Goal: Task Accomplishment & Management: Manage account settings

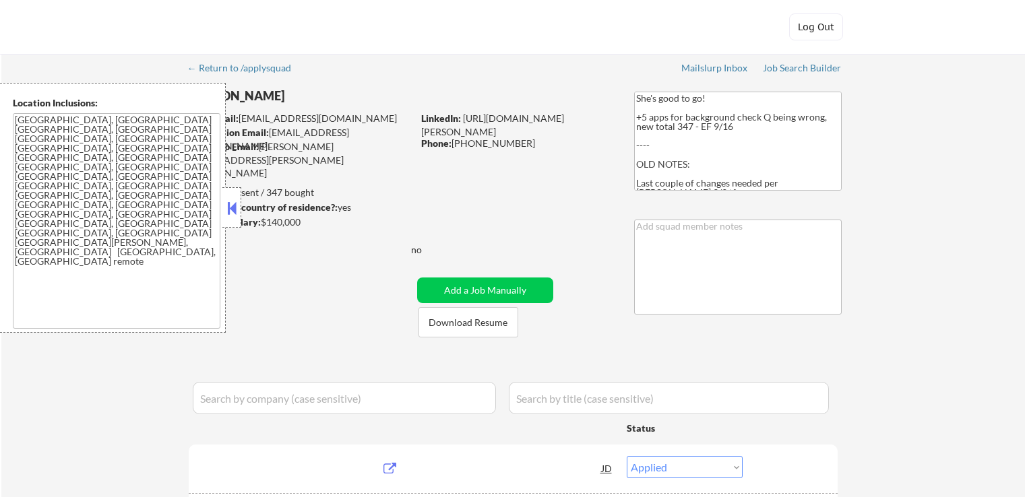
select select ""applied""
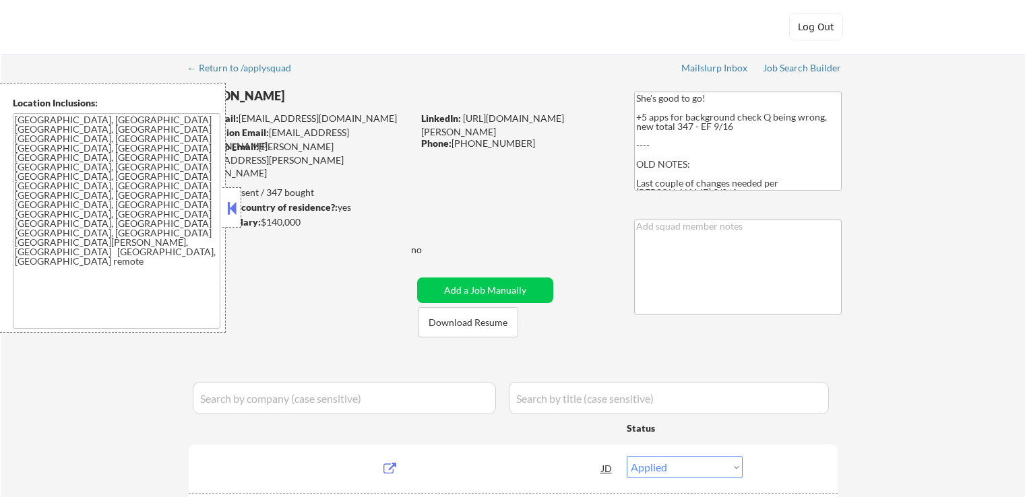
select select ""applied""
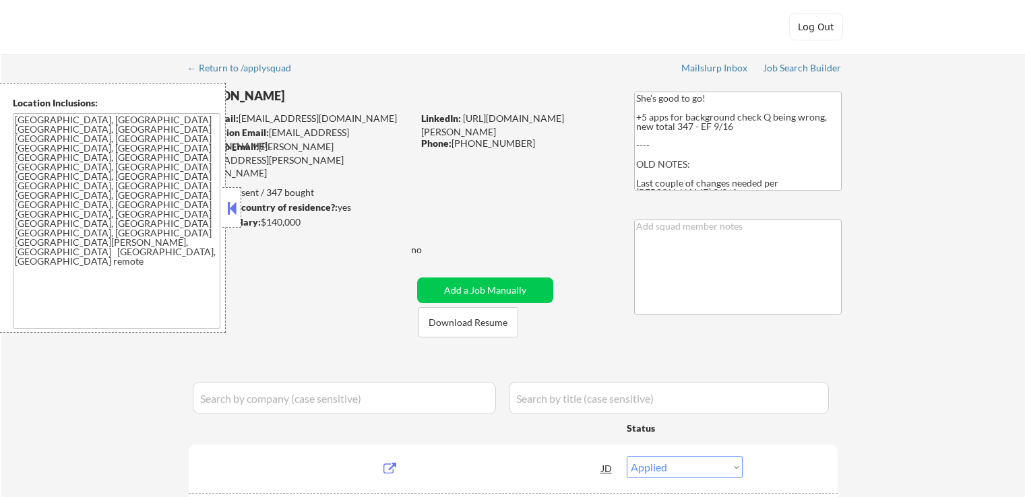
select select ""applied""
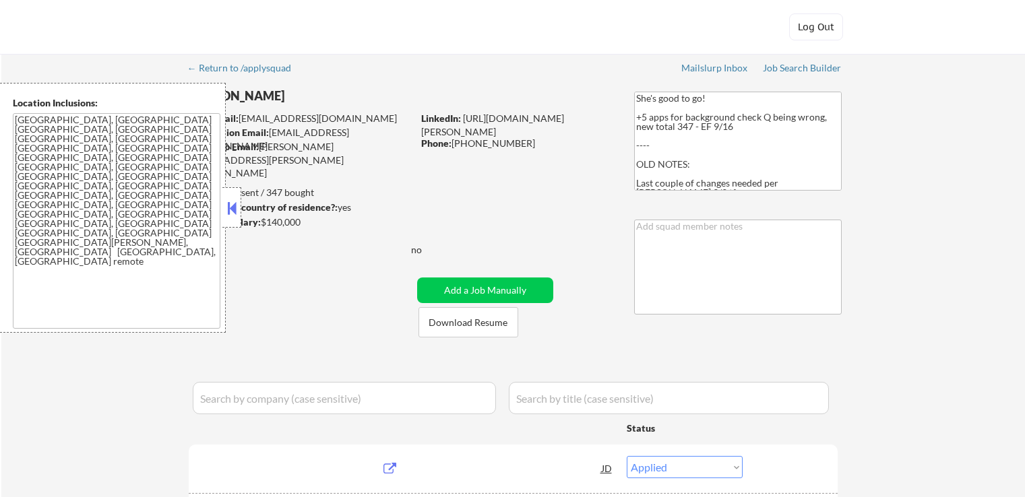
select select ""applied""
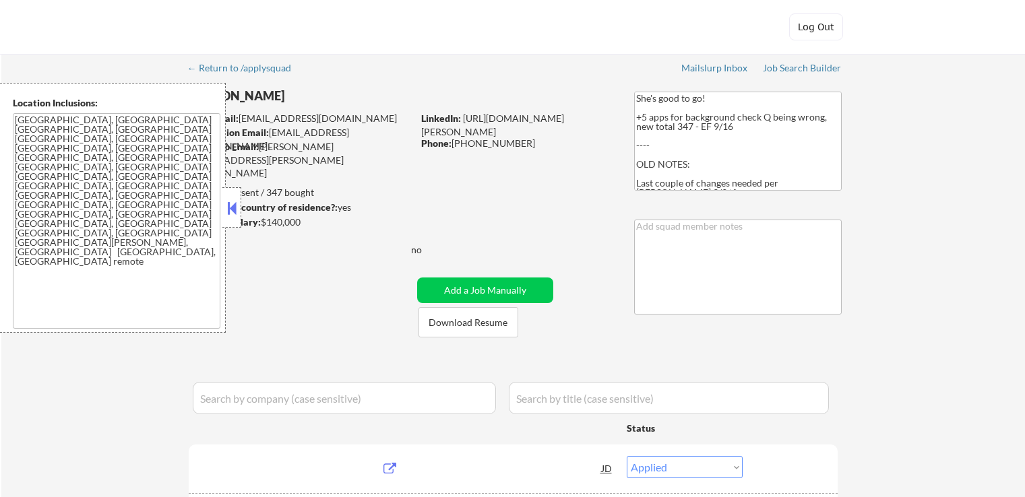
select select ""applied""
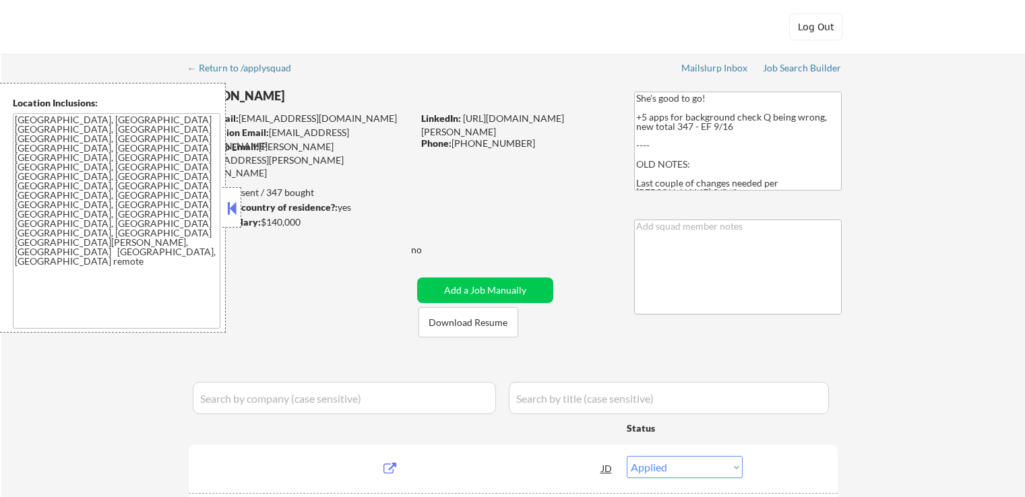
select select ""applied""
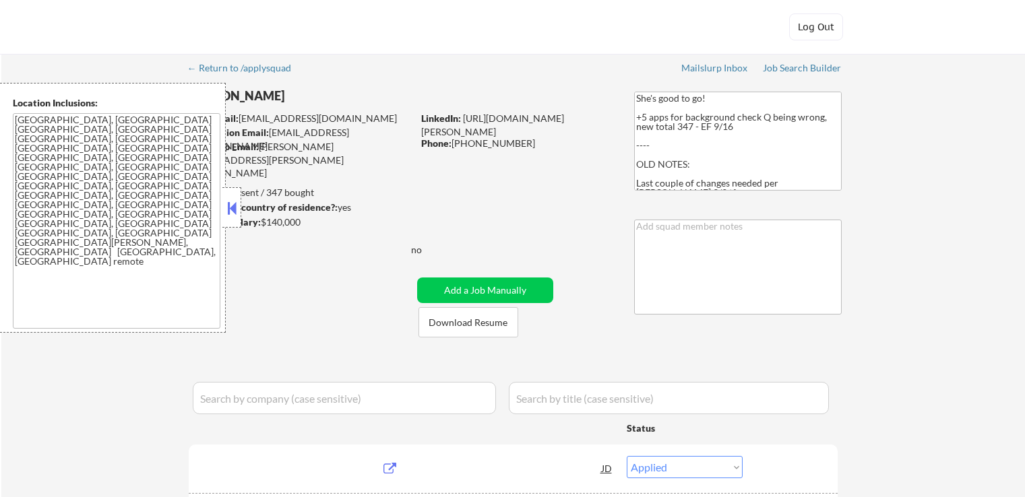
select select ""applied""
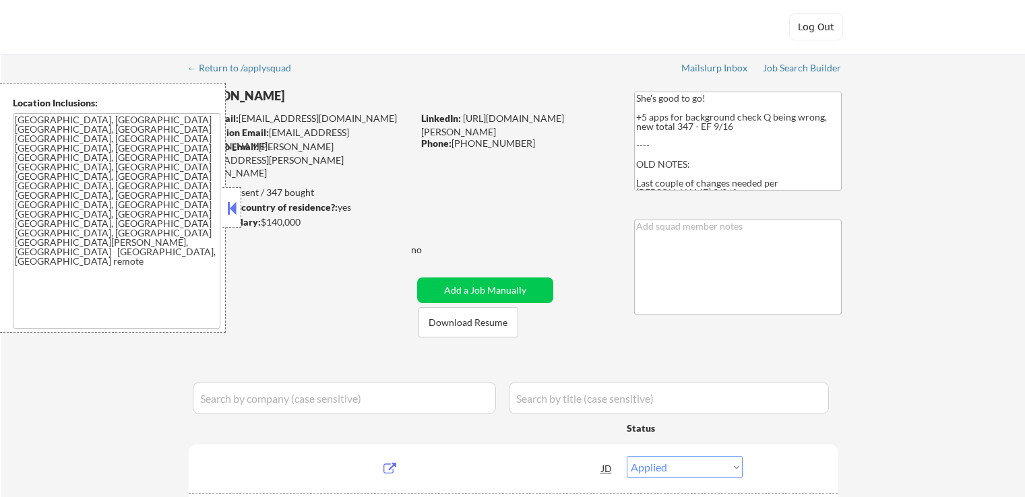
select select ""applied""
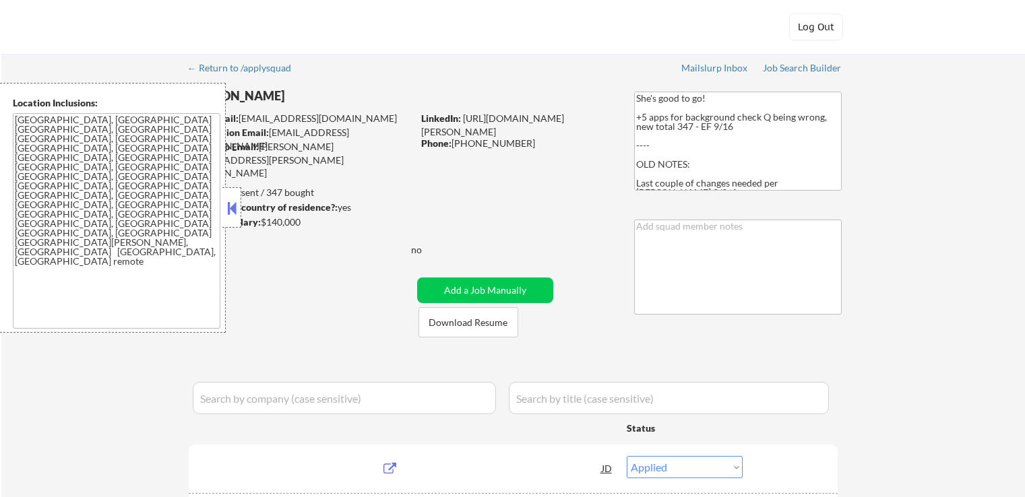
select select ""applied""
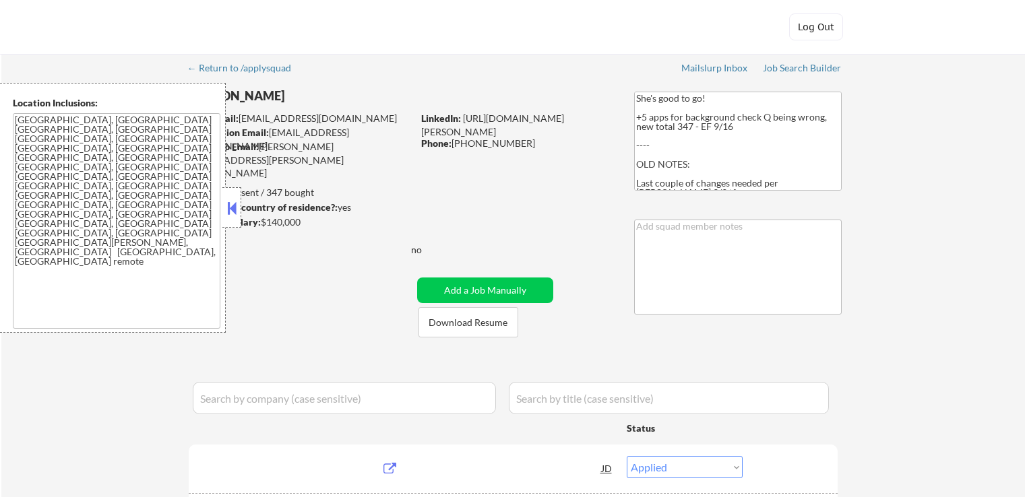
select select ""applied""
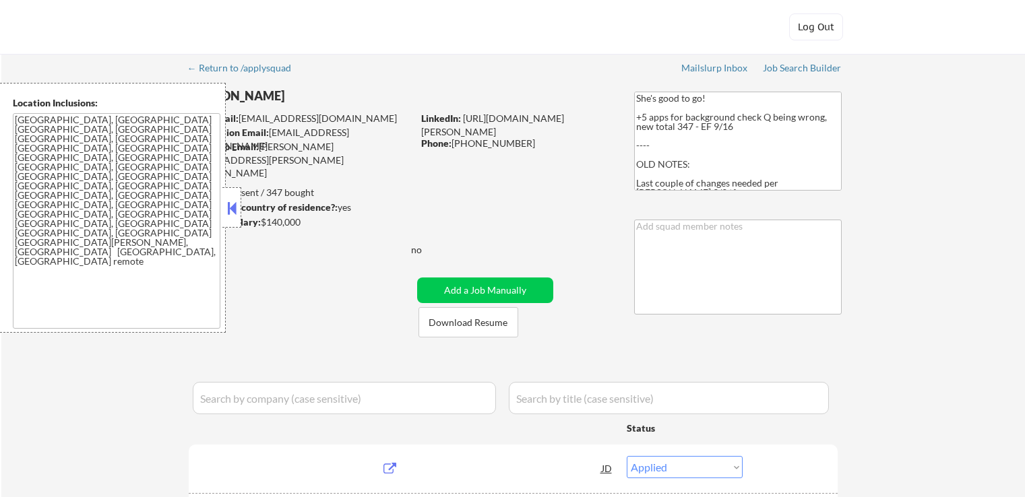
select select ""applied""
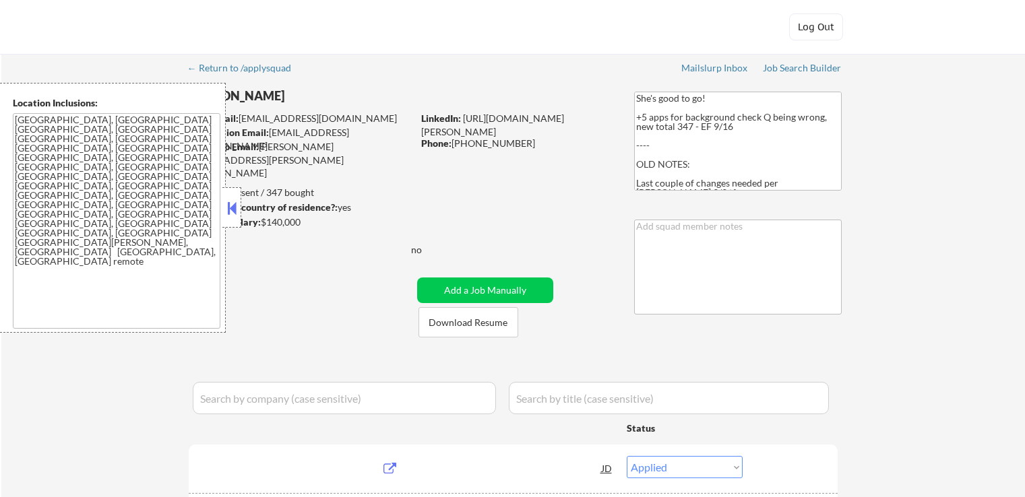
select select ""applied""
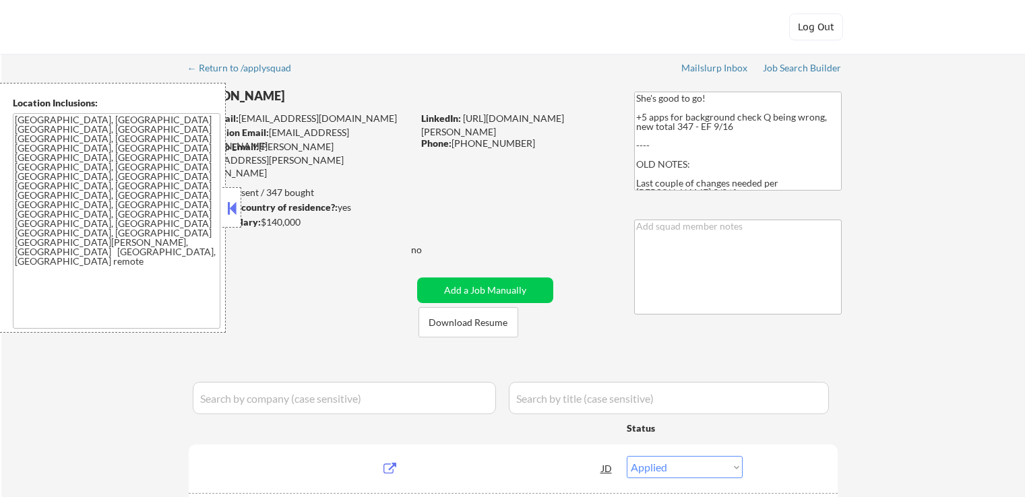
select select ""applied""
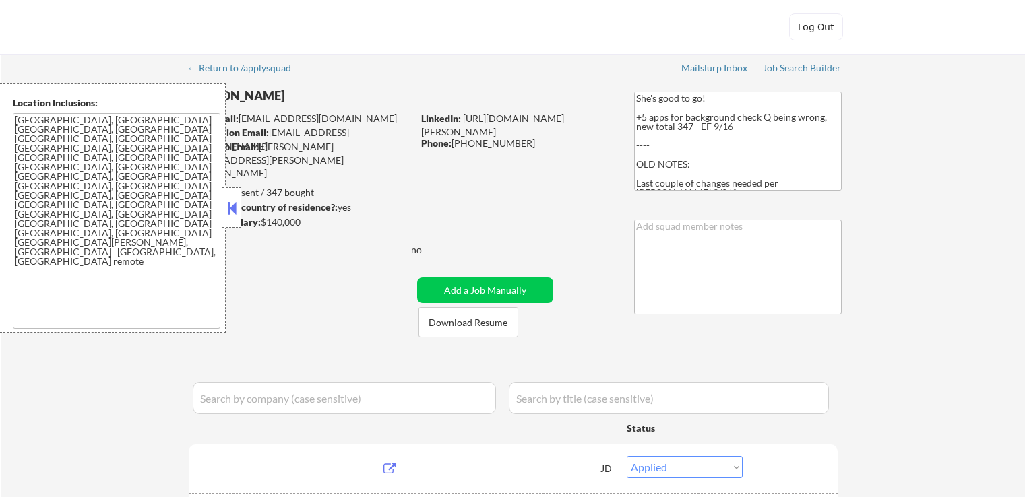
select select ""applied""
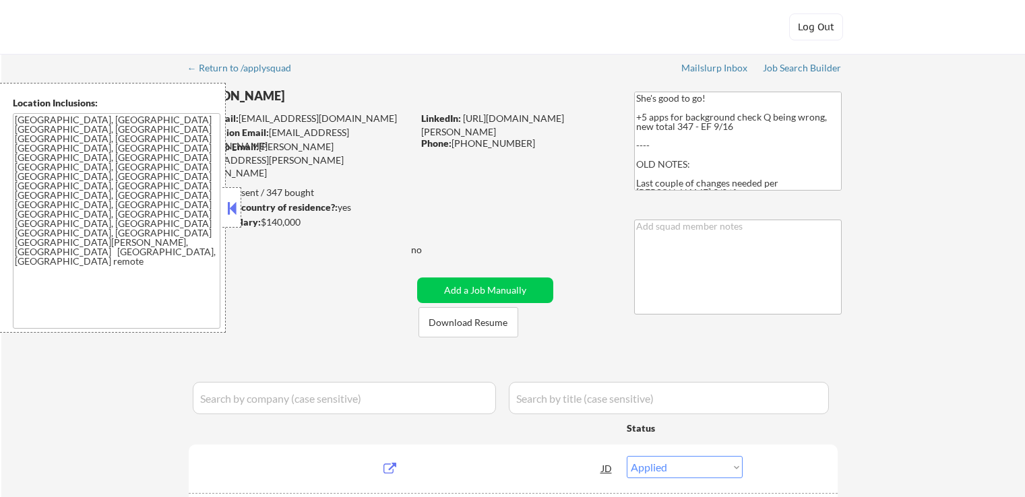
select select ""applied""
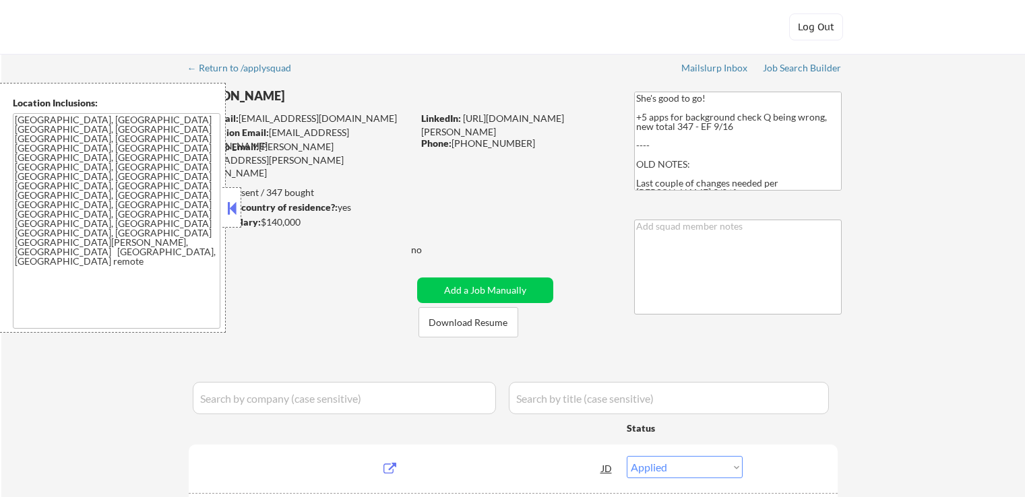
select select ""applied""
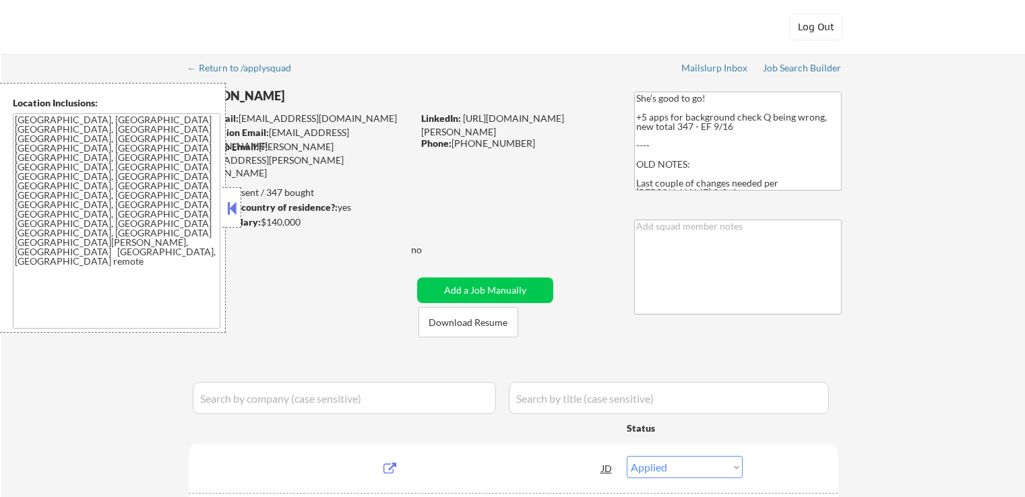
select select ""applied""
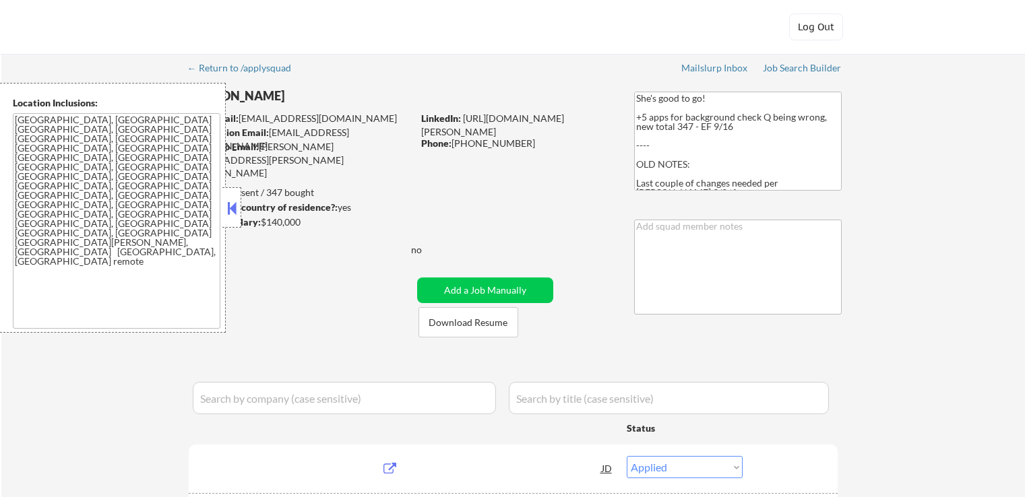
select select ""applied""
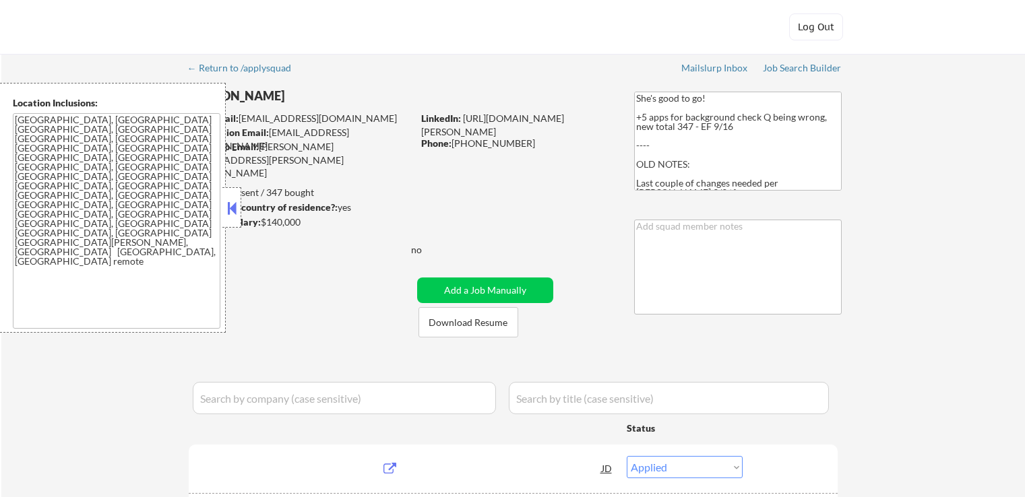
select select ""applied""
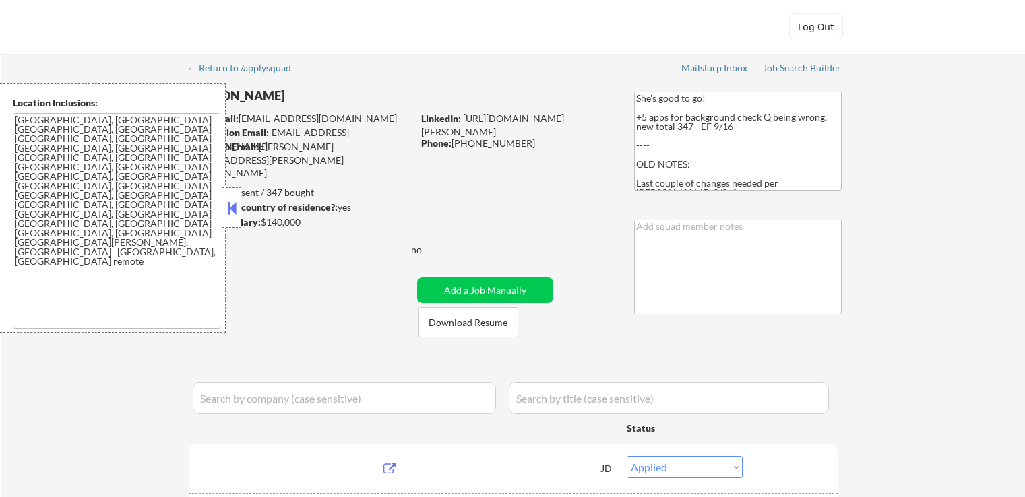
select select ""applied""
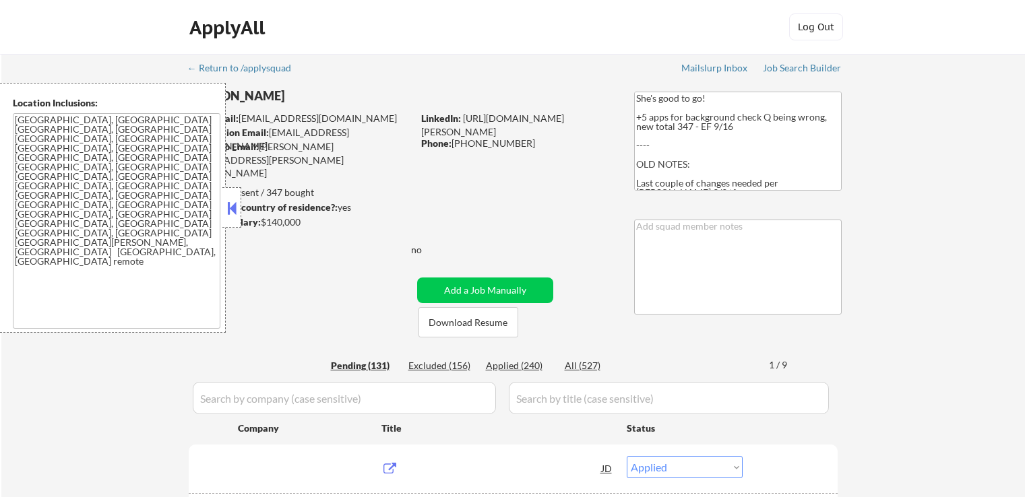
select select ""pending""
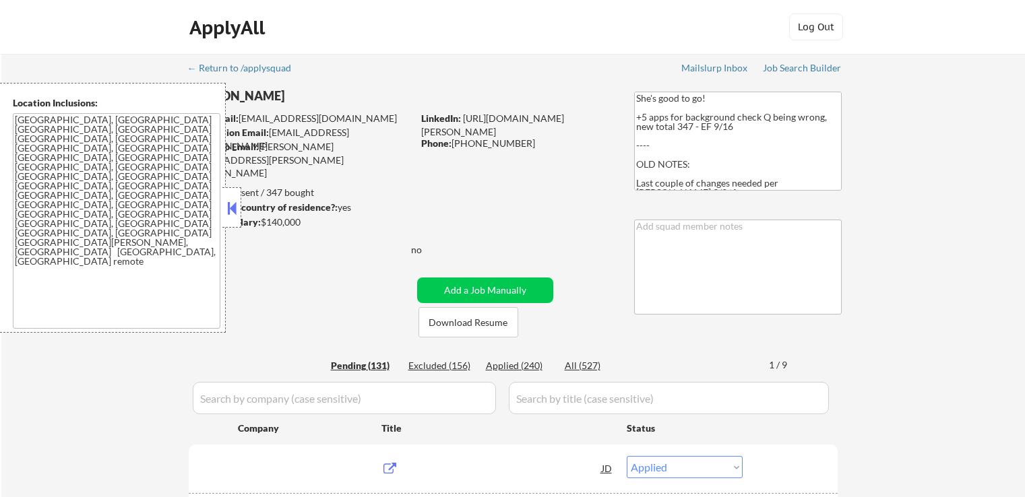
select select ""pending""
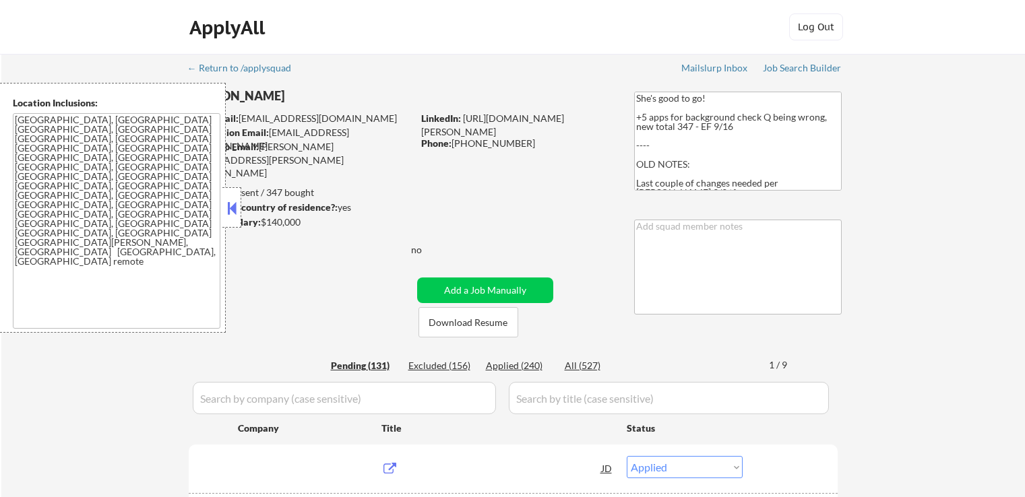
select select ""pending""
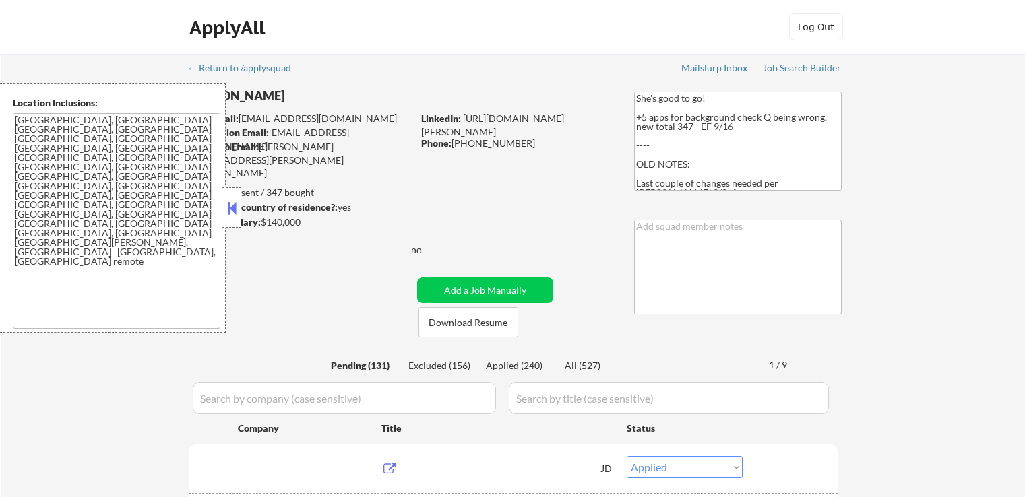
select select ""pending""
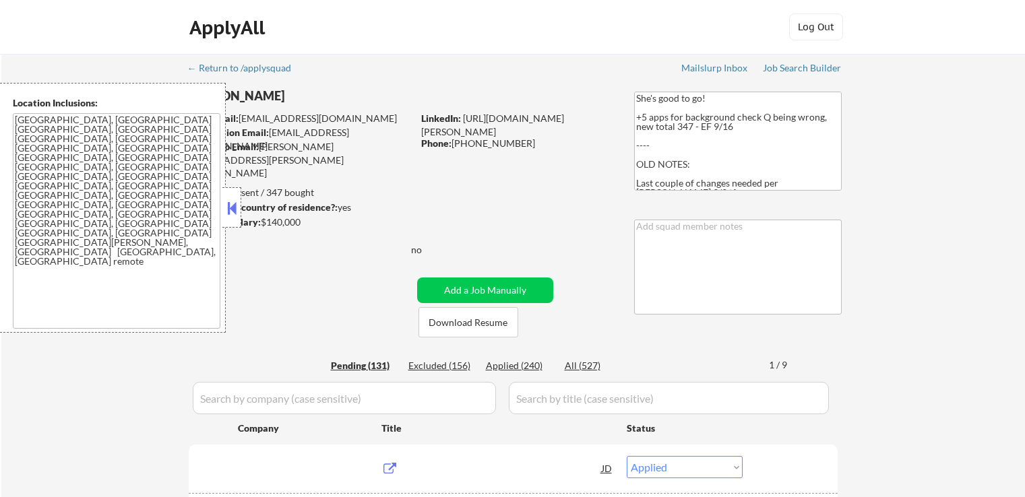
select select ""pending""
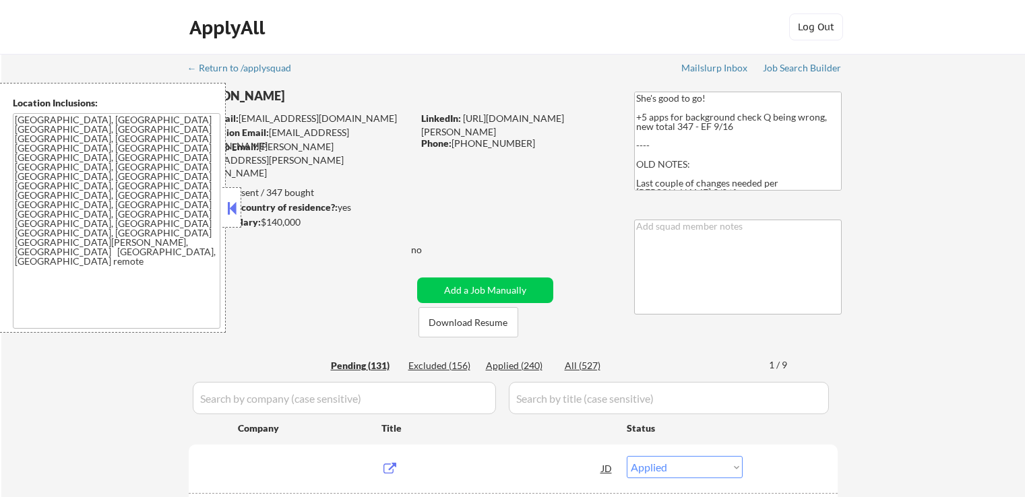
select select ""pending""
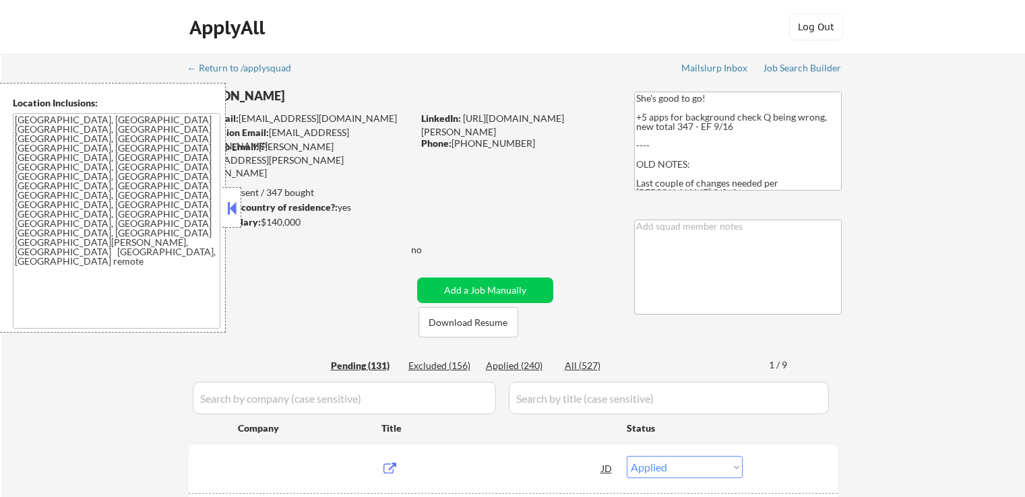
select select ""pending""
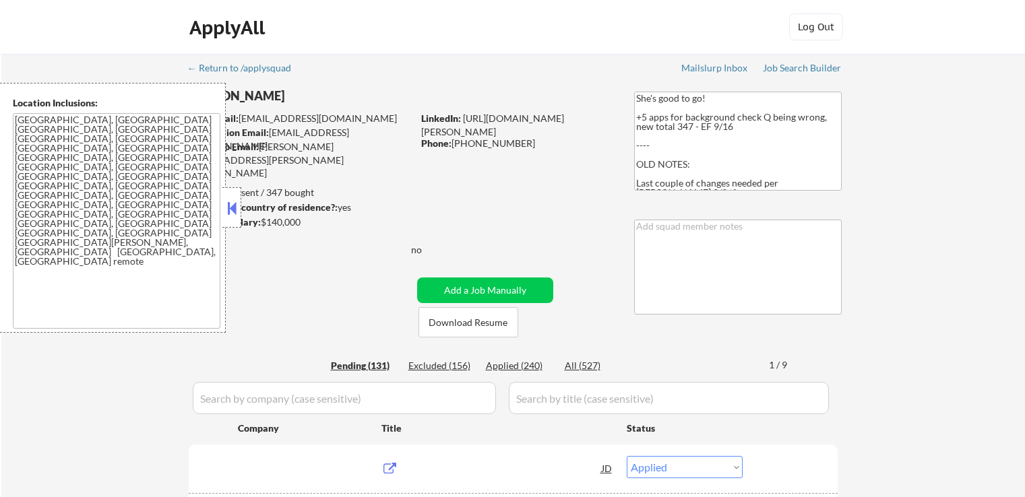
select select ""pending""
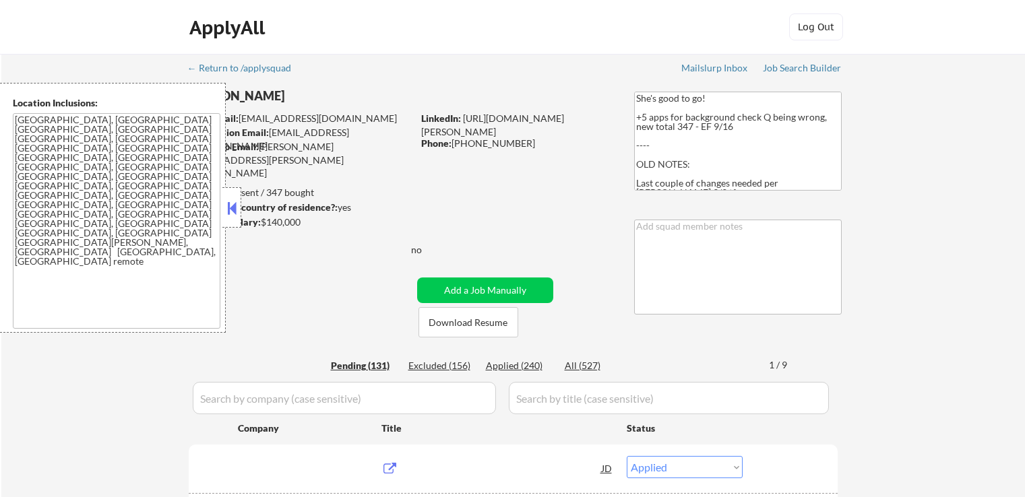
select select ""pending""
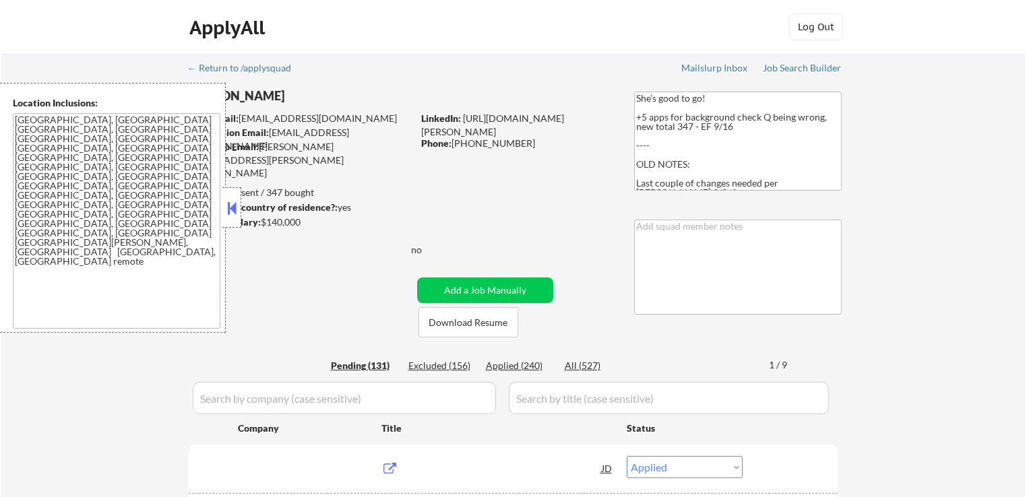
select select ""pending""
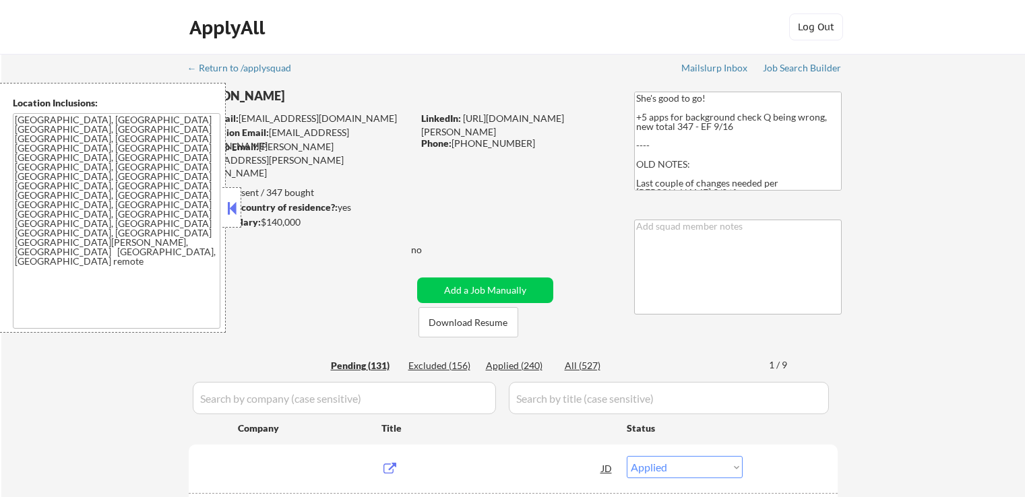
select select ""pending""
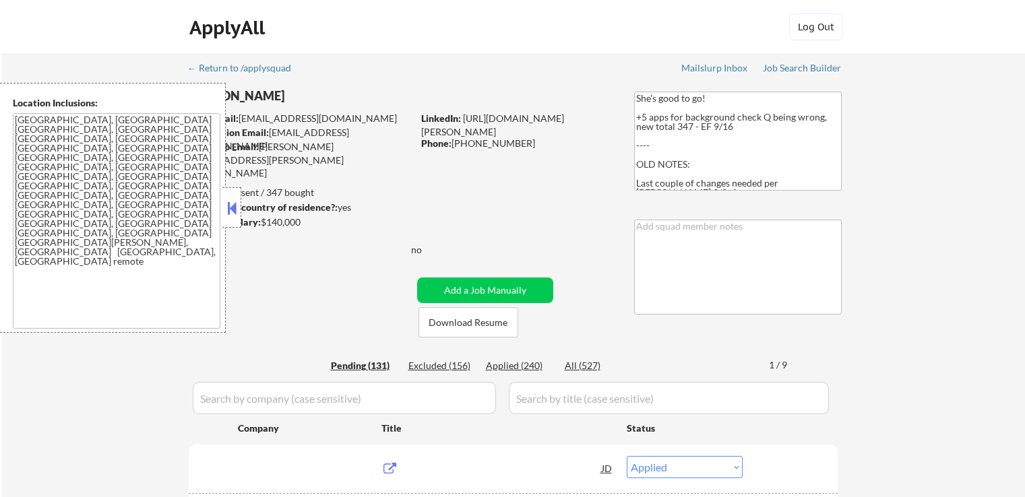
select select ""pending""
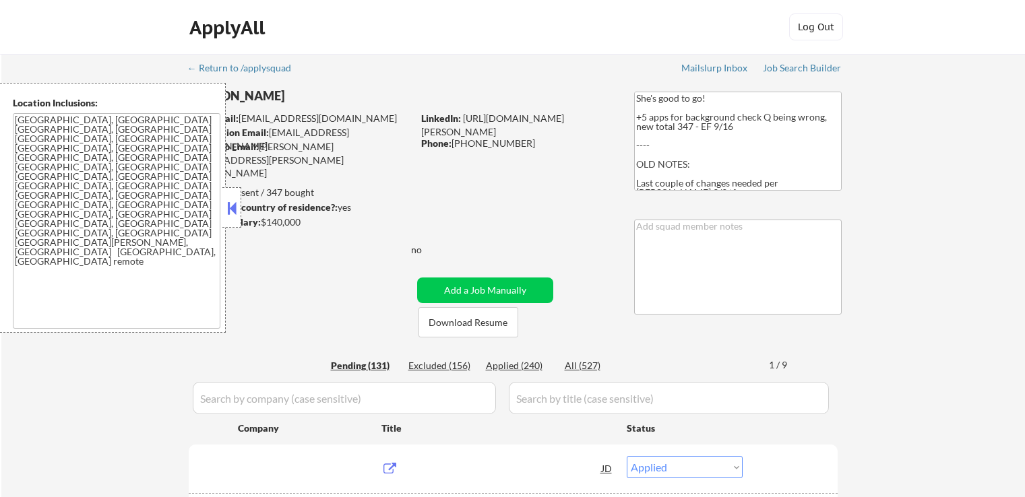
select select ""pending""
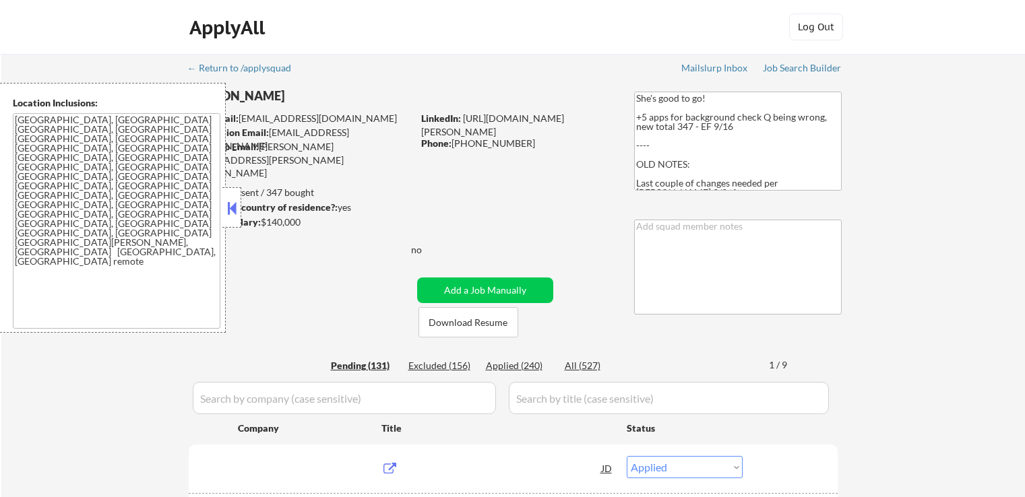
select select ""pending""
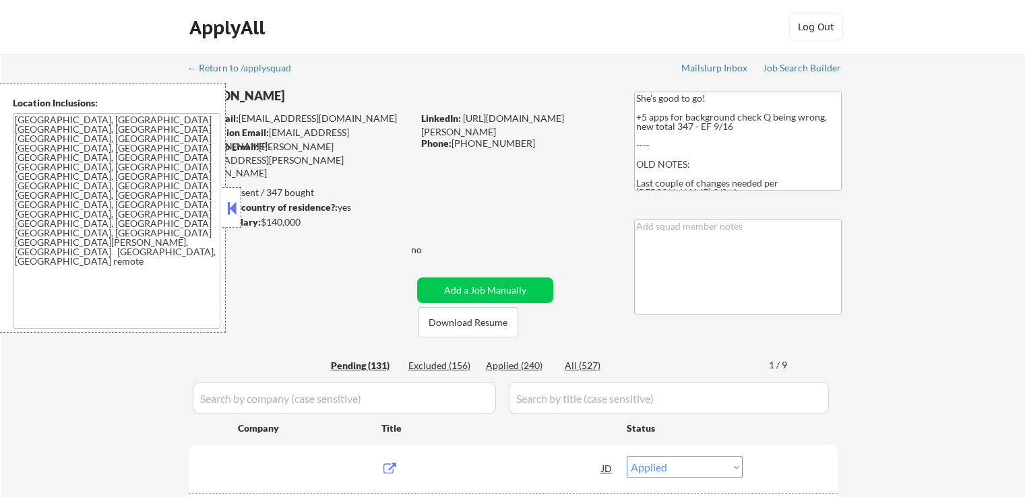
select select ""pending""
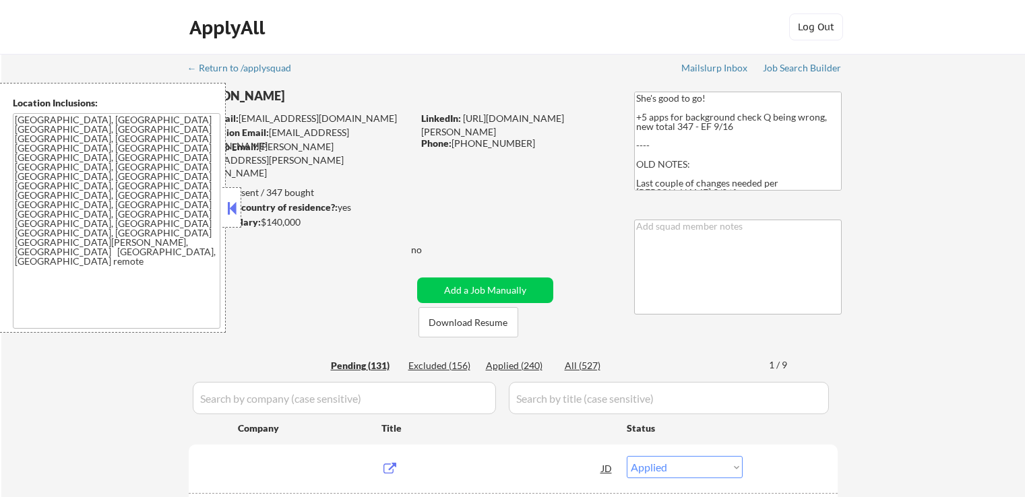
select select ""pending""
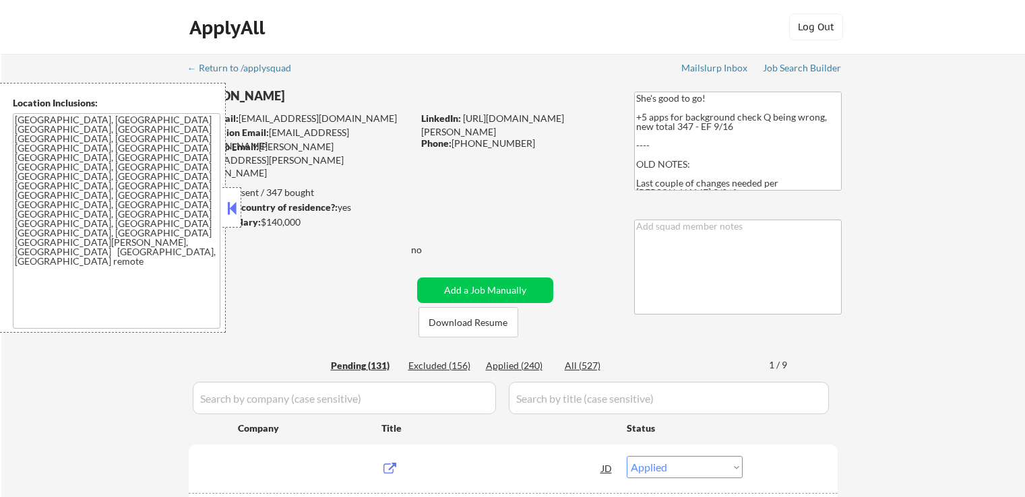
select select ""pending""
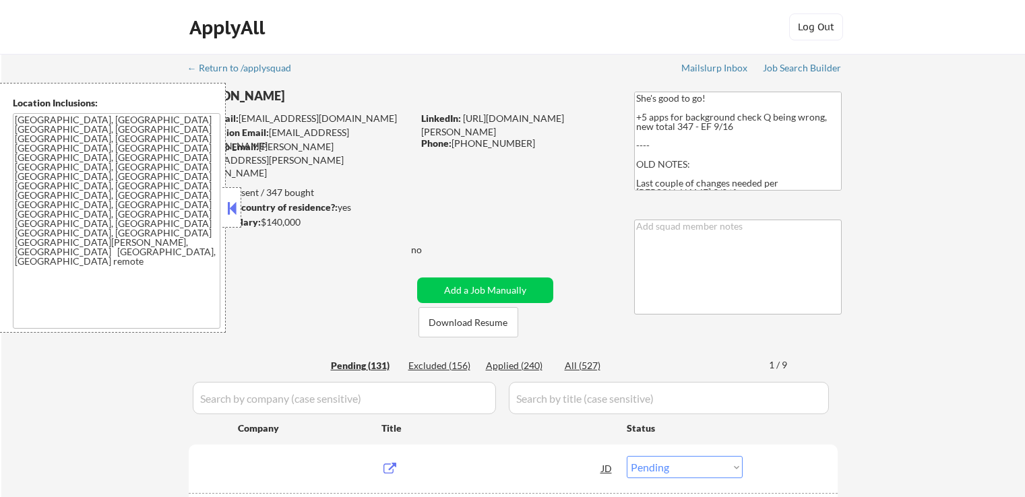
select select ""pending""
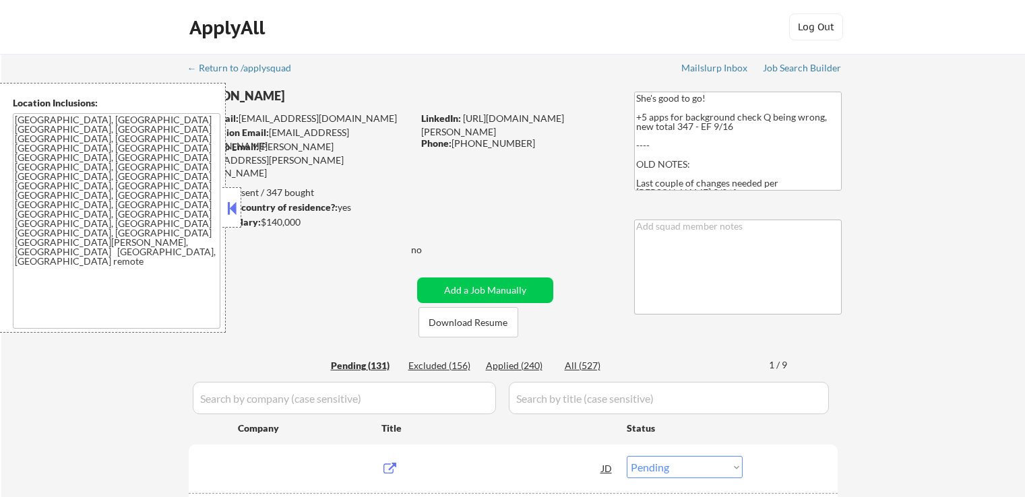
select select ""pending""
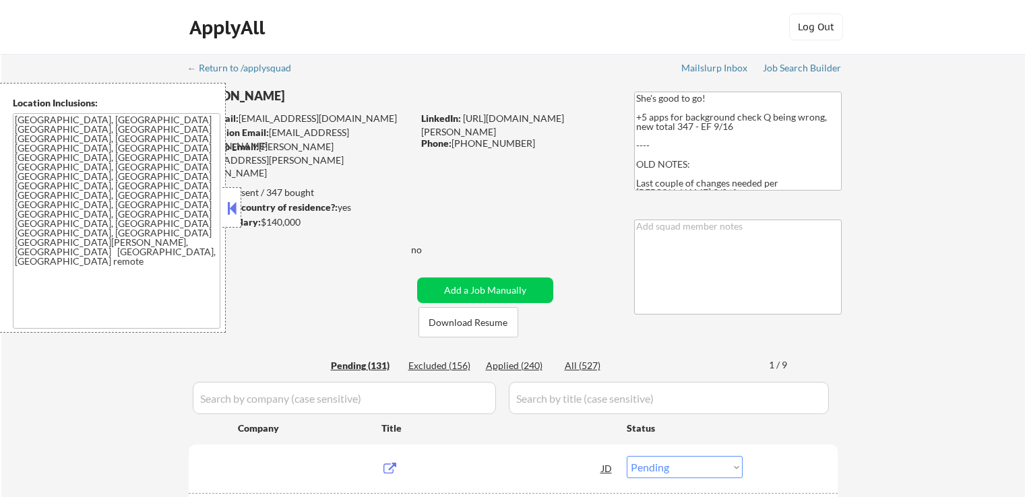
select select ""pending""
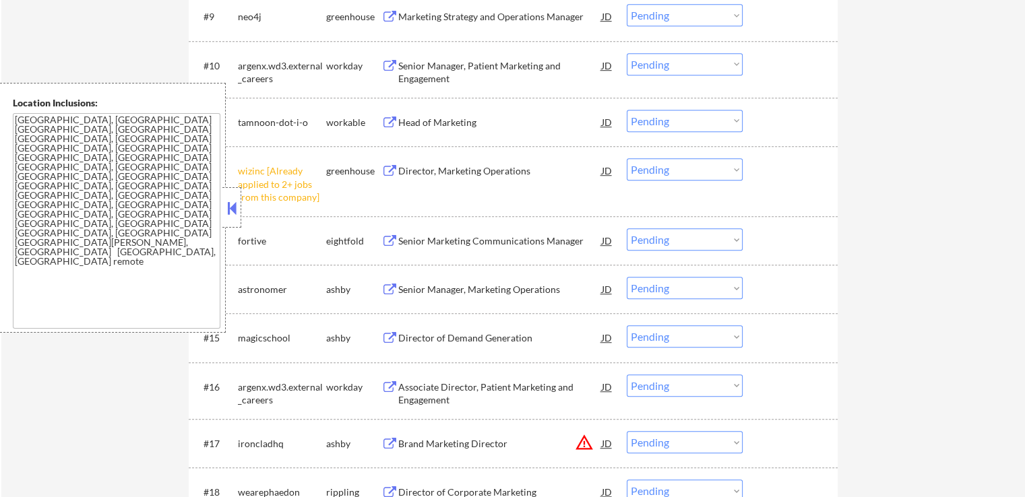
scroll to position [943, 0]
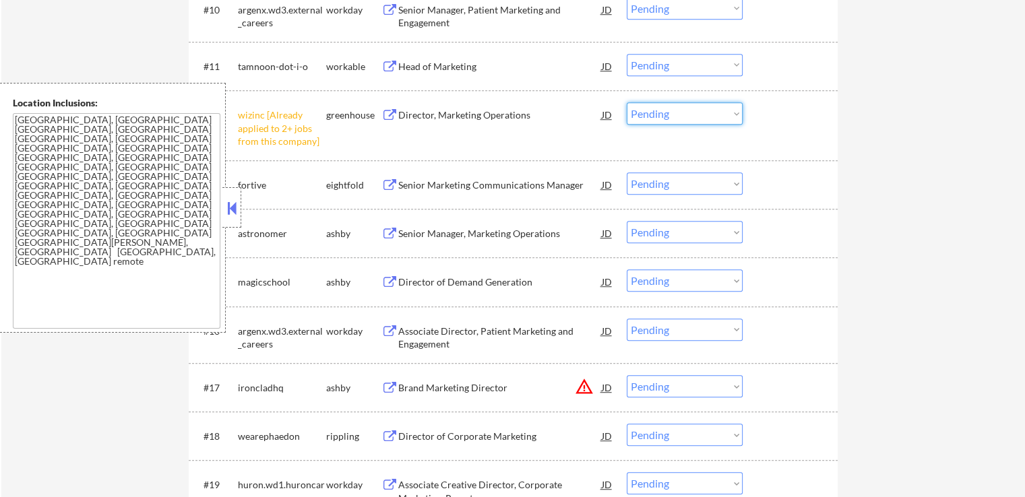
drag, startPoint x: 682, startPoint y: 115, endPoint x: 688, endPoint y: 121, distance: 8.6
click at [682, 115] on select "Choose an option... Pending Applied Excluded (Questions) Excluded (Expired) Exc…" at bounding box center [684, 113] width 116 height 22
click at [626, 102] on select "Choose an option... Pending Applied Excluded (Questions) Excluded (Expired) Exc…" at bounding box center [684, 113] width 116 height 22
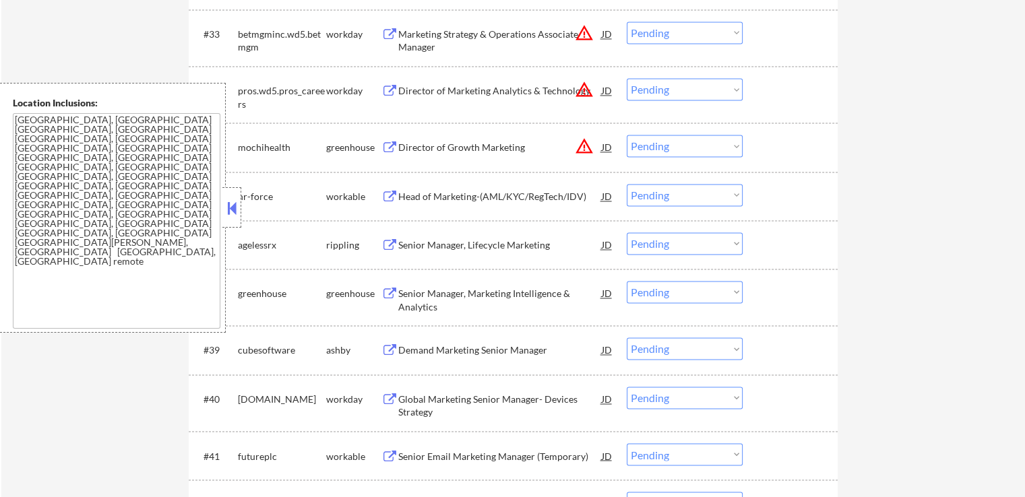
scroll to position [2088, 0]
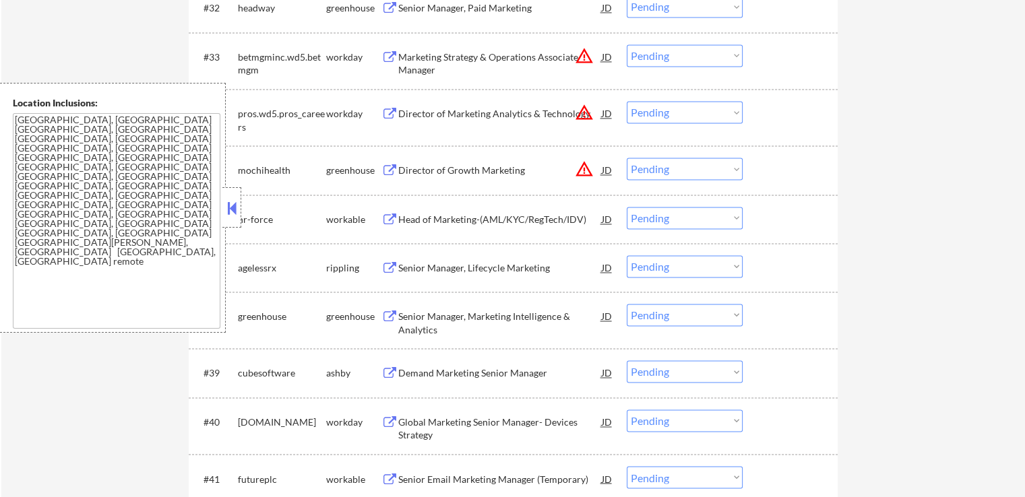
drag, startPoint x: 660, startPoint y: 167, endPoint x: 670, endPoint y: 179, distance: 15.3
click at [662, 167] on select "Choose an option... Pending Applied Excluded (Questions) Excluded (Expired) Exc…" at bounding box center [684, 169] width 116 height 22
click at [626, 158] on select "Choose an option... Pending Applied Excluded (Questions) Excluded (Expired) Exc…" at bounding box center [684, 169] width 116 height 22
click at [676, 115] on select "Choose an option... Pending Applied Excluded (Questions) Excluded (Expired) Exc…" at bounding box center [684, 112] width 116 height 22
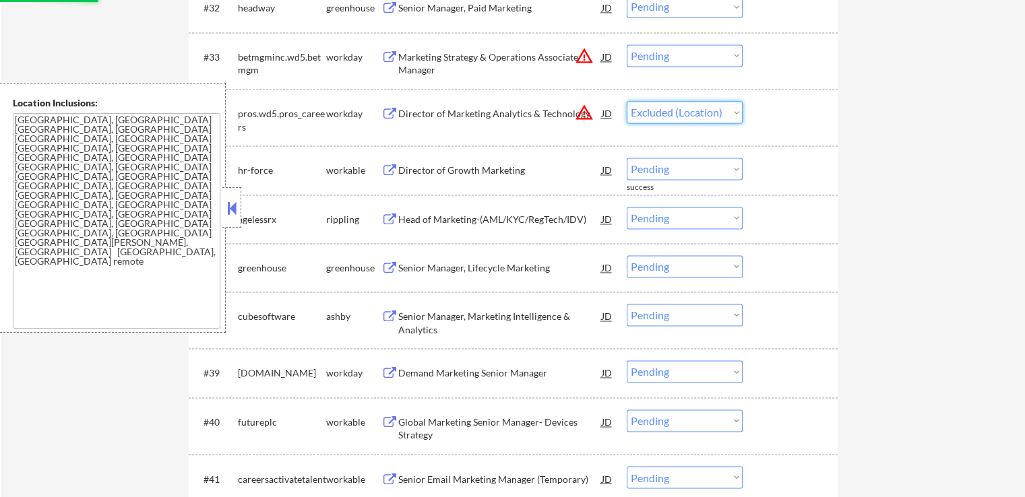
click at [626, 101] on select "Choose an option... Pending Applied Excluded (Questions) Excluded (Expired) Exc…" at bounding box center [684, 112] width 116 height 22
click at [693, 62] on select "Choose an option... Pending Applied Excluded (Questions) Excluded (Expired) Exc…" at bounding box center [684, 55] width 116 height 22
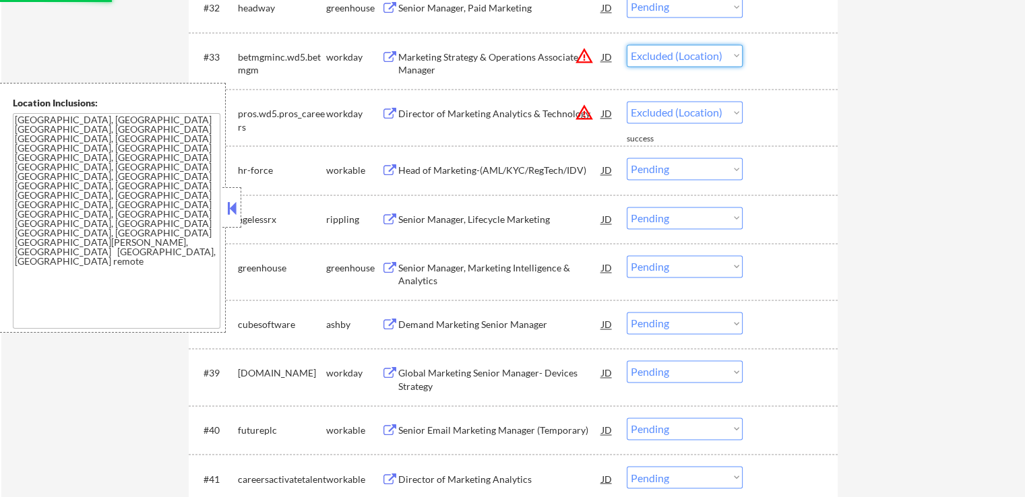
click at [626, 44] on select "Choose an option... Pending Applied Excluded (Questions) Excluded (Expired) Exc…" at bounding box center [684, 55] width 116 height 22
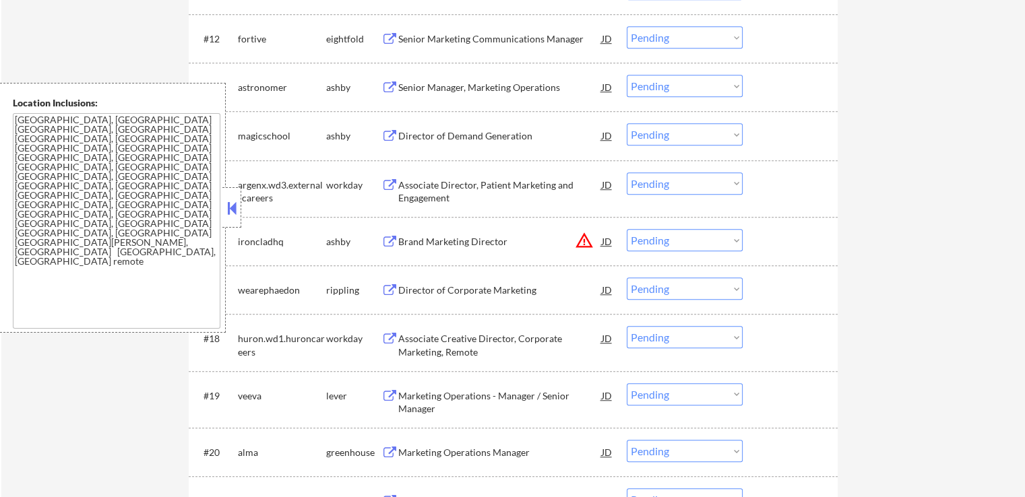
scroll to position [1078, 0]
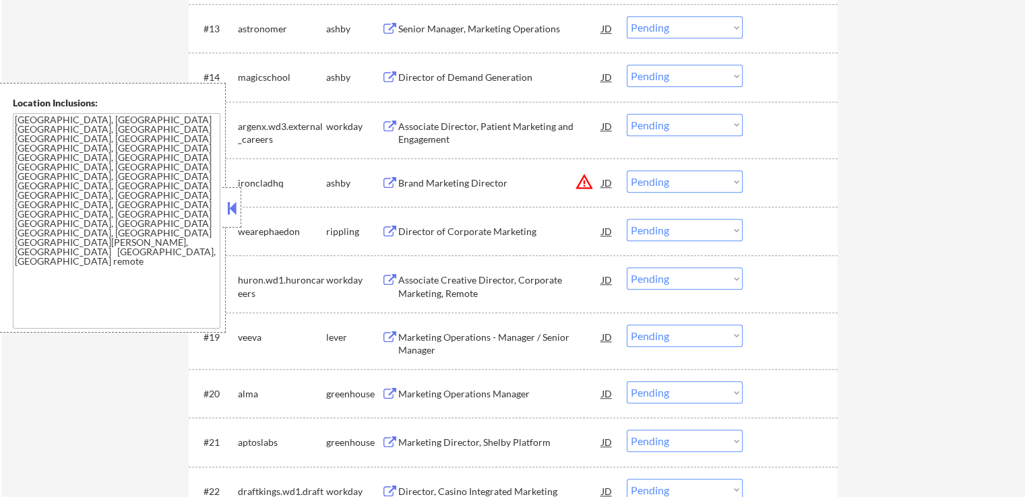
click at [690, 184] on select "Choose an option... Pending Applied Excluded (Questions) Excluded (Expired) Exc…" at bounding box center [684, 181] width 116 height 22
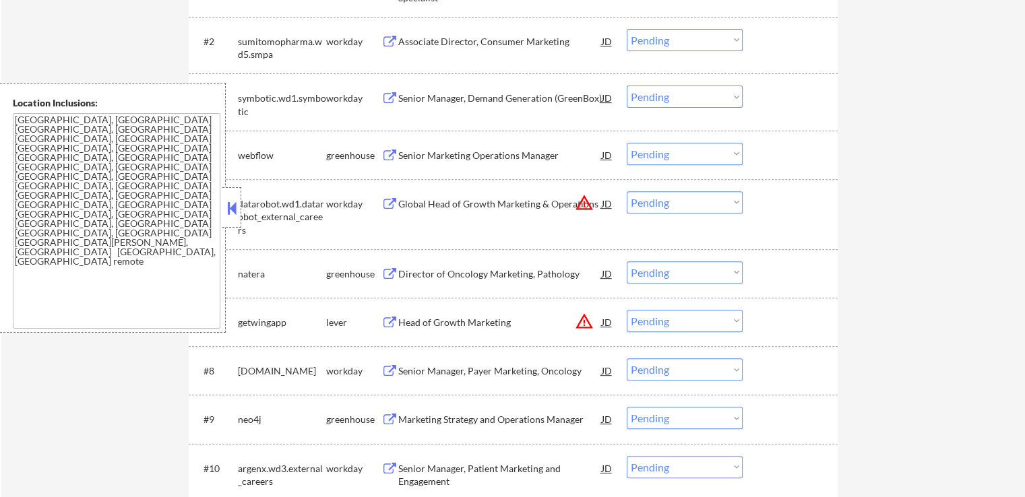
scroll to position [472, 0]
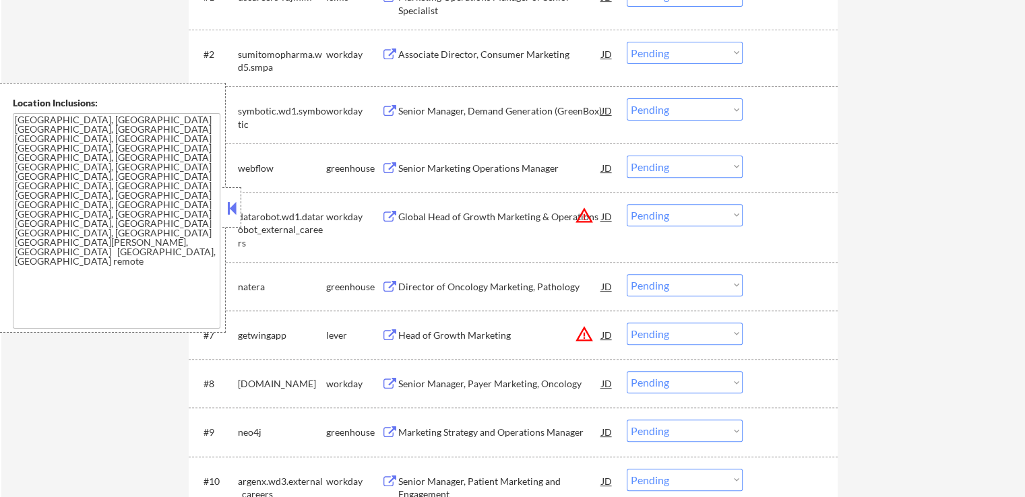
click at [692, 329] on select "Choose an option... Pending Applied Excluded (Questions) Excluded (Expired) Exc…" at bounding box center [684, 334] width 116 height 22
click at [626, 323] on select "Choose an option... Pending Applied Excluded (Questions) Excluded (Expired) Exc…" at bounding box center [684, 334] width 116 height 22
drag, startPoint x: 660, startPoint y: 203, endPoint x: 671, endPoint y: 214, distance: 15.2
click at [661, 203] on div "#5 datarobot.wd1.datarobot_external_careers workday Global Head of Growth Marke…" at bounding box center [511, 227] width 636 height 58
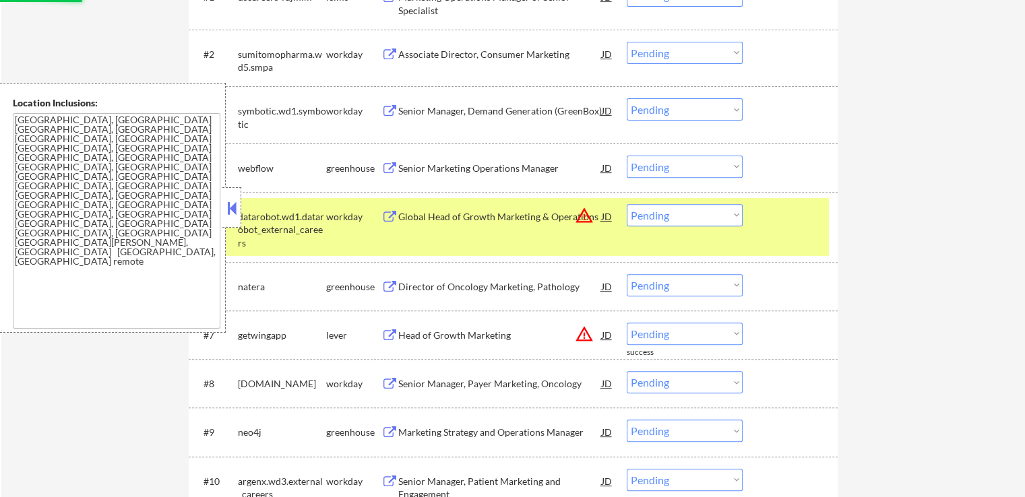
click at [682, 212] on select "Choose an option... Pending Applied Excluded (Questions) Excluded (Expired) Exc…" at bounding box center [684, 215] width 116 height 22
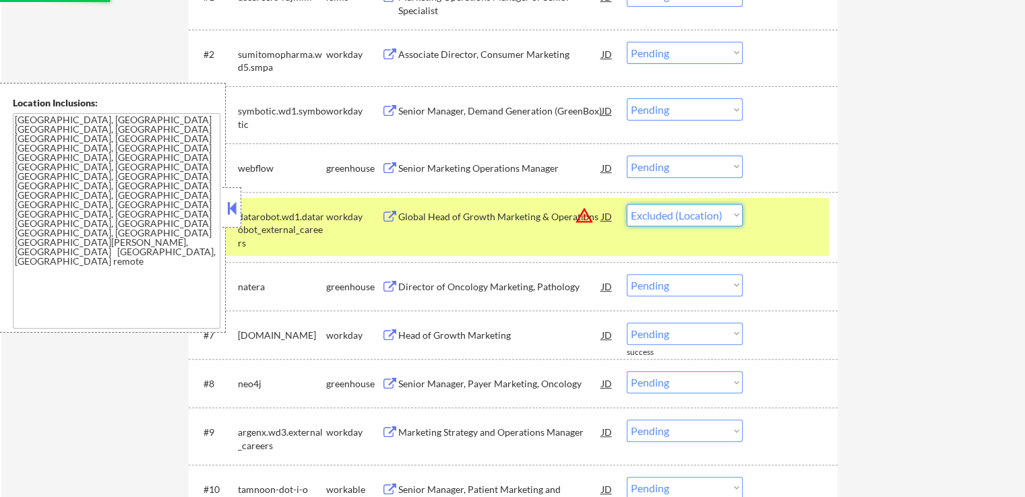
click at [626, 204] on select "Choose an option... Pending Applied Excluded (Questions) Excluded (Expired) Exc…" at bounding box center [684, 215] width 116 height 22
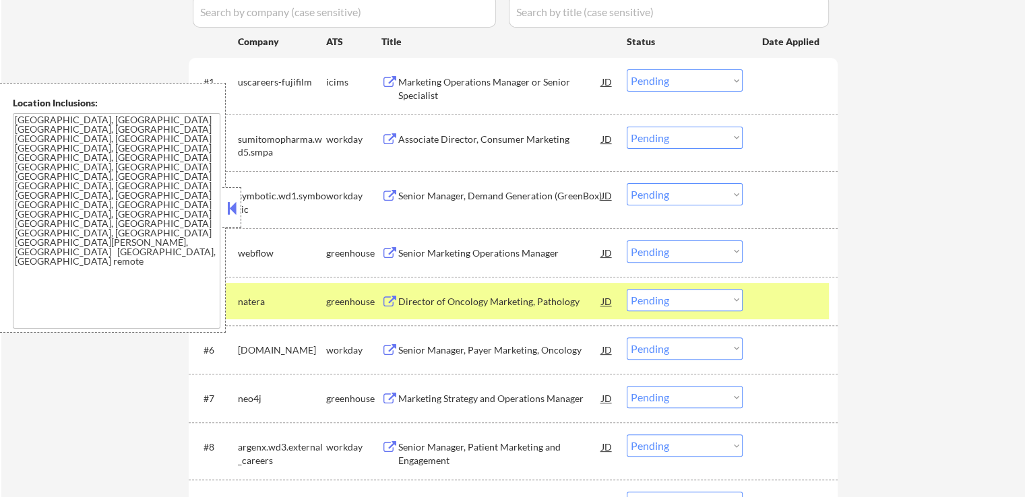
scroll to position [539, 0]
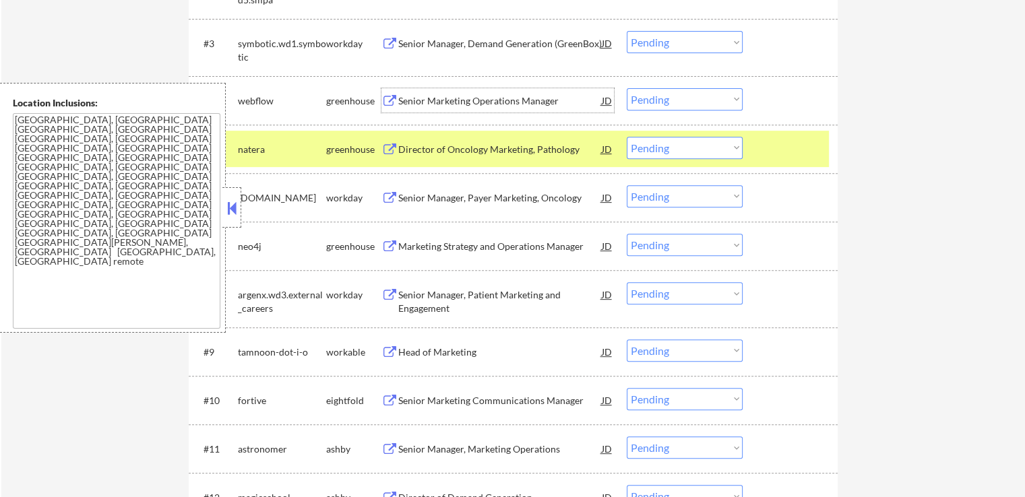
click at [450, 100] on div "Senior Marketing Operations Manager" at bounding box center [499, 100] width 203 height 13
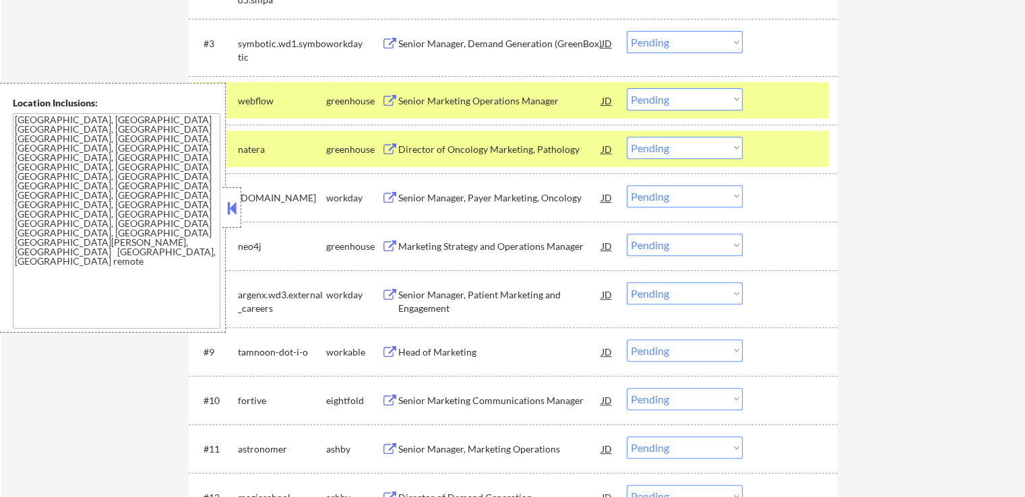
click at [439, 146] on div "Director of Oncology Marketing, Pathology" at bounding box center [499, 149] width 203 height 13
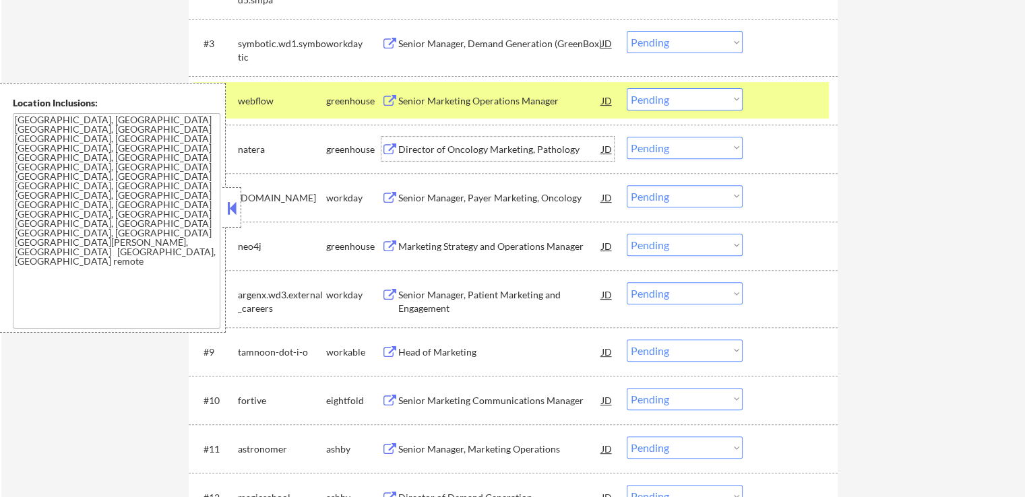
click at [655, 100] on select "Choose an option... Pending Applied Excluded (Questions) Excluded (Expired) Exc…" at bounding box center [684, 99] width 116 height 22
click at [626, 88] on select "Choose an option... Pending Applied Excluded (Questions) Excluded (Expired) Exc…" at bounding box center [684, 99] width 116 height 22
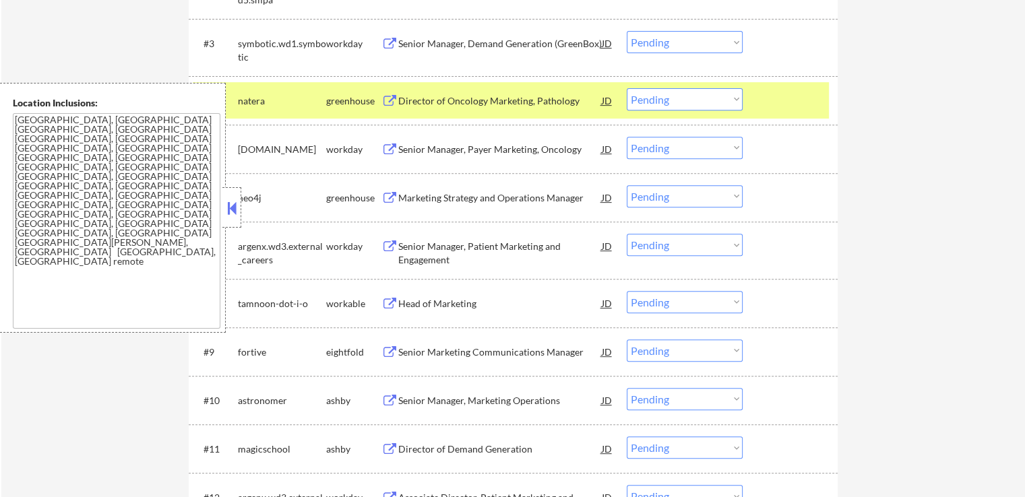
click at [657, 100] on select "Choose an option... Pending Applied Excluded (Questions) Excluded (Expired) Exc…" at bounding box center [684, 99] width 116 height 22
click at [626, 88] on select "Choose an option... Pending Applied Excluded (Questions) Excluded (Expired) Exc…" at bounding box center [684, 99] width 116 height 22
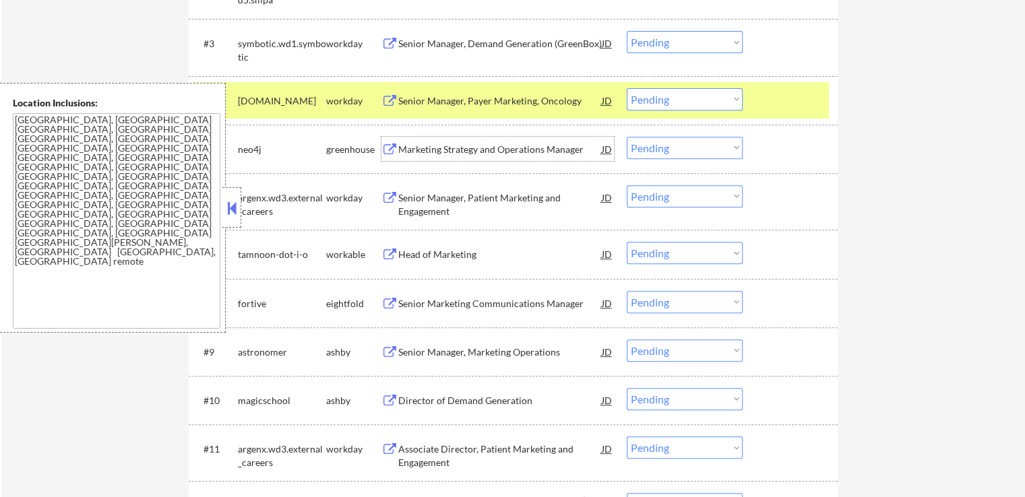
click at [436, 146] on div "Marketing Strategy and Operations Manager" at bounding box center [499, 149] width 203 height 13
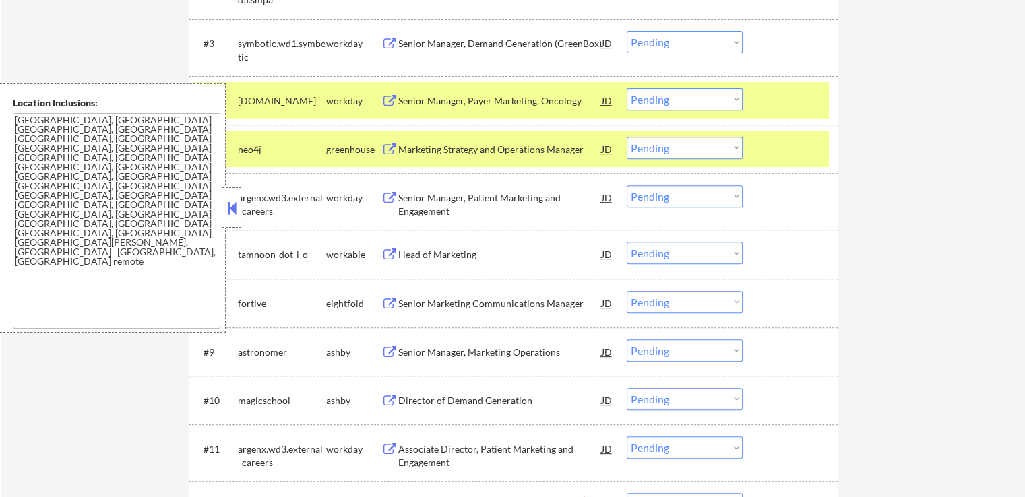
click at [407, 254] on div "Head of Marketing" at bounding box center [499, 254] width 203 height 13
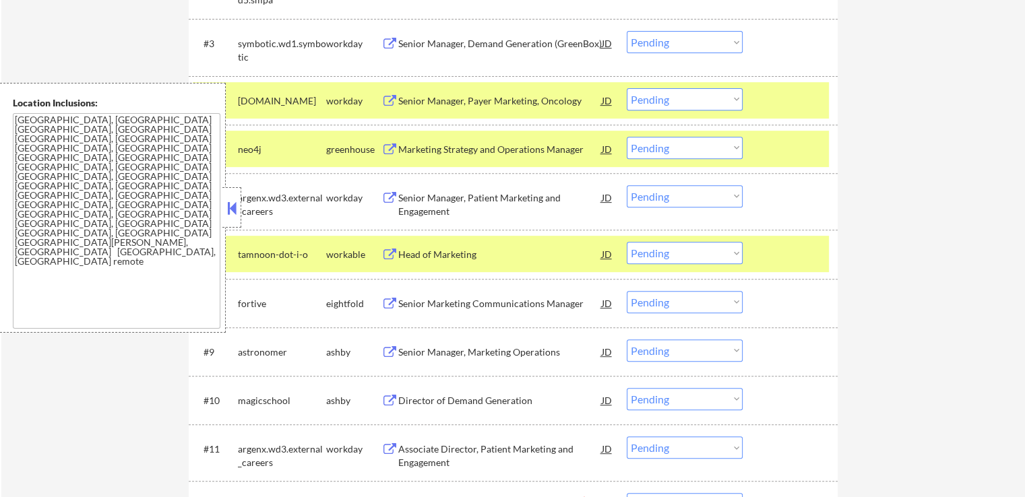
click at [420, 346] on div "Senior Manager, Marketing Operations" at bounding box center [499, 352] width 203 height 13
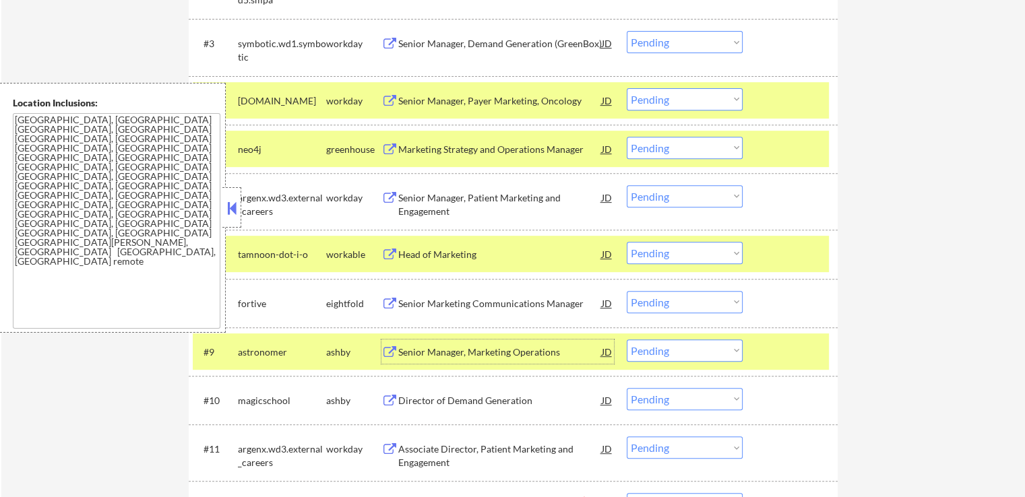
scroll to position [606, 0]
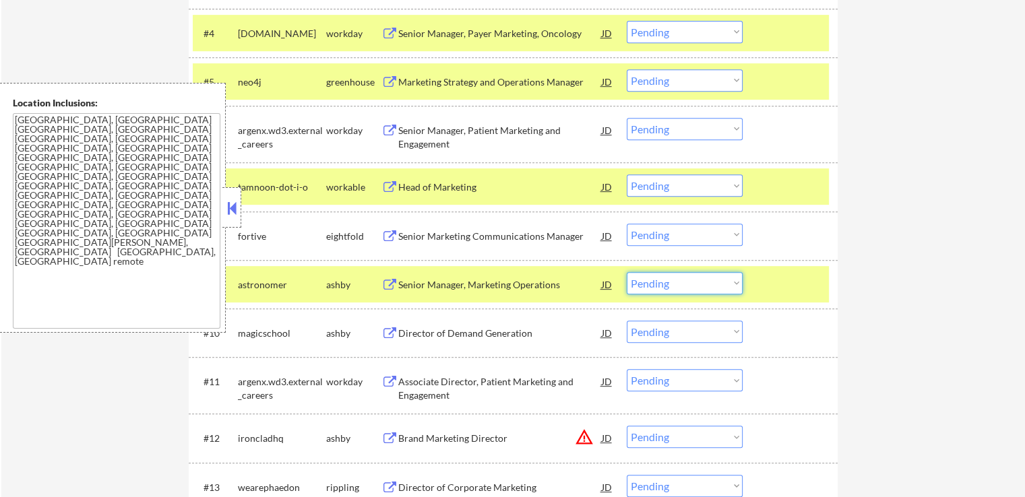
drag, startPoint x: 682, startPoint y: 281, endPoint x: 684, endPoint y: 292, distance: 11.1
click at [682, 281] on select "Choose an option... Pending Applied Excluded (Questions) Excluded (Expired) Exc…" at bounding box center [684, 283] width 116 height 22
click at [626, 272] on select "Choose an option... Pending Applied Excluded (Questions) Excluded (Expired) Exc…" at bounding box center [684, 283] width 116 height 22
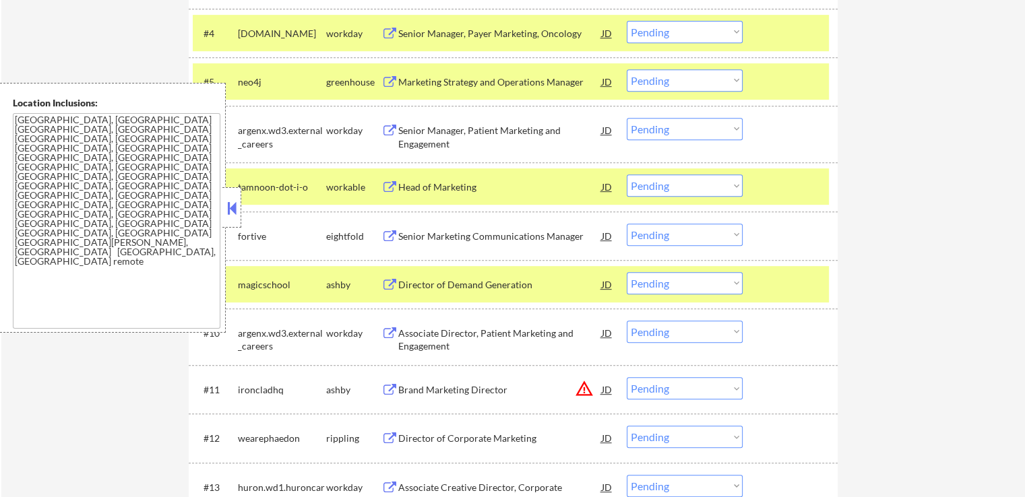
drag, startPoint x: 655, startPoint y: 82, endPoint x: 657, endPoint y: 88, distance: 7.0
click at [655, 82] on select "Choose an option... Pending Applied Excluded (Questions) Excluded (Expired) Exc…" at bounding box center [684, 80] width 116 height 22
click at [626, 69] on select "Choose an option... Pending Applied Excluded (Questions) Excluded (Expired) Exc…" at bounding box center [684, 80] width 116 height 22
click at [445, 188] on div "Head of Marketing" at bounding box center [499, 187] width 203 height 13
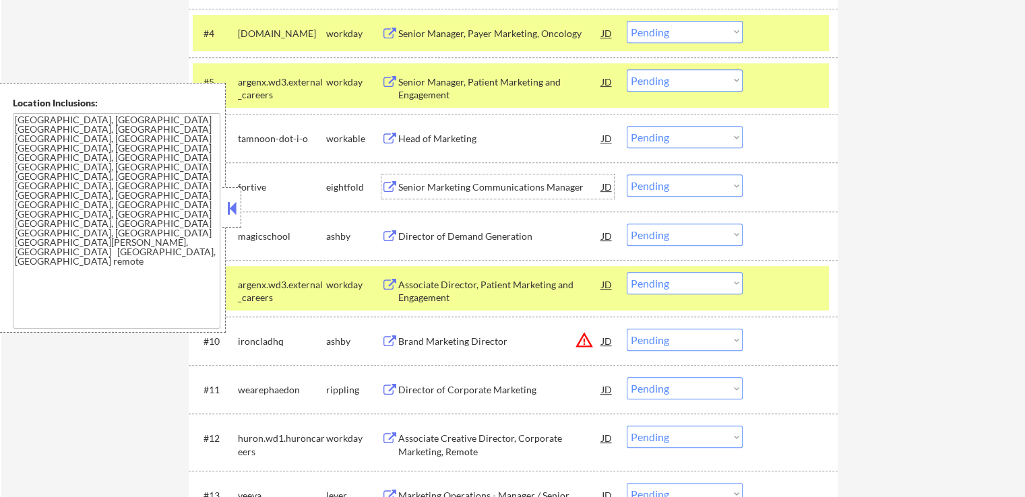
click at [669, 138] on select "Choose an option... Pending Applied Excluded (Questions) Excluded (Expired) Exc…" at bounding box center [684, 137] width 116 height 22
click at [626, 126] on select "Choose an option... Pending Applied Excluded (Questions) Excluded (Expired) Exc…" at bounding box center [684, 137] width 116 height 22
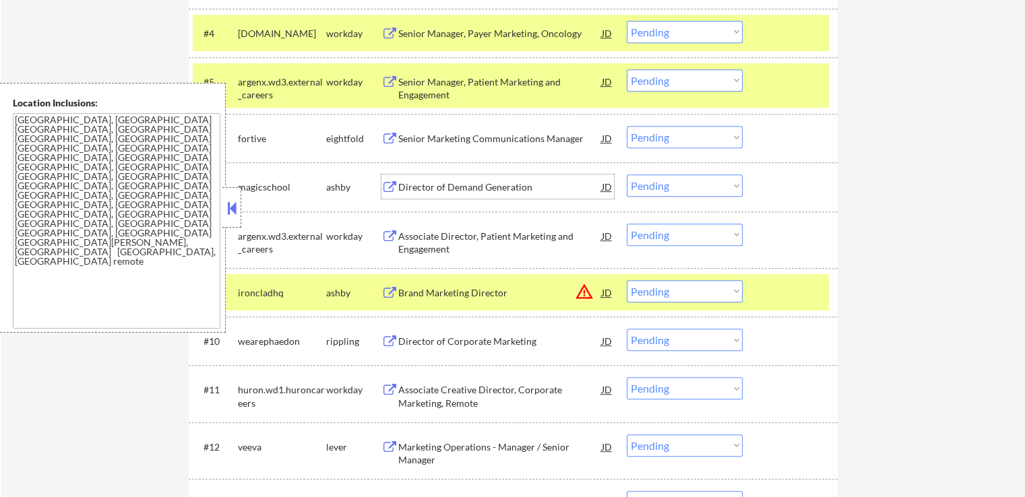
click at [433, 188] on div "Director of Demand Generation" at bounding box center [499, 187] width 203 height 13
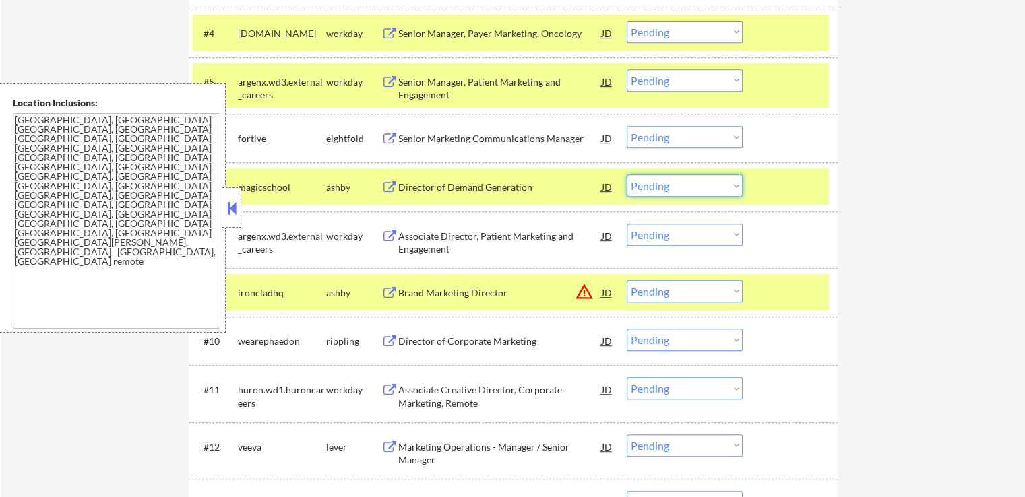
drag, startPoint x: 682, startPoint y: 187, endPoint x: 678, endPoint y: 195, distance: 9.6
click at [682, 187] on select "Choose an option... Pending Applied Excluded (Questions) Excluded (Expired) Exc…" at bounding box center [684, 185] width 116 height 22
click at [626, 174] on select "Choose an option... Pending Applied Excluded (Questions) Excluded (Expired) Exc…" at bounding box center [684, 185] width 116 height 22
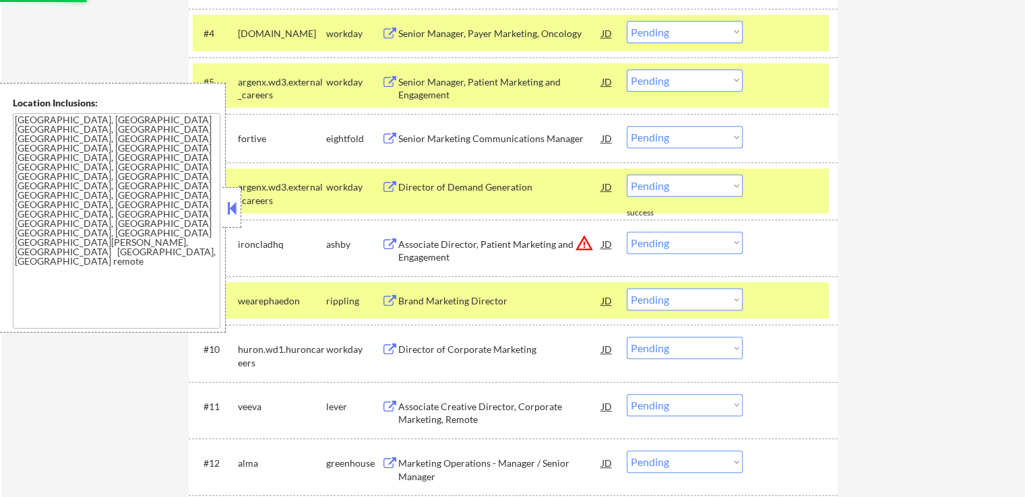
click at [413, 327] on div "#10 huron.wd1.huroncareers workday Director of Corporate Marketing JD warning_a…" at bounding box center [513, 353] width 649 height 57
click at [420, 307] on div "Brand Marketing Director" at bounding box center [499, 300] width 203 height 13
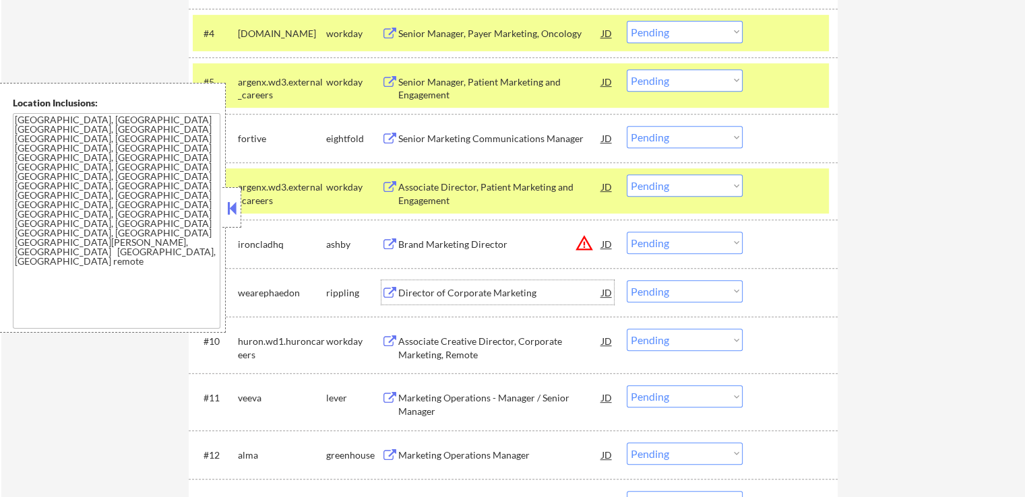
drag, startPoint x: 668, startPoint y: 289, endPoint x: 671, endPoint y: 299, distance: 10.5
click at [669, 289] on select "Choose an option... Pending Applied Excluded (Questions) Excluded (Expired) Exc…" at bounding box center [684, 291] width 116 height 22
click at [626, 280] on select "Choose an option... Pending Applied Excluded (Questions) Excluded (Expired) Exc…" at bounding box center [684, 291] width 116 height 22
click at [414, 401] on div "Marketing Operations - Manager / Senior Manager" at bounding box center [499, 404] width 203 height 26
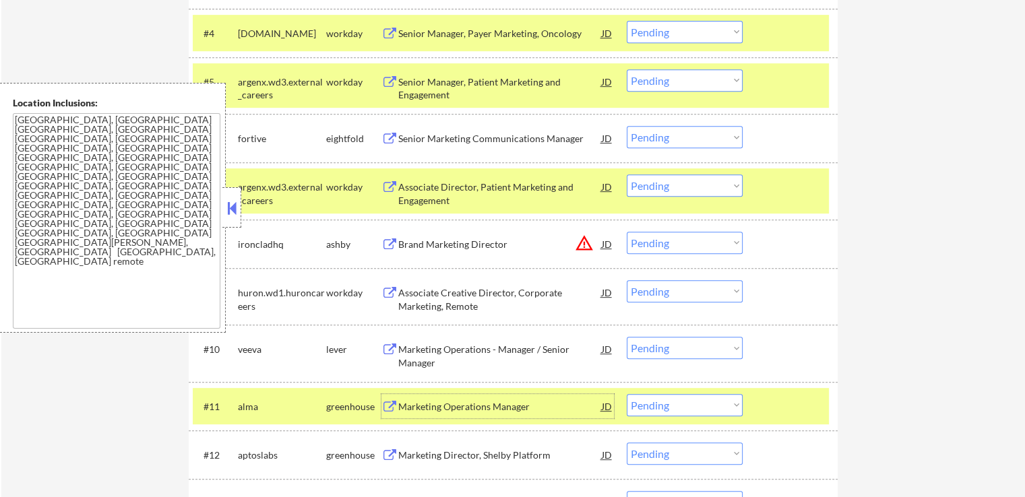
scroll to position [674, 0]
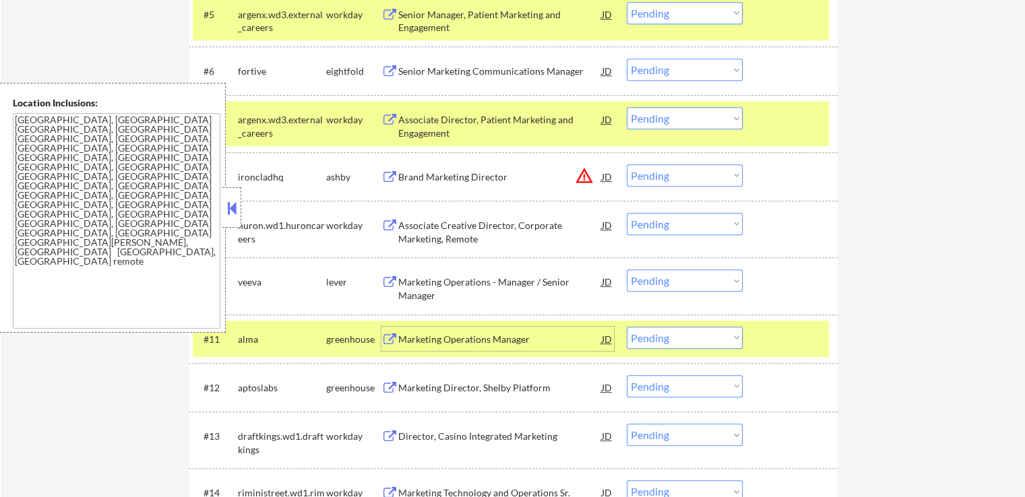
click at [439, 288] on div "Marketing Operations - Manager / Senior Manager" at bounding box center [499, 289] width 203 height 26
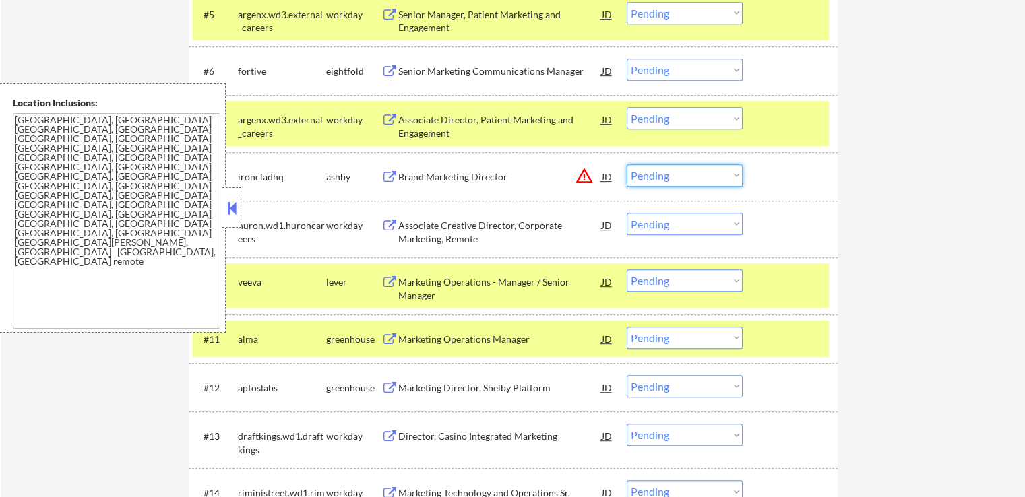
click at [650, 179] on select "Choose an option... Pending Applied Excluded (Questions) Excluded (Expired) Exc…" at bounding box center [684, 175] width 116 height 22
click at [626, 164] on select "Choose an option... Pending Applied Excluded (Questions) Excluded (Expired) Exc…" at bounding box center [684, 175] width 116 height 22
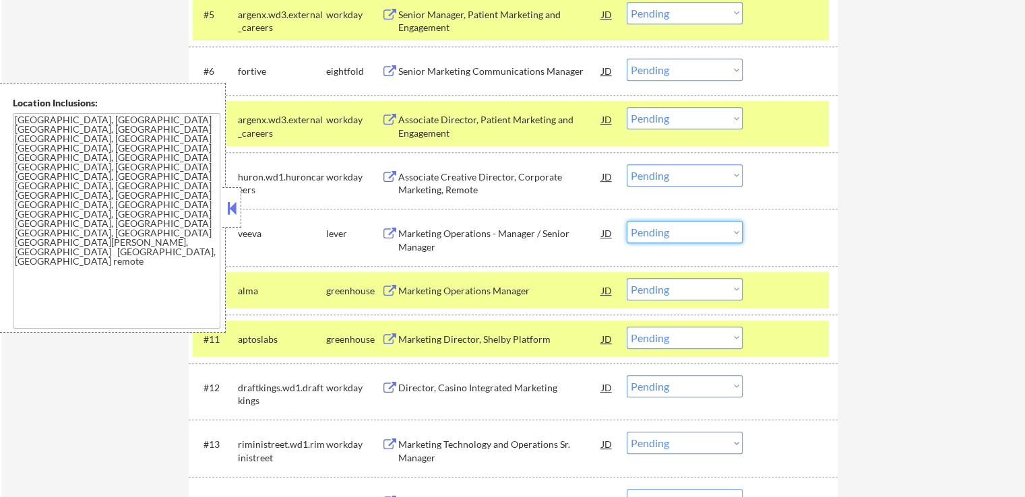
drag, startPoint x: 674, startPoint y: 232, endPoint x: 676, endPoint y: 240, distance: 8.5
click at [675, 232] on select "Choose an option... Pending Applied Excluded (Questions) Excluded (Expired) Exc…" at bounding box center [684, 232] width 116 height 22
click at [626, 221] on select "Choose an option... Pending Applied Excluded (Questions) Excluded (Expired) Exc…" at bounding box center [684, 232] width 116 height 22
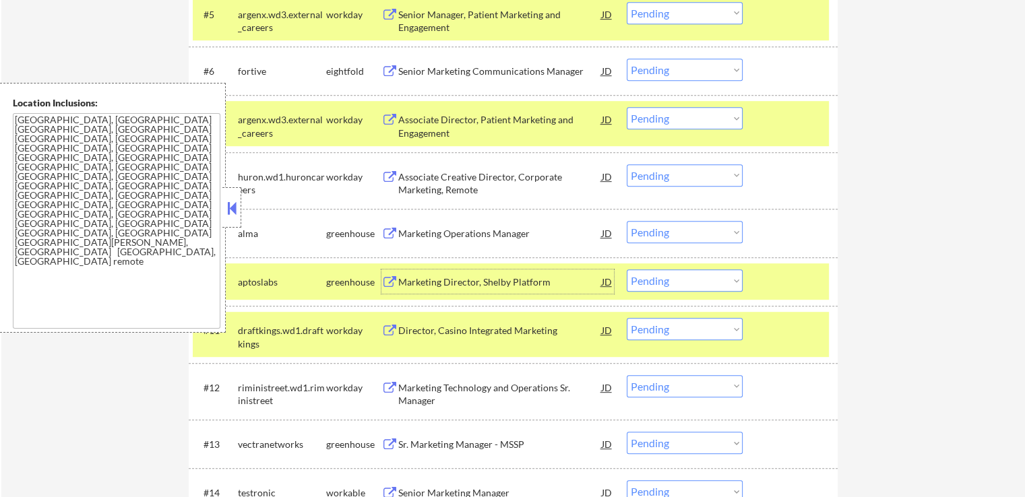
click at [399, 274] on div "Marketing Director, Shelby Platform" at bounding box center [499, 281] width 203 height 24
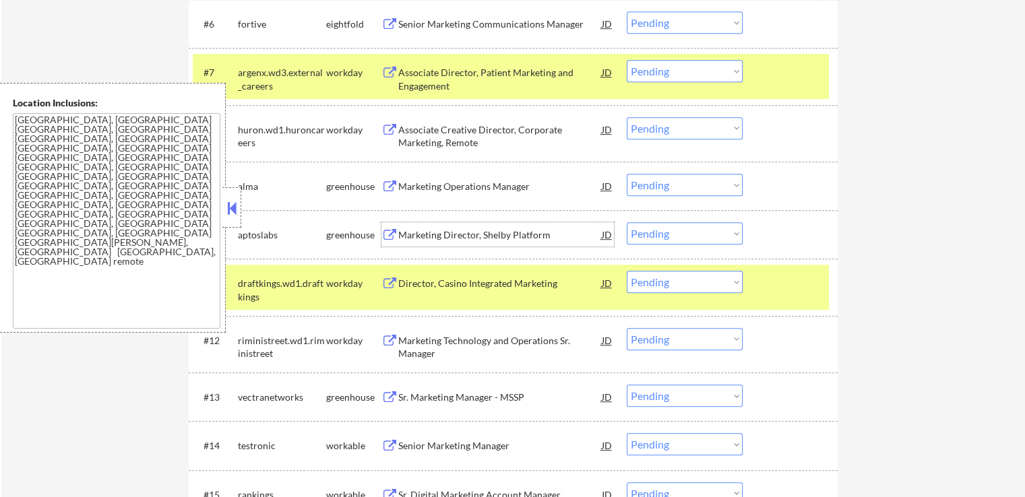
scroll to position [741, 0]
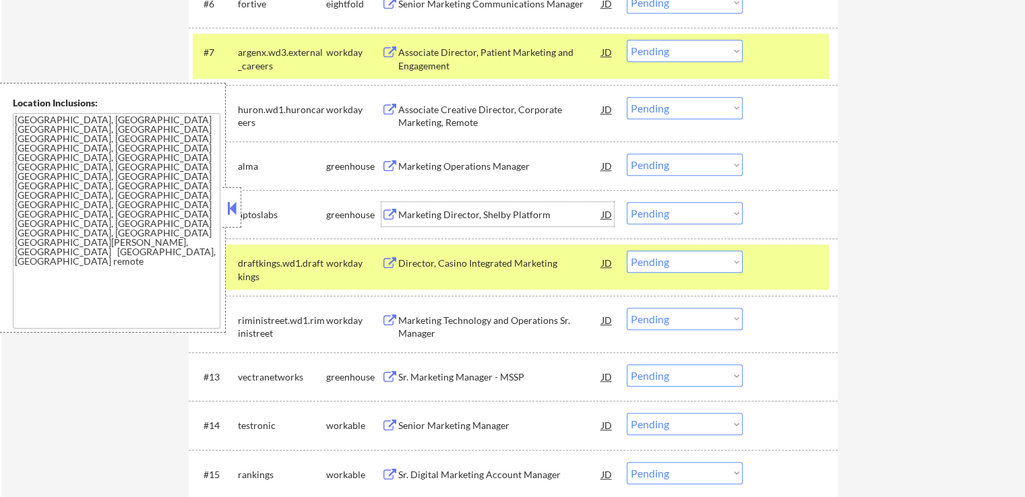
click at [681, 211] on select "Choose an option... Pending Applied Excluded (Questions) Excluded (Expired) Exc…" at bounding box center [684, 213] width 116 height 22
click at [626, 202] on select "Choose an option... Pending Applied Excluded (Questions) Excluded (Expired) Exc…" at bounding box center [684, 213] width 116 height 22
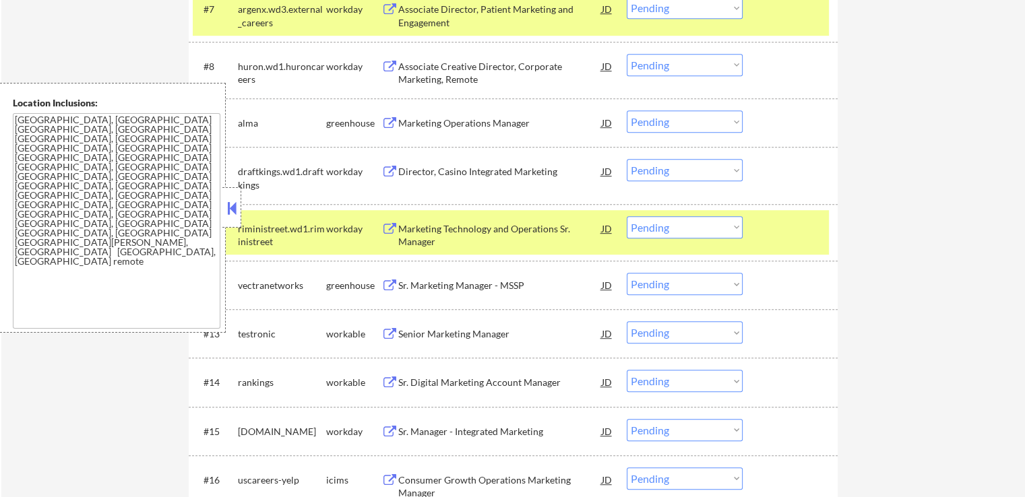
scroll to position [808, 0]
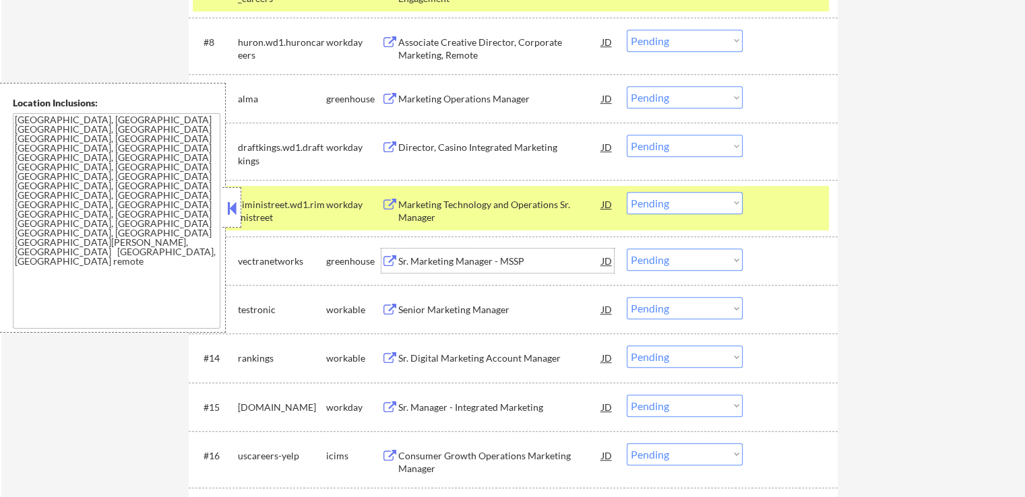
click at [423, 257] on div "Sr. Marketing Manager - MSSP" at bounding box center [499, 261] width 203 height 13
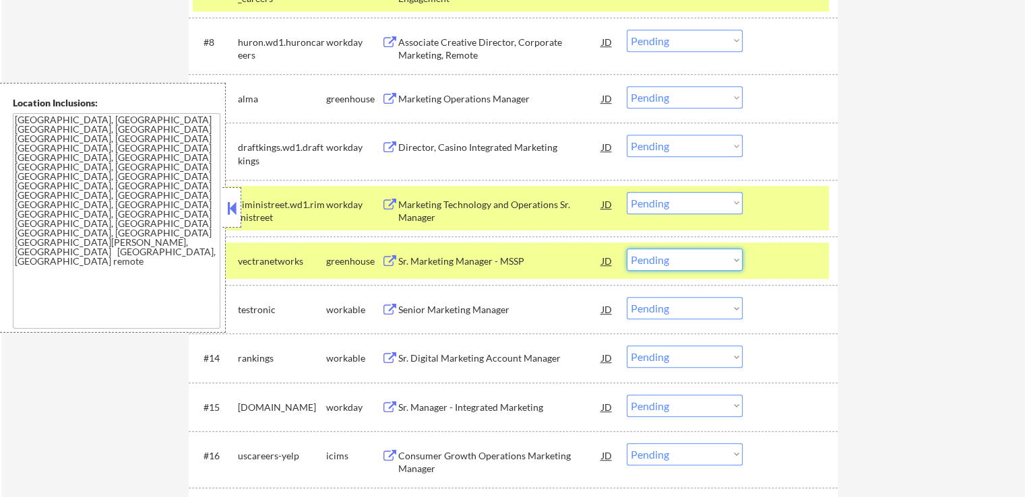
click at [658, 265] on select "Choose an option... Pending Applied Excluded (Questions) Excluded (Expired) Exc…" at bounding box center [684, 260] width 116 height 22
click at [626, 249] on select "Choose an option... Pending Applied Excluded (Questions) Excluded (Expired) Exc…" at bounding box center [684, 260] width 116 height 22
click at [433, 314] on div "Senior Marketing Manager" at bounding box center [499, 309] width 203 height 13
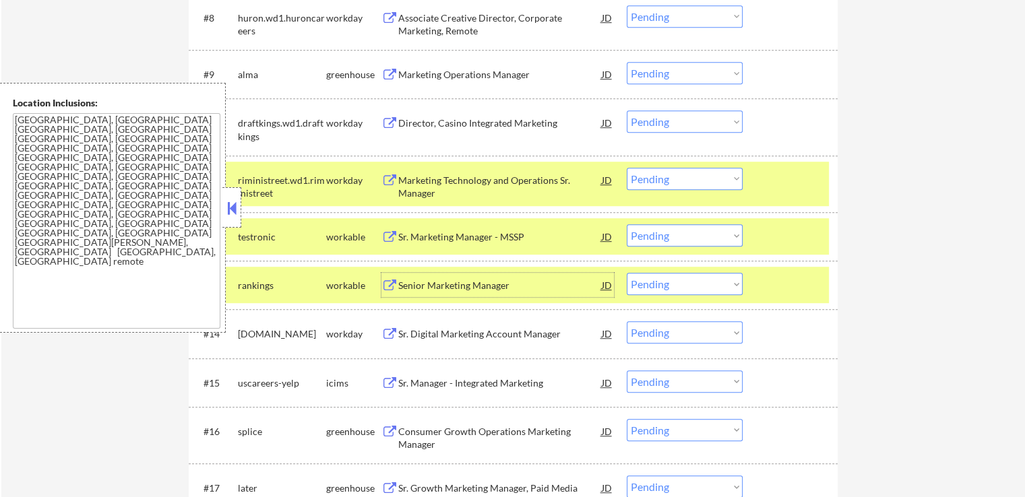
scroll to position [876, 0]
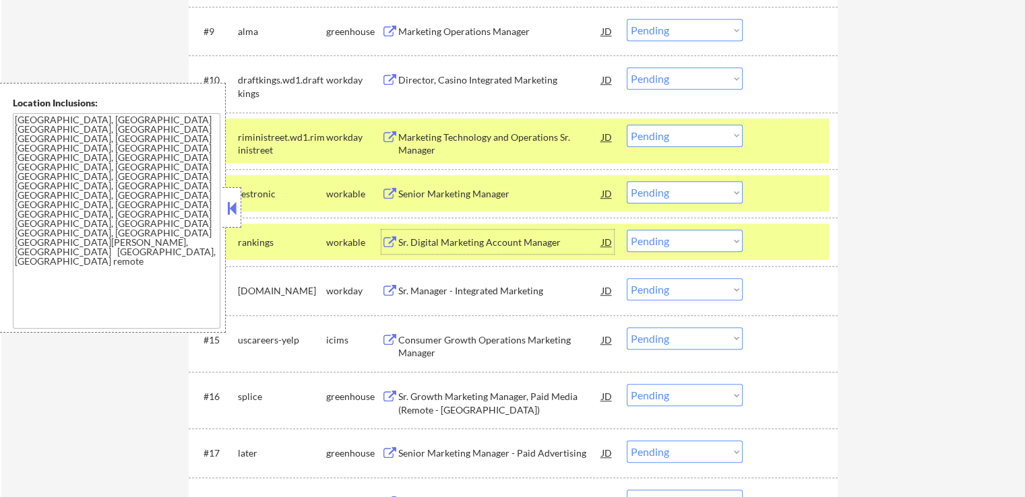
click at [441, 232] on div "Sr. Digital Marketing Account Manager" at bounding box center [499, 242] width 203 height 24
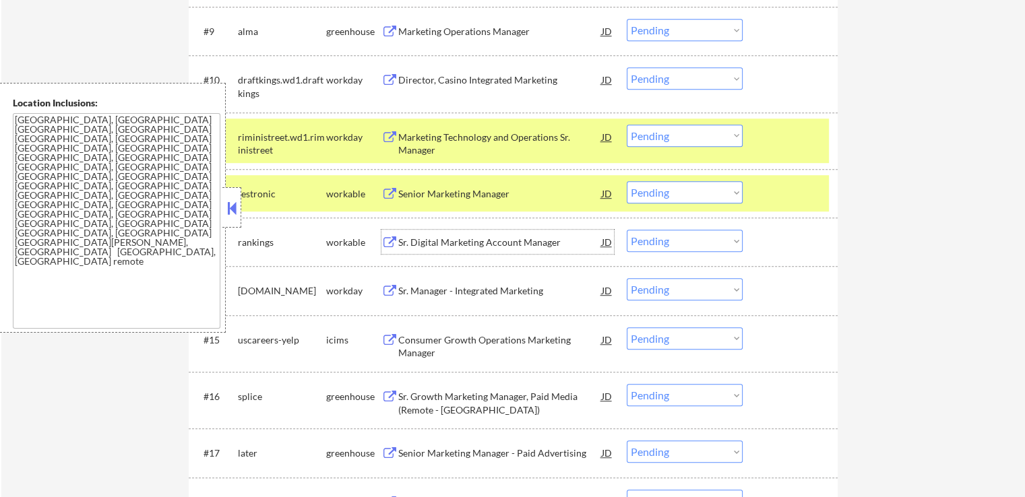
scroll to position [943, 0]
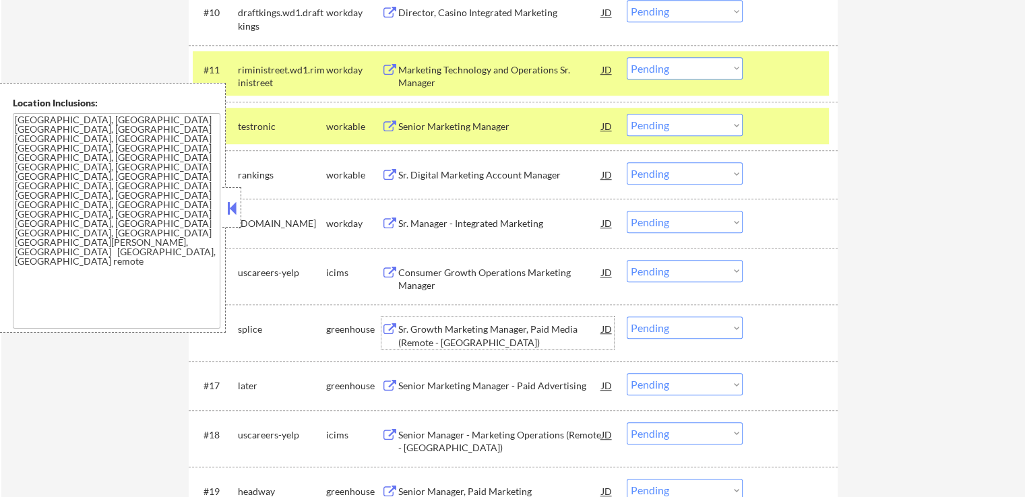
click at [428, 337] on div "Sr. Growth Marketing Manager, Paid Media (Remote - [GEOGRAPHIC_DATA])" at bounding box center [499, 336] width 203 height 26
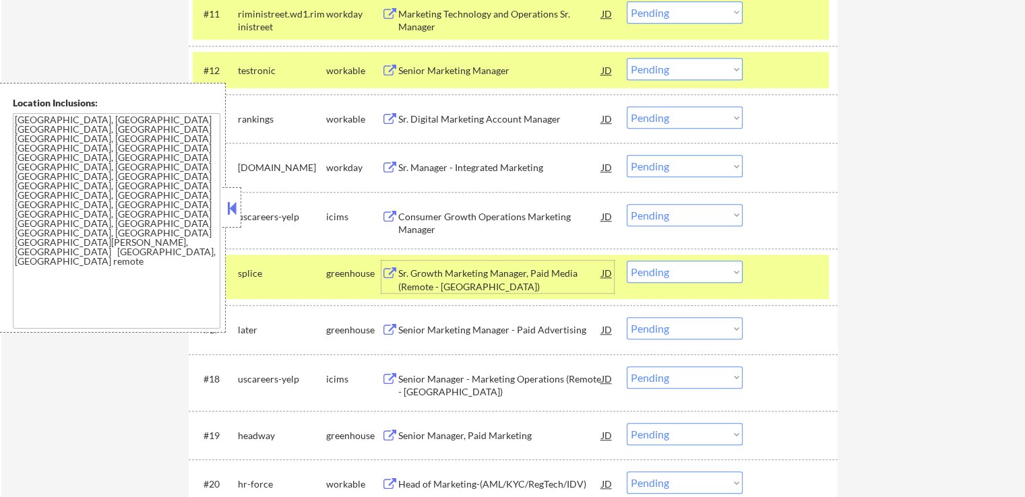
scroll to position [1078, 0]
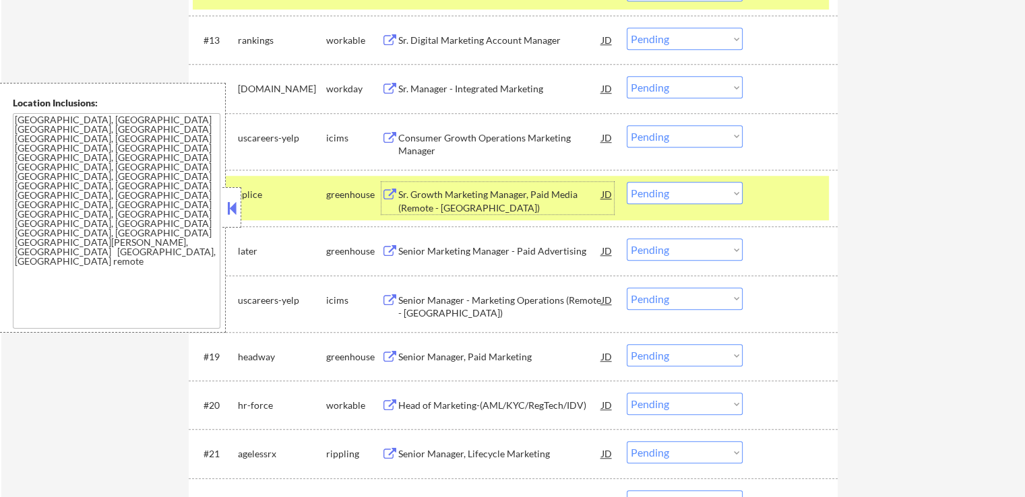
click at [436, 254] on div "Senior Marketing Manager - Paid Advertising" at bounding box center [499, 251] width 203 height 13
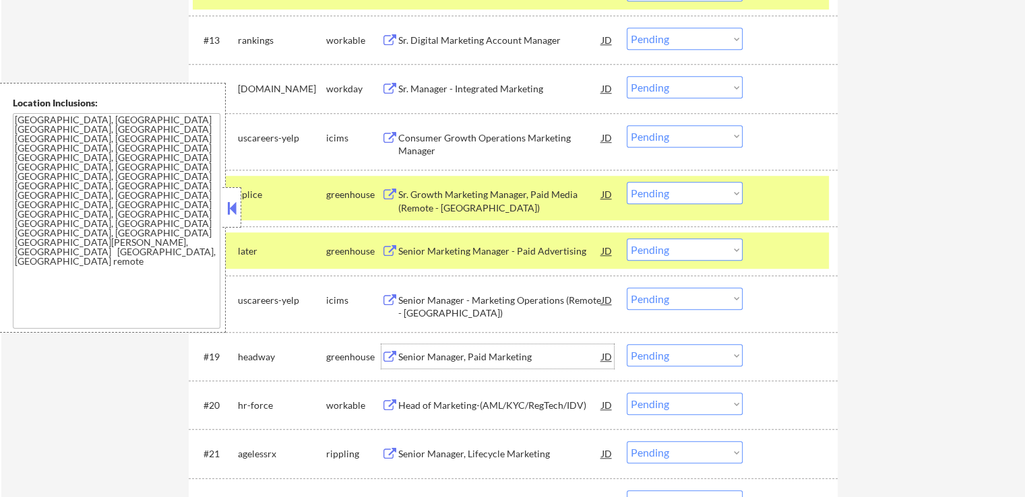
click at [410, 356] on div "Senior Manager, Paid Marketing" at bounding box center [499, 356] width 203 height 13
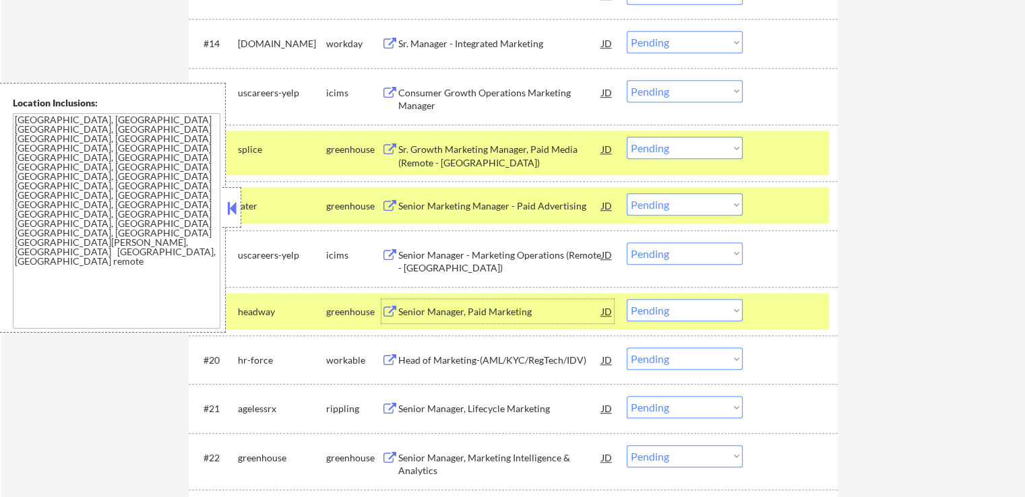
scroll to position [1145, 0]
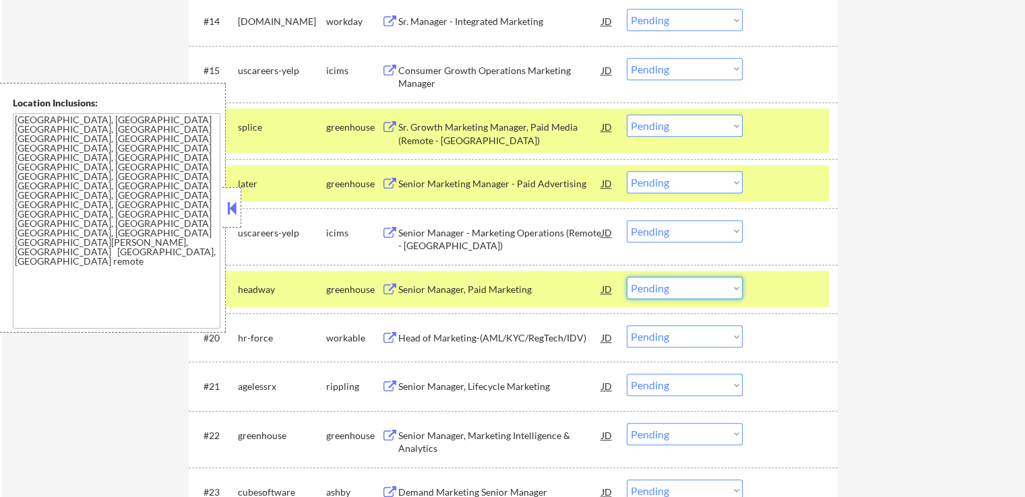
click at [678, 296] on select "Choose an option... Pending Applied Excluded (Questions) Excluded (Expired) Exc…" at bounding box center [684, 288] width 116 height 22
click at [626, 277] on select "Choose an option... Pending Applied Excluded (Questions) Excluded (Expired) Exc…" at bounding box center [684, 288] width 116 height 22
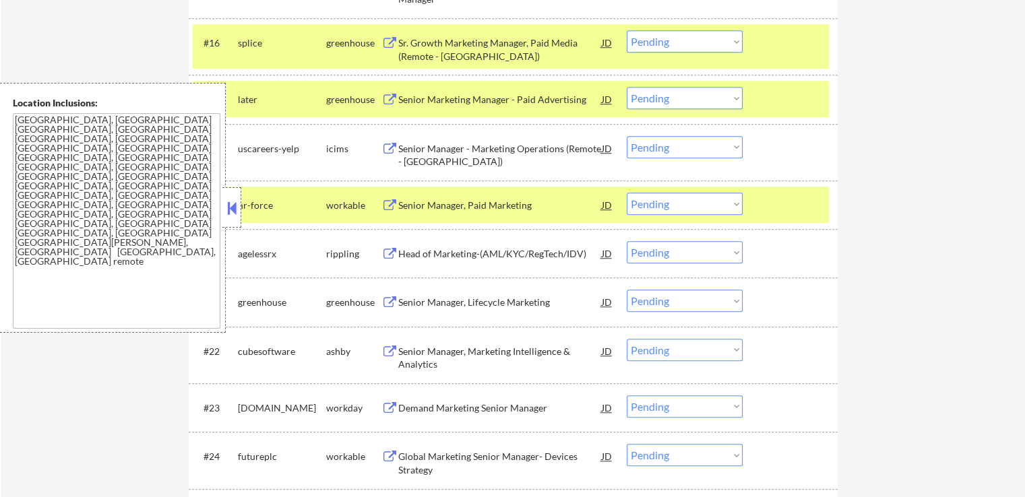
scroll to position [1280, 0]
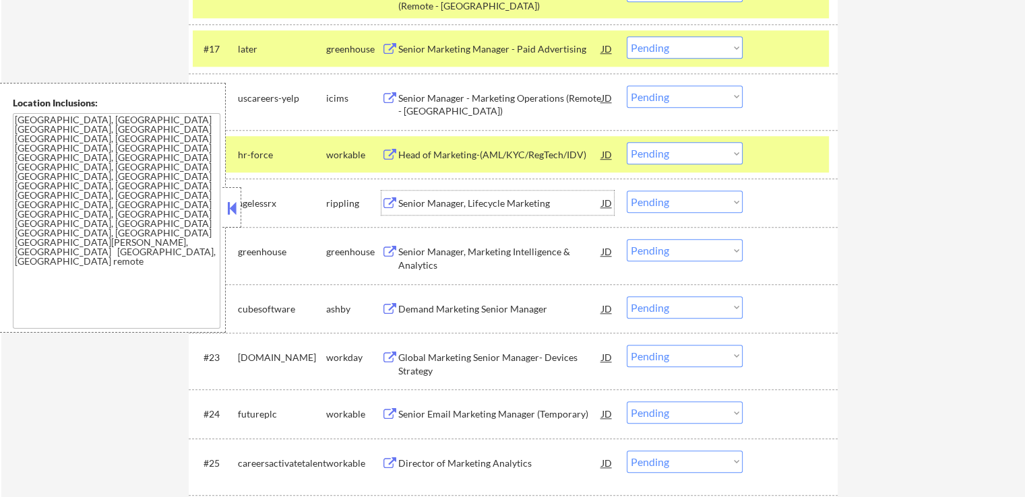
click at [428, 197] on div "Senior Manager, Lifecycle Marketing" at bounding box center [499, 203] width 203 height 13
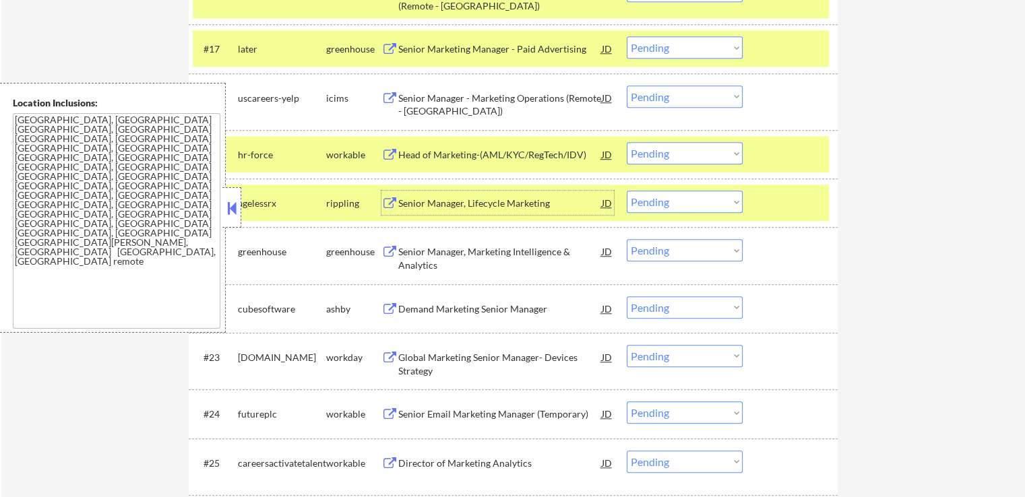
click at [437, 259] on div "Senior Manager, Marketing Intelligence & Analytics" at bounding box center [499, 258] width 203 height 26
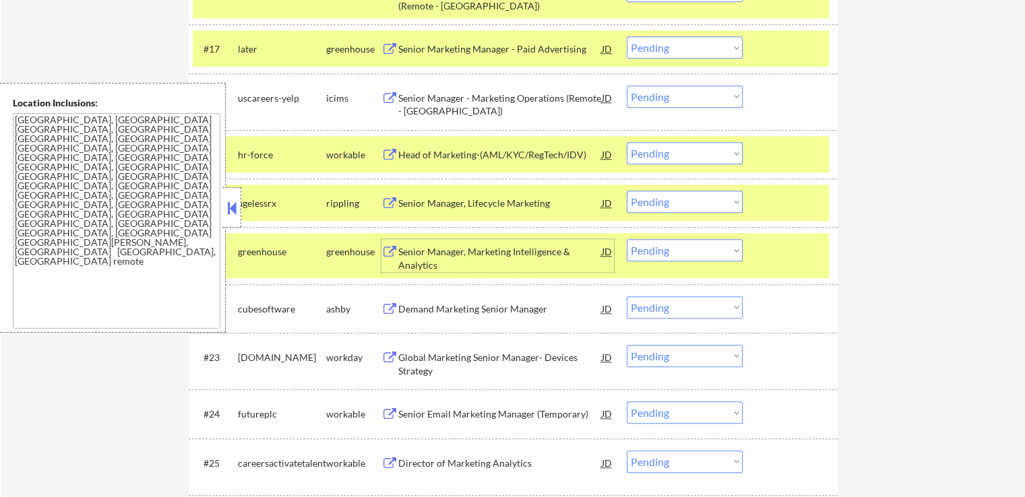
click at [413, 308] on div "Demand Marketing Senior Manager" at bounding box center [499, 308] width 203 height 13
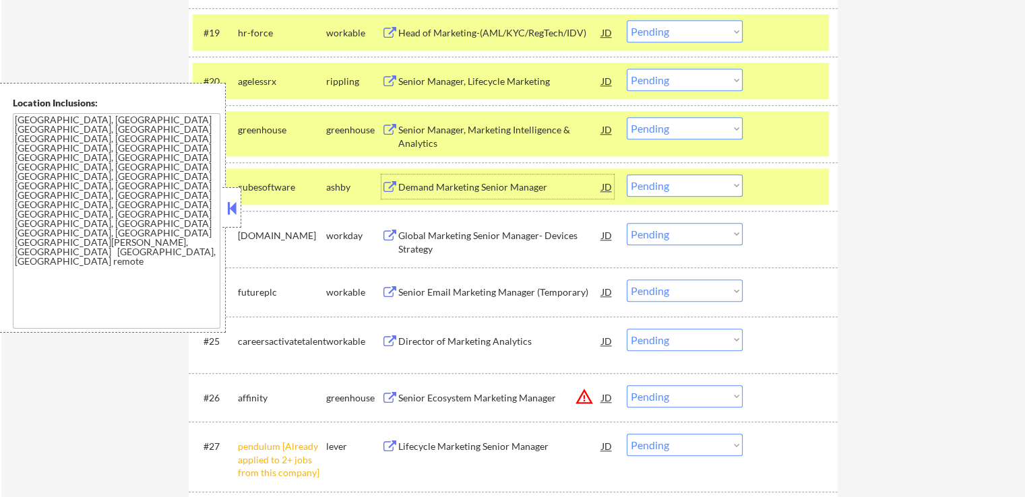
scroll to position [1415, 0]
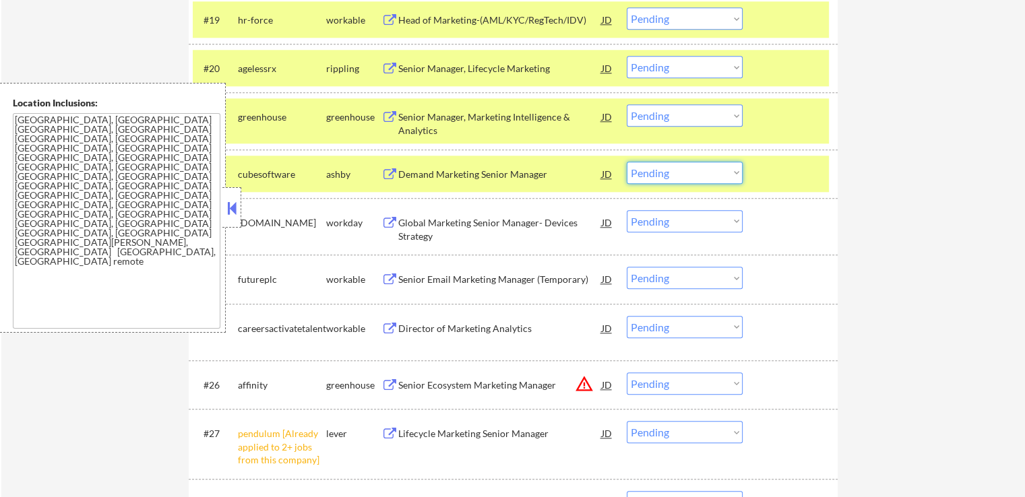
click at [679, 170] on select "Choose an option... Pending Applied Excluded (Questions) Excluded (Expired) Exc…" at bounding box center [684, 173] width 116 height 22
click at [626, 162] on select "Choose an option... Pending Applied Excluded (Questions) Excluded (Expired) Exc…" at bounding box center [684, 173] width 116 height 22
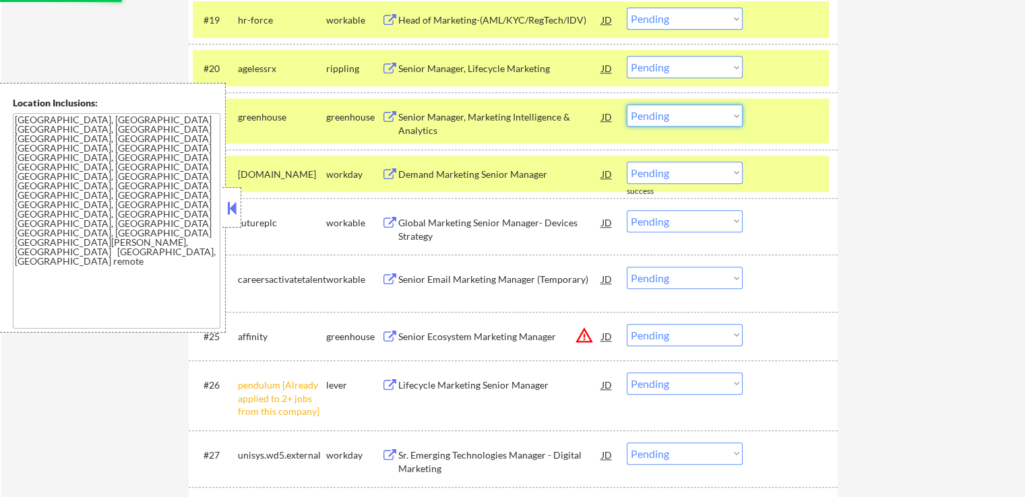
drag, startPoint x: 686, startPoint y: 112, endPoint x: 688, endPoint y: 123, distance: 11.5
click at [686, 112] on select "Choose an option... Pending Applied Excluded (Questions) Excluded (Expired) Exc…" at bounding box center [684, 115] width 116 height 22
click at [626, 104] on select "Choose an option... Pending Applied Excluded (Questions) Excluded (Expired) Exc…" at bounding box center [684, 115] width 116 height 22
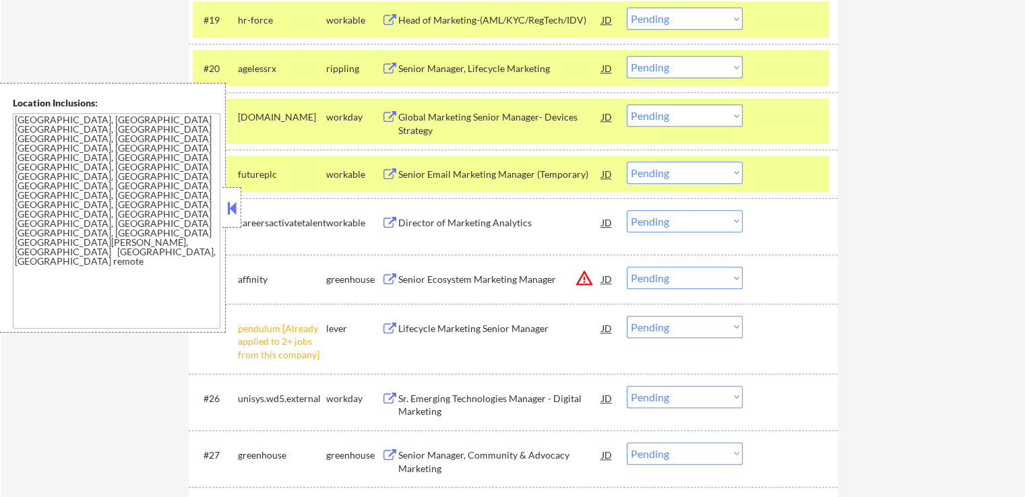
click at [422, 73] on div "Senior Manager, Lifecycle Marketing" at bounding box center [499, 68] width 203 height 13
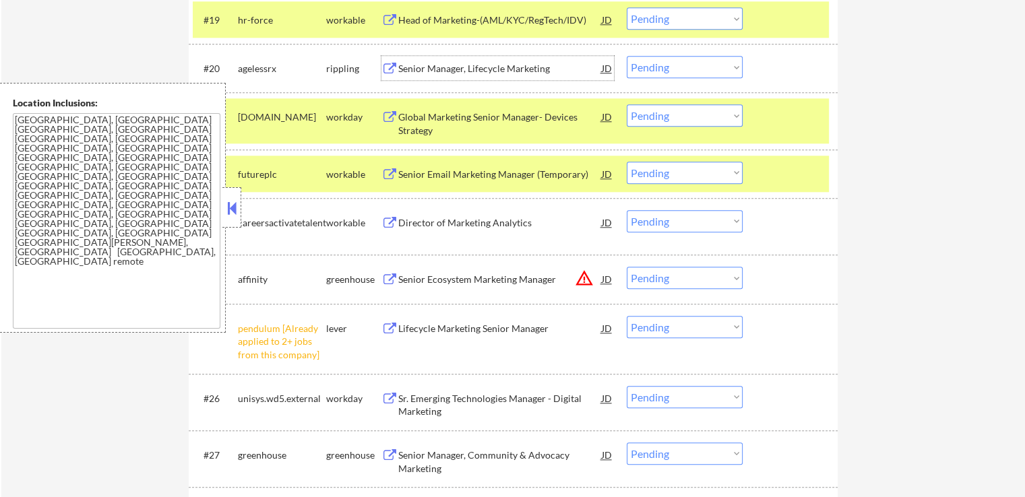
click at [680, 64] on select "Choose an option... Pending Applied Excluded (Questions) Excluded (Expired) Exc…" at bounding box center [684, 67] width 116 height 22
click at [626, 56] on select "Choose an option... Pending Applied Excluded (Questions) Excluded (Expired) Exc…" at bounding box center [684, 67] width 116 height 22
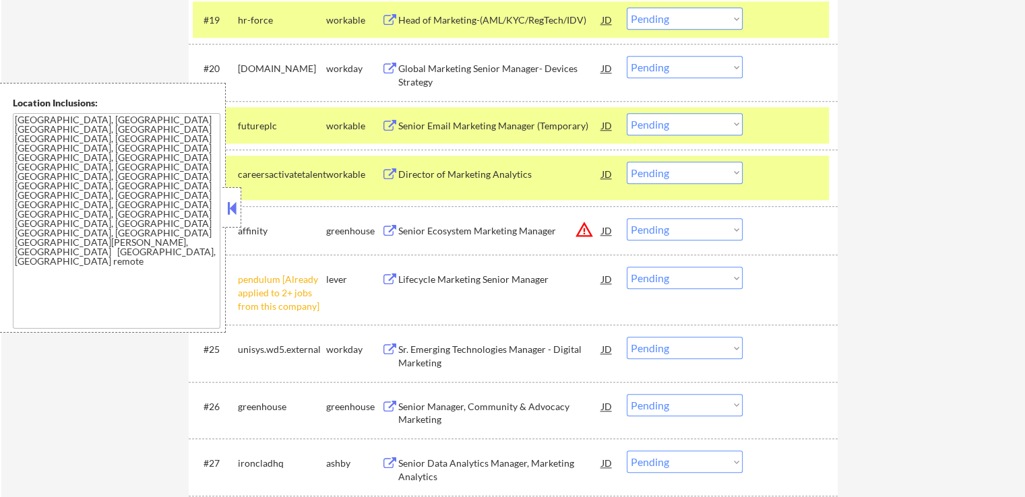
click at [676, 278] on select "Choose an option... Pending Applied Excluded (Questions) Excluded (Expired) Exc…" at bounding box center [684, 278] width 116 height 22
click at [626, 267] on select "Choose an option... Pending Applied Excluded (Questions) Excluded (Expired) Exc…" at bounding box center [684, 278] width 116 height 22
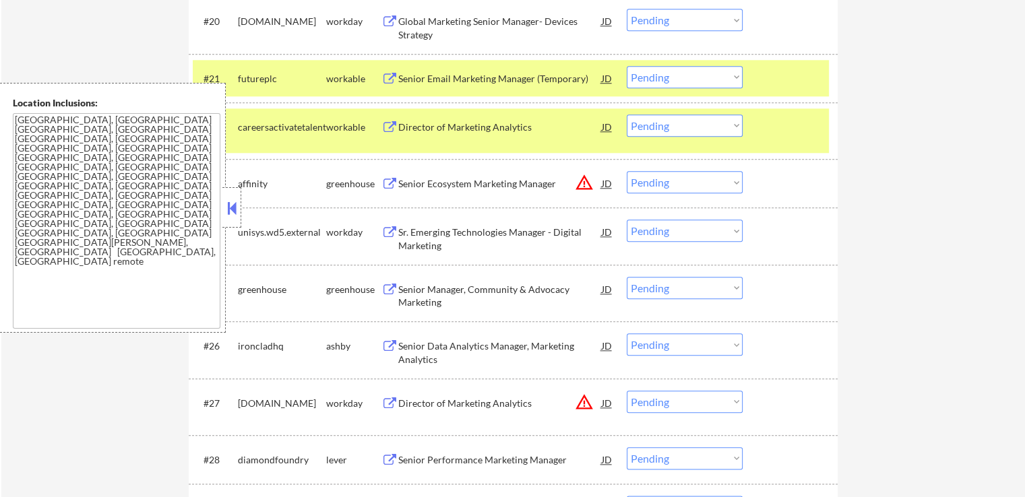
scroll to position [1482, 0]
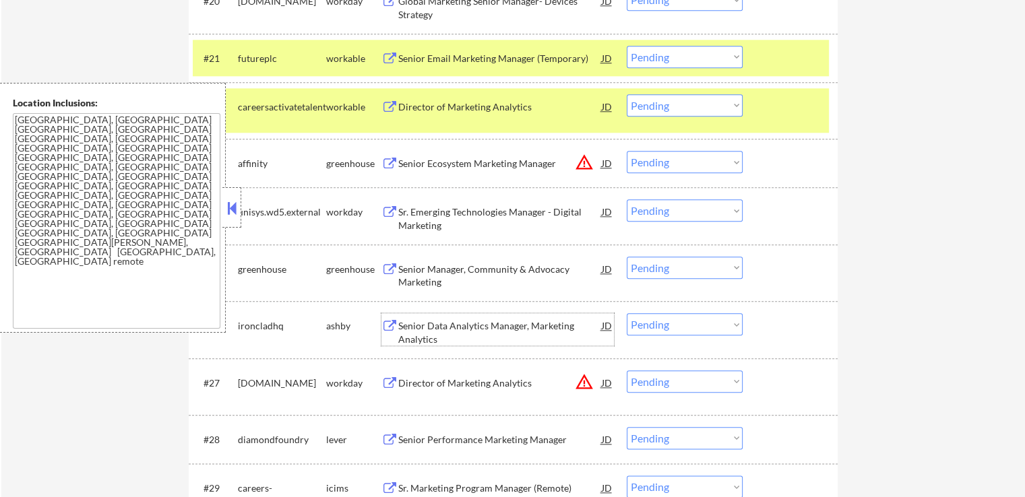
click at [433, 333] on div "Senior Data Analytics Manager, Marketing Analytics" at bounding box center [499, 332] width 203 height 26
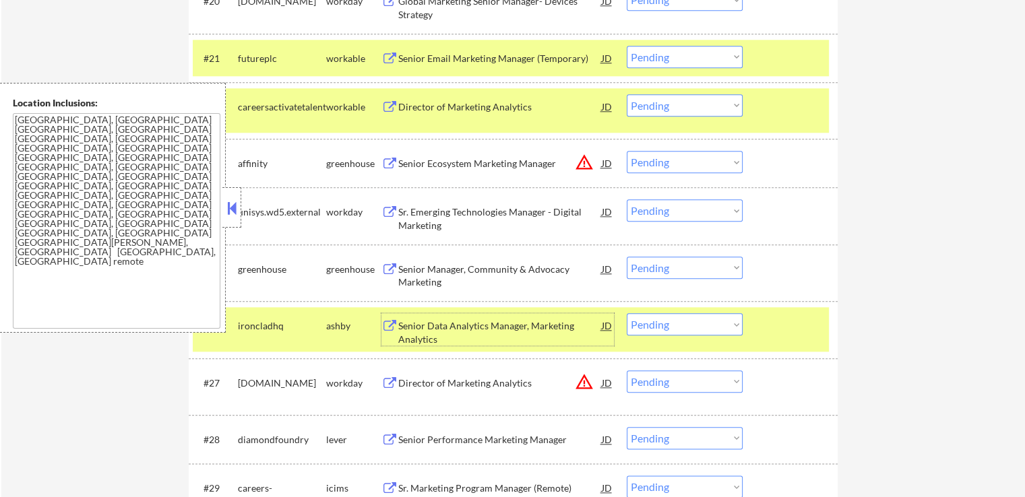
drag, startPoint x: 642, startPoint y: 317, endPoint x: 647, endPoint y: 326, distance: 9.9
click at [642, 317] on select "Choose an option... Pending Applied Excluded (Questions) Excluded (Expired) Exc…" at bounding box center [684, 324] width 116 height 22
click at [626, 313] on select "Choose an option... Pending Applied Excluded (Questions) Excluded (Expired) Exc…" at bounding box center [684, 324] width 116 height 22
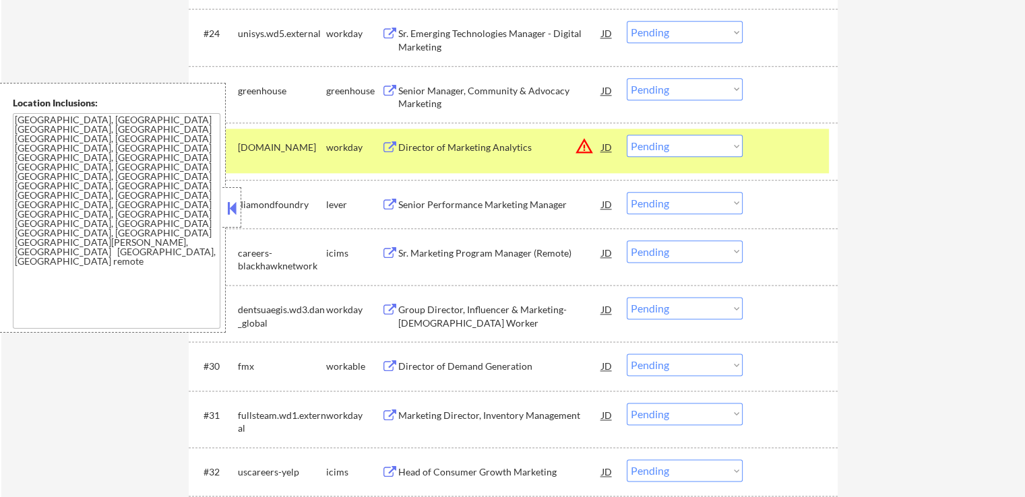
scroll to position [1684, 0]
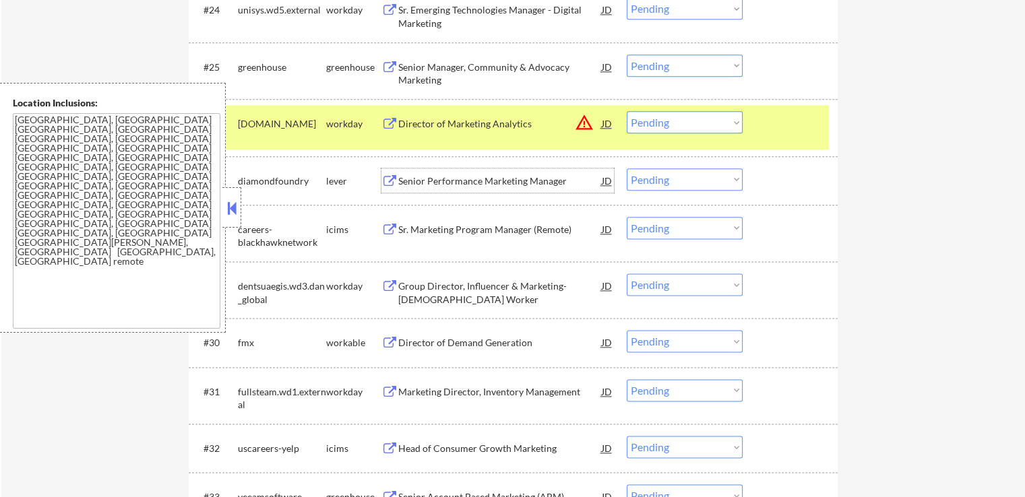
click at [447, 181] on div "Senior Performance Marketing Manager" at bounding box center [499, 180] width 203 height 13
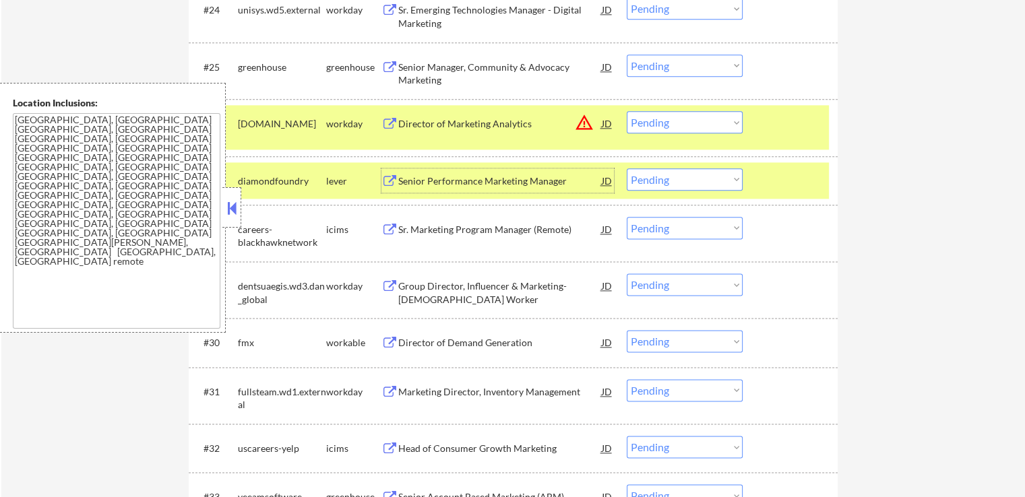
click at [428, 348] on div "Director of Demand Generation" at bounding box center [499, 342] width 203 height 13
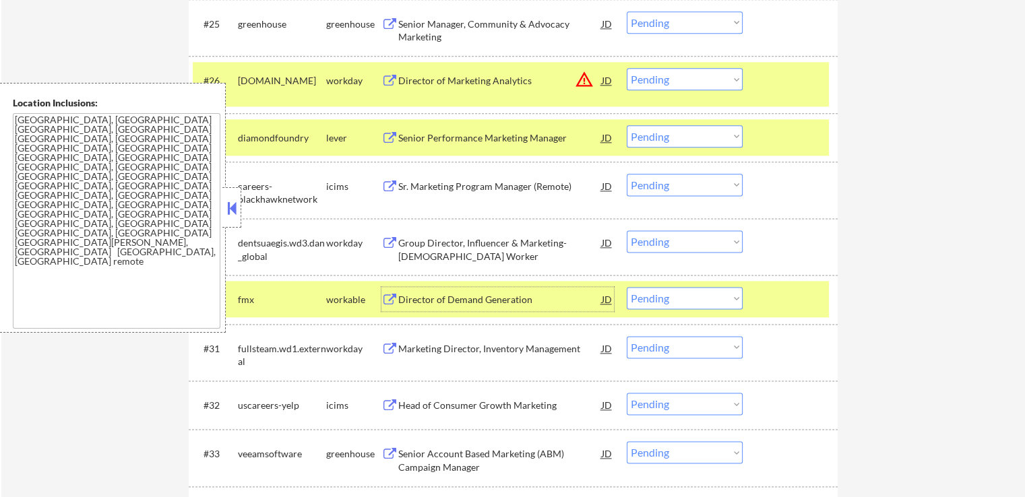
scroll to position [1751, 0]
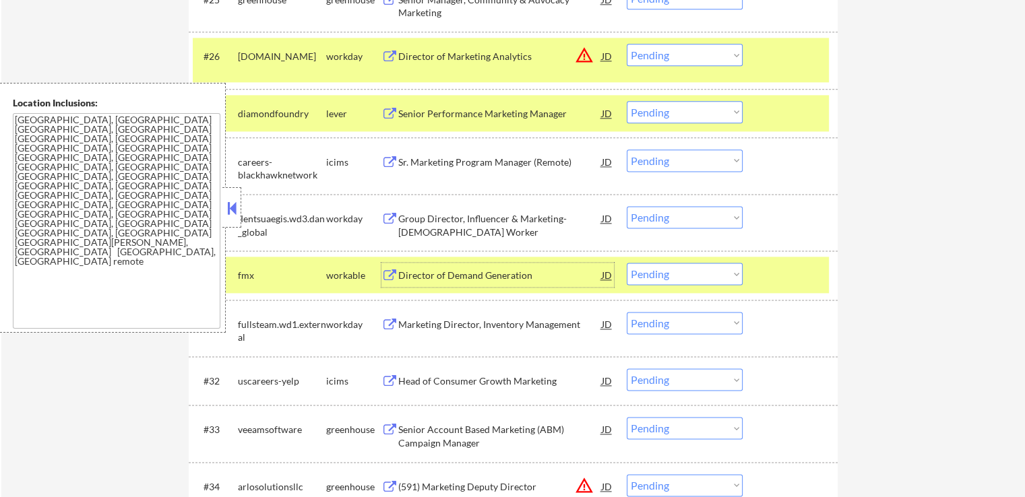
click at [410, 274] on div "Director of Demand Generation" at bounding box center [499, 275] width 203 height 13
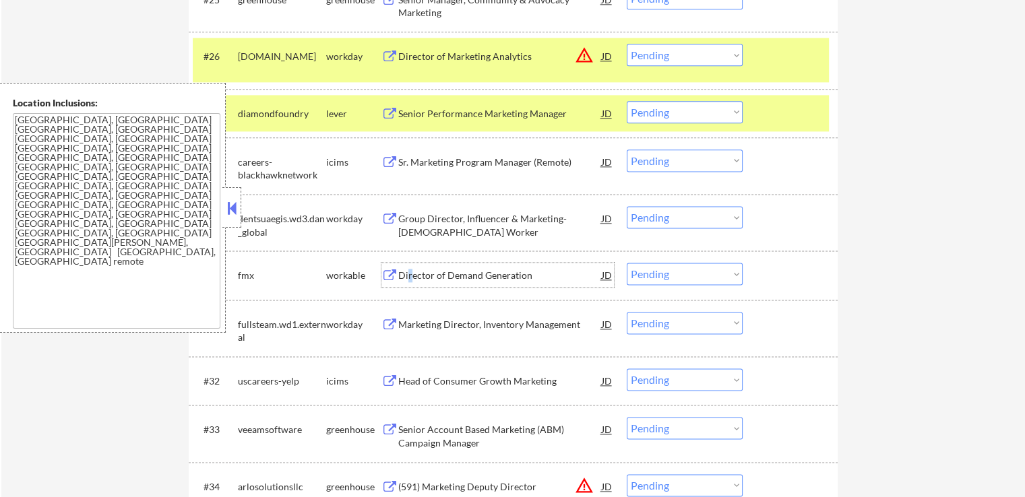
drag, startPoint x: 648, startPoint y: 276, endPoint x: 655, endPoint y: 282, distance: 9.1
click at [649, 277] on select "Choose an option... Pending Applied Excluded (Questions) Excluded (Expired) Exc…" at bounding box center [684, 274] width 116 height 22
click at [626, 263] on select "Choose an option... Pending Applied Excluded (Questions) Excluded (Expired) Exc…" at bounding box center [684, 274] width 116 height 22
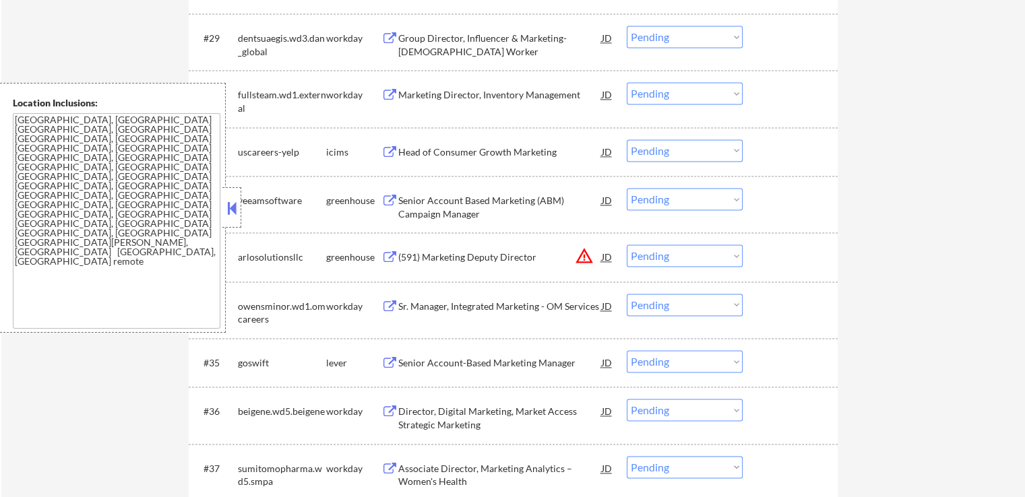
scroll to position [1954, 0]
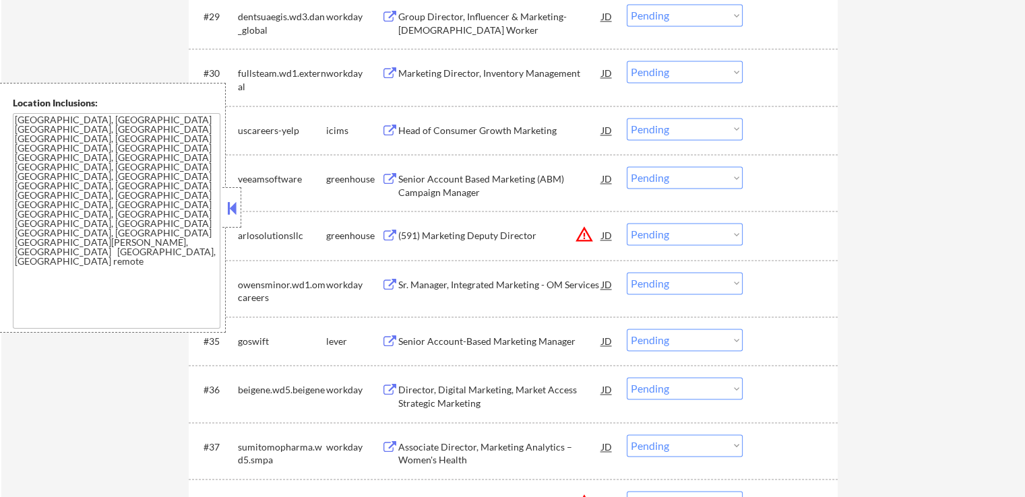
click at [430, 181] on div "Senior Account Based Marketing (ABM) Campaign Manager" at bounding box center [499, 185] width 203 height 26
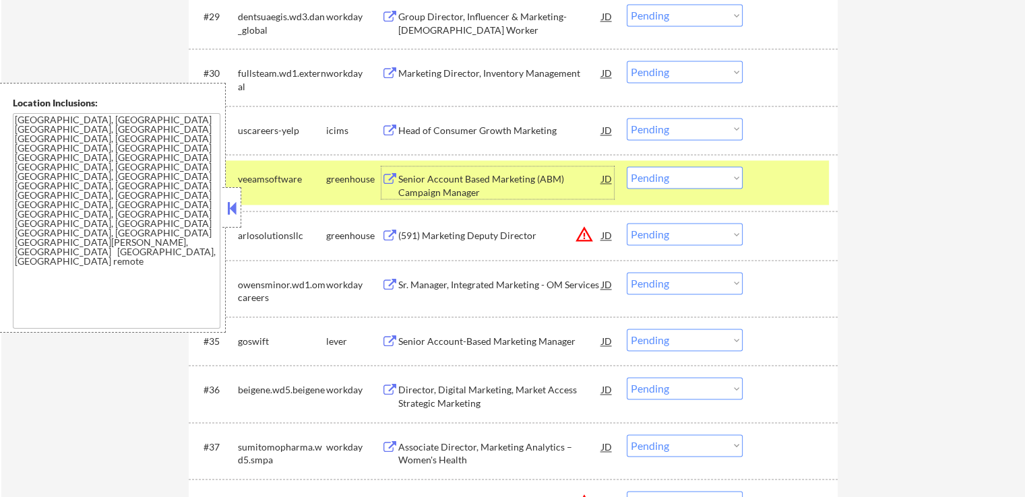
click at [670, 175] on select "Choose an option... Pending Applied Excluded (Questions) Excluded (Expired) Exc…" at bounding box center [684, 177] width 116 height 22
click at [626, 166] on select "Choose an option... Pending Applied Excluded (Questions) Excluded (Expired) Exc…" at bounding box center [684, 177] width 116 height 22
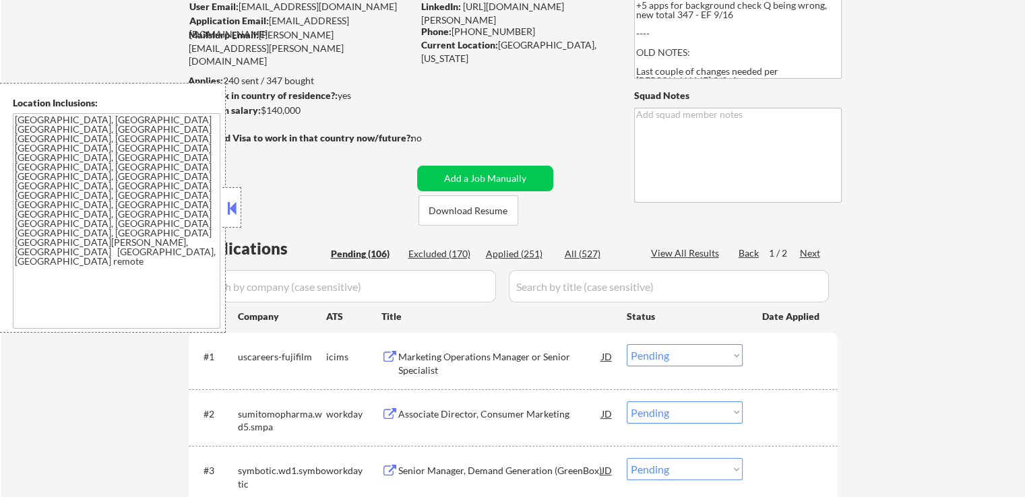
scroll to position [0, 0]
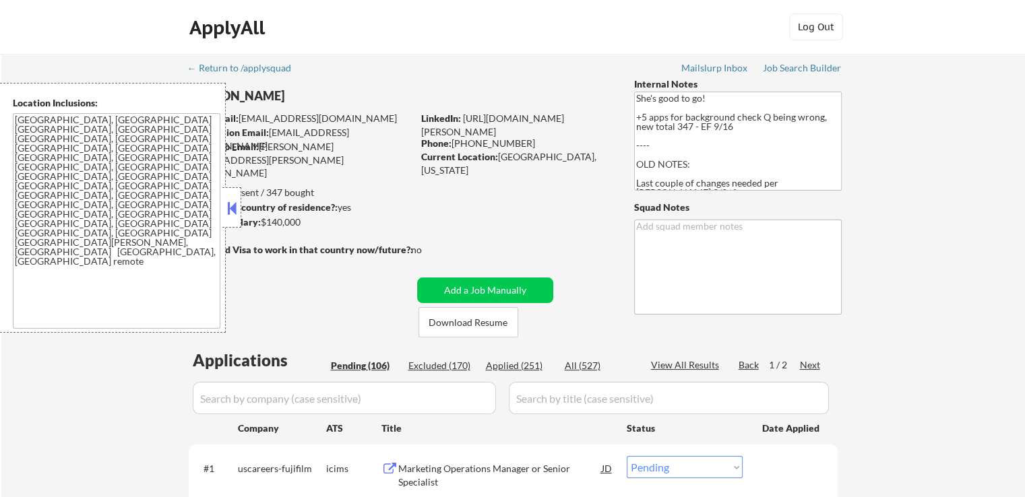
click at [231, 205] on button at bounding box center [231, 208] width 15 height 20
select select ""pending""
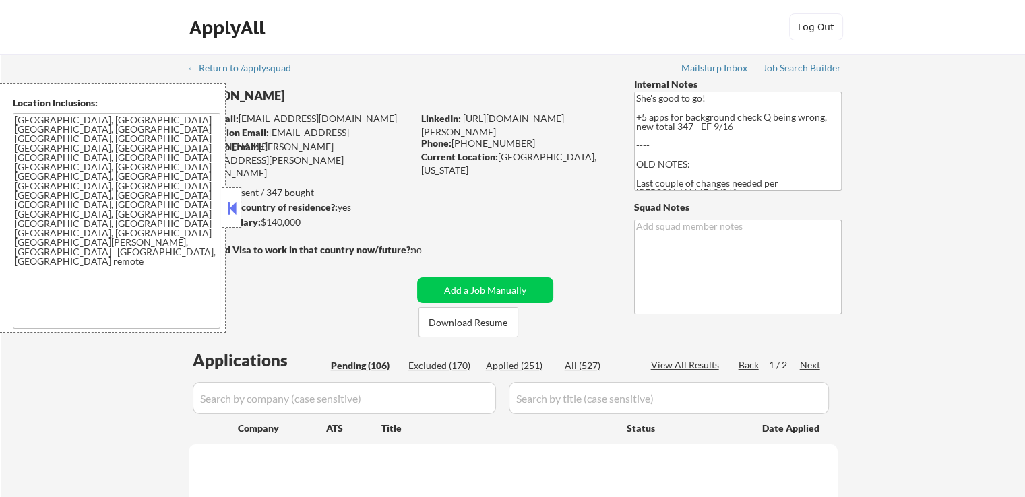
select select ""pending""
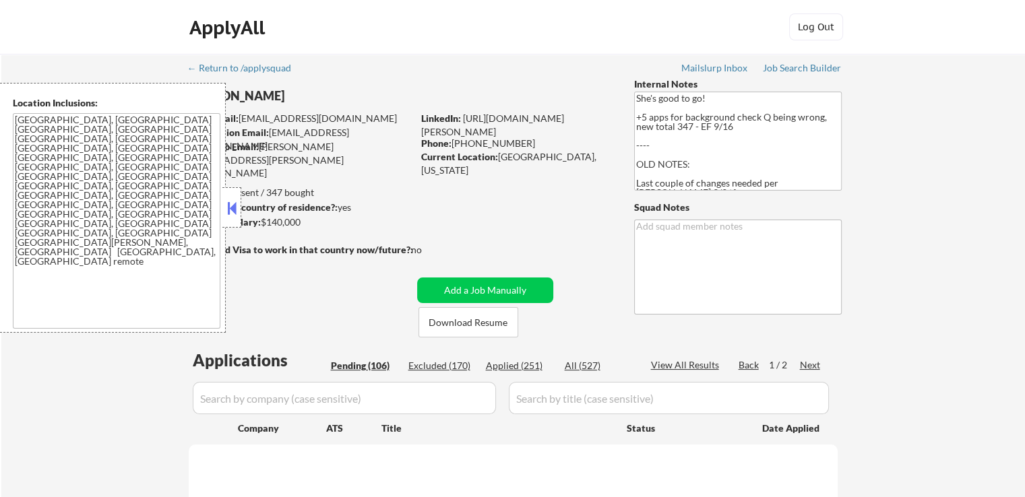
select select ""pending""
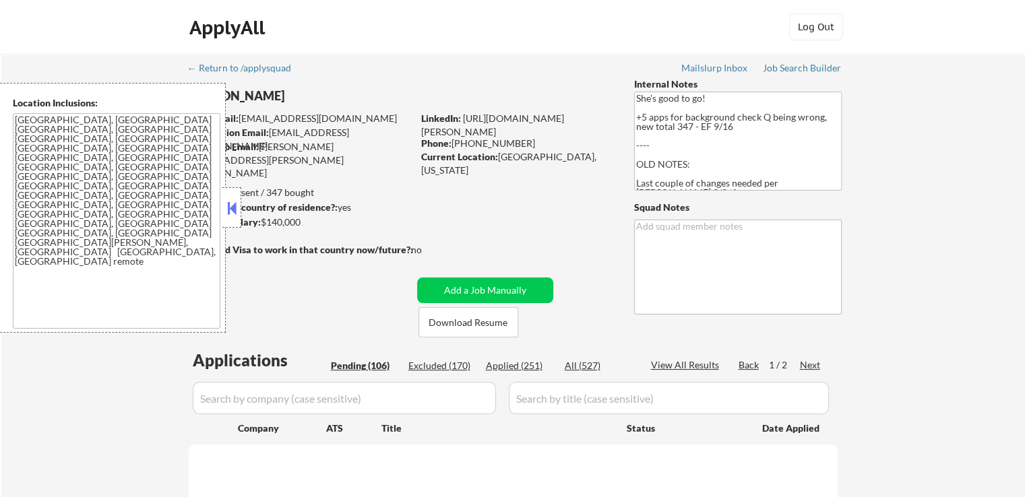
select select ""pending""
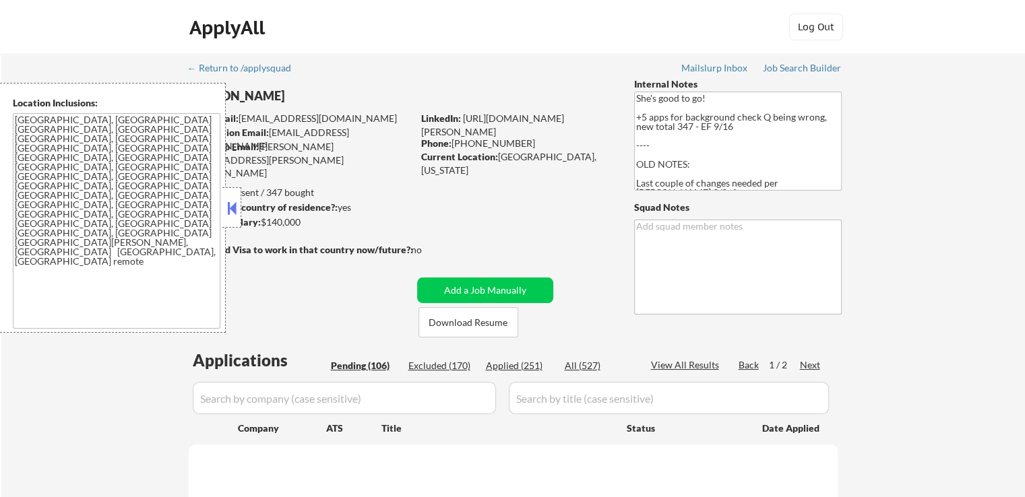
select select ""pending""
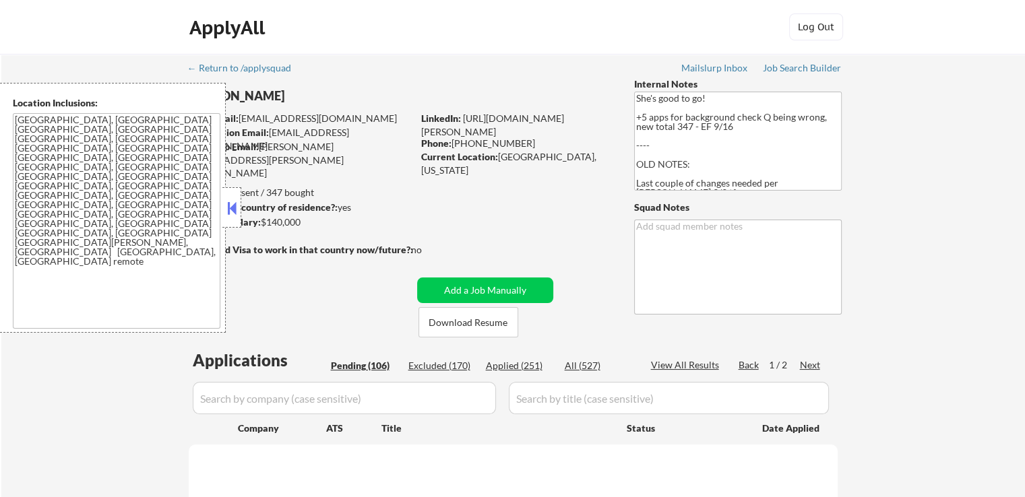
select select ""pending""
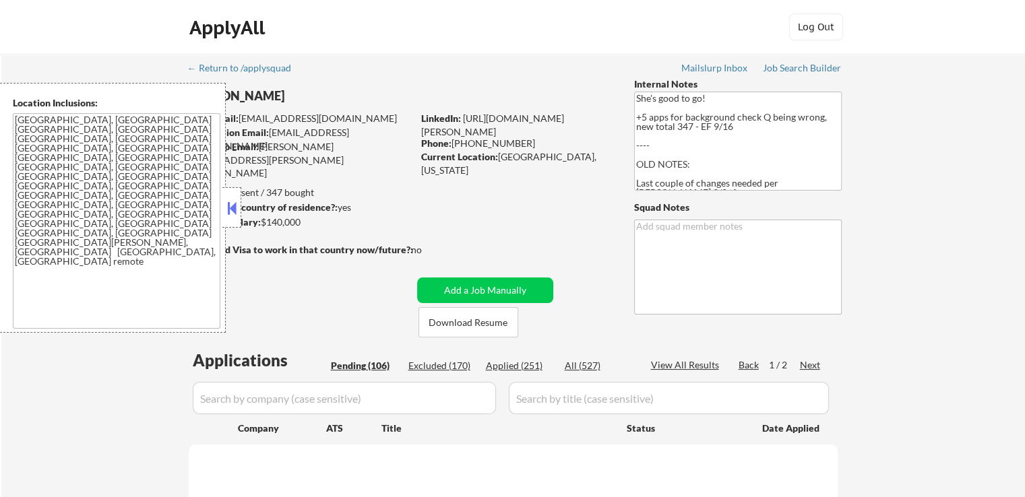
select select ""pending""
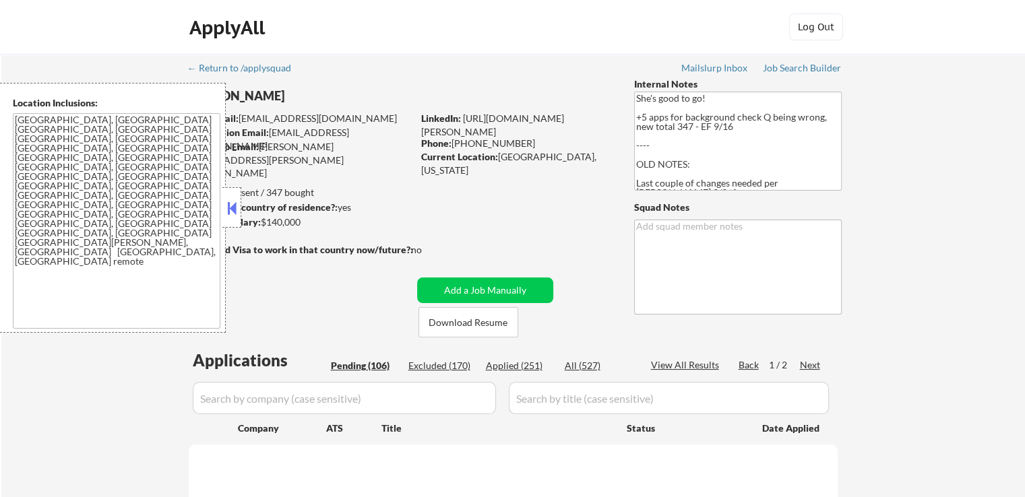
select select ""pending""
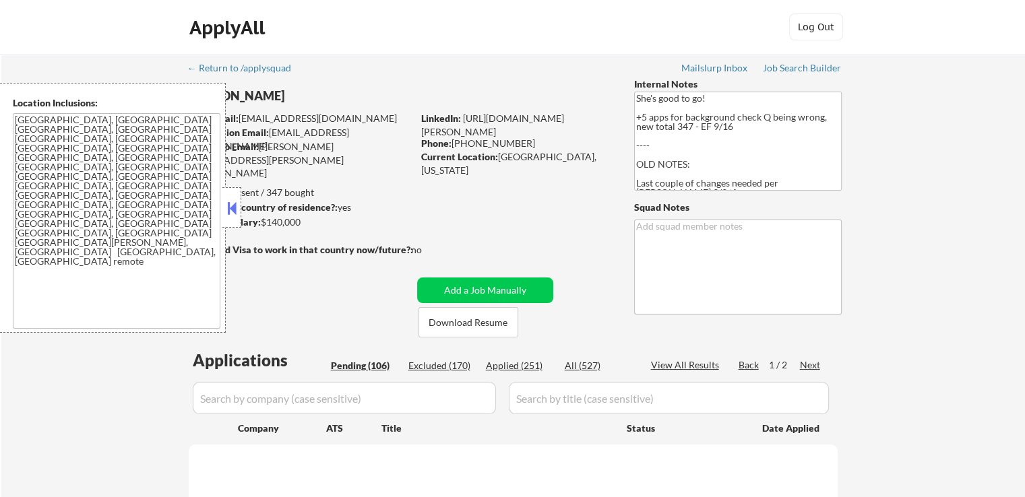
select select ""pending""
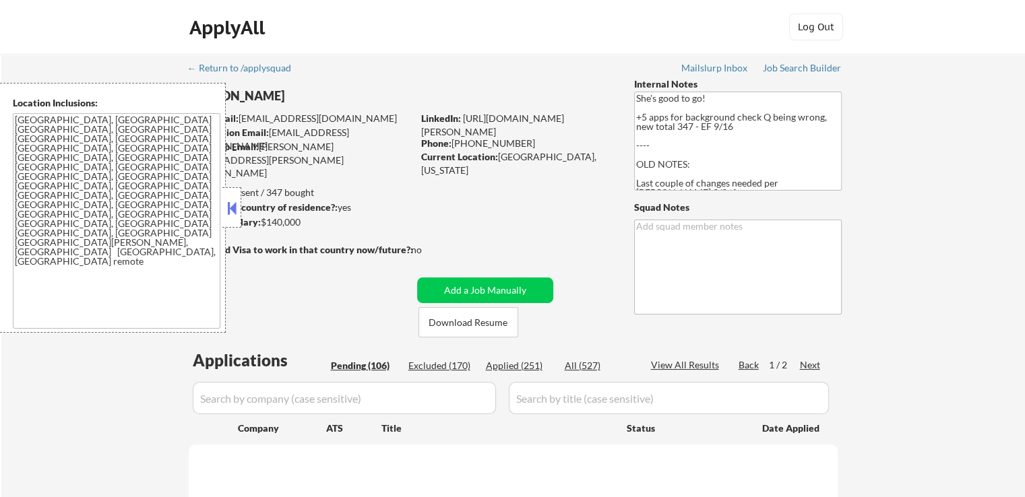
select select ""pending""
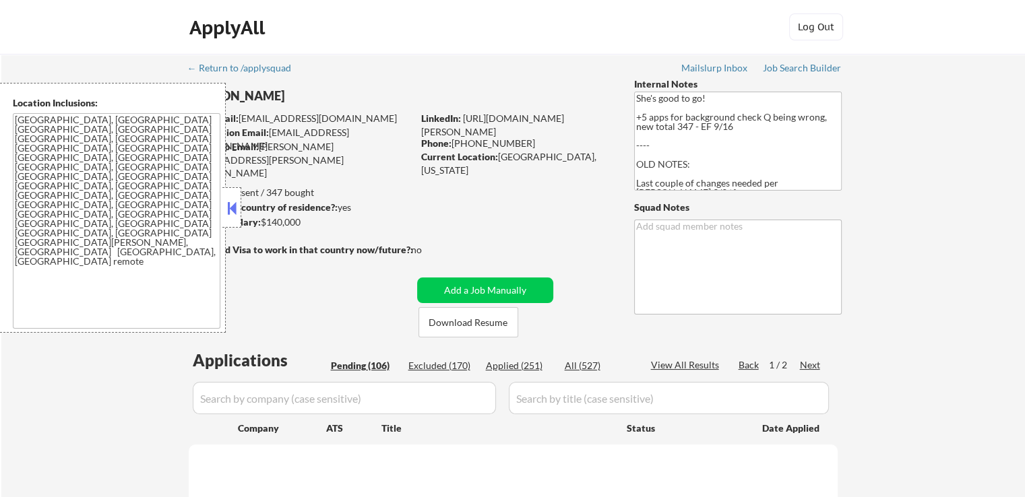
select select ""pending""
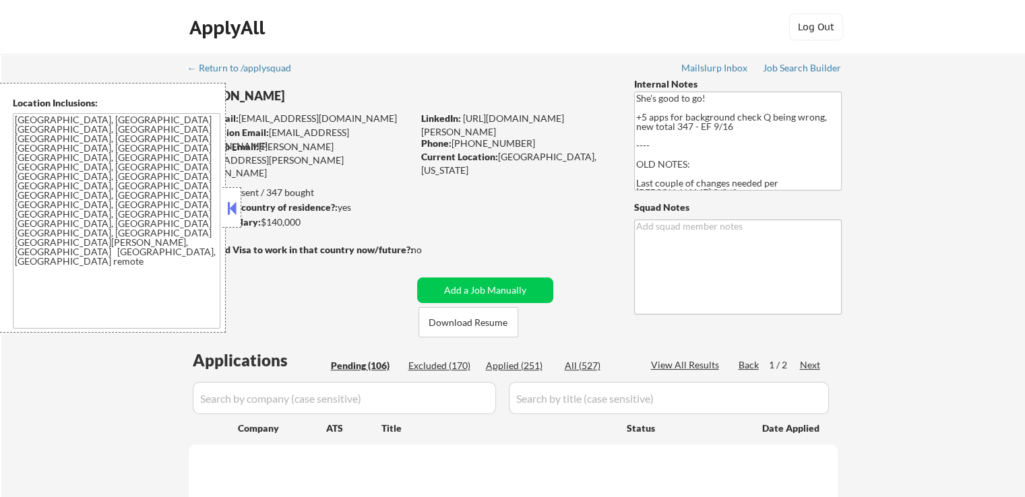
select select ""pending""
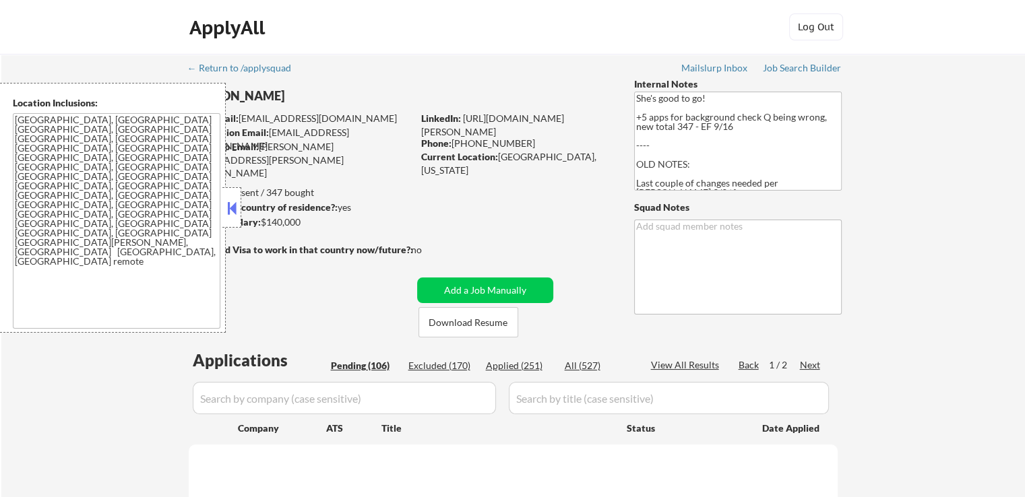
select select ""pending""
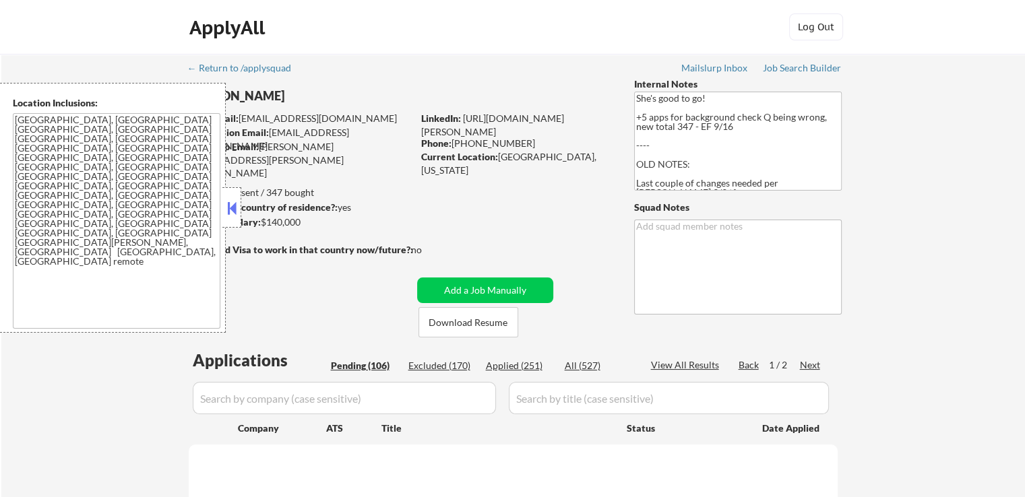
select select ""pending""
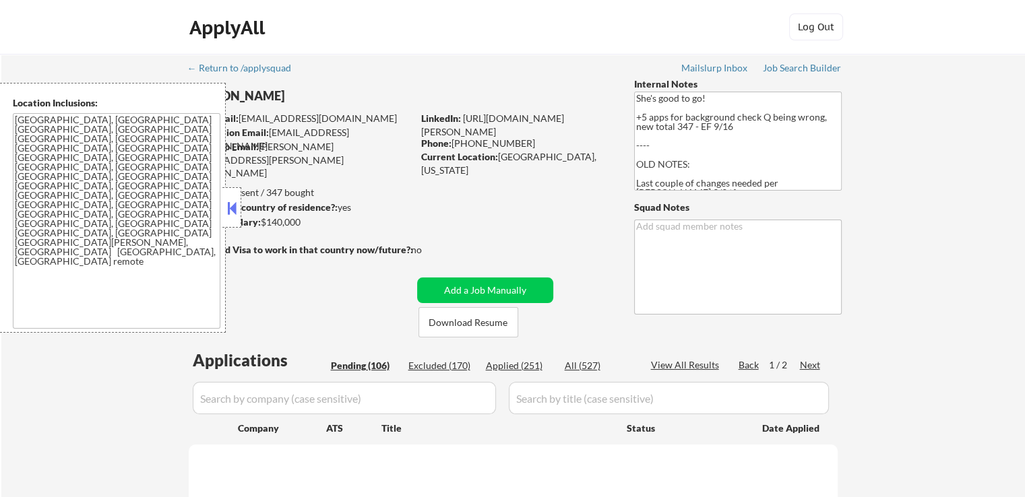
select select ""pending""
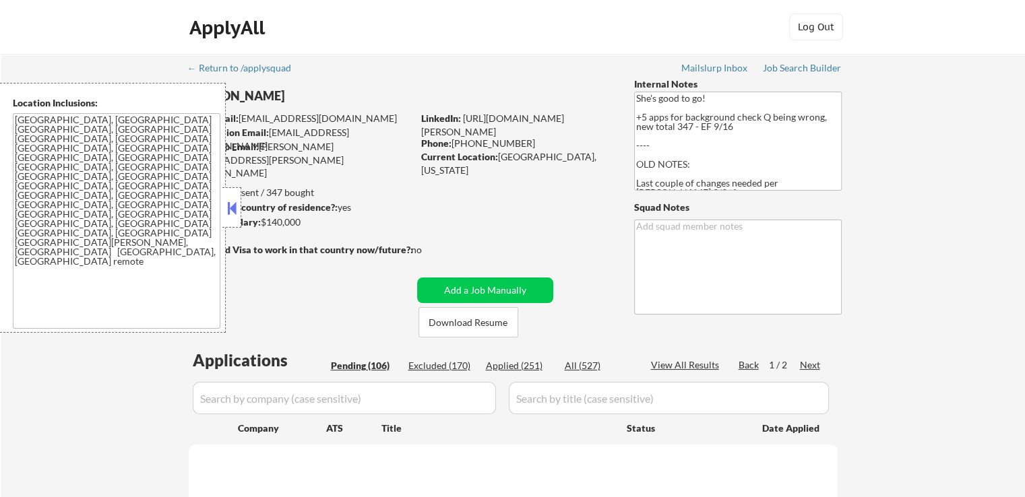
select select ""pending""
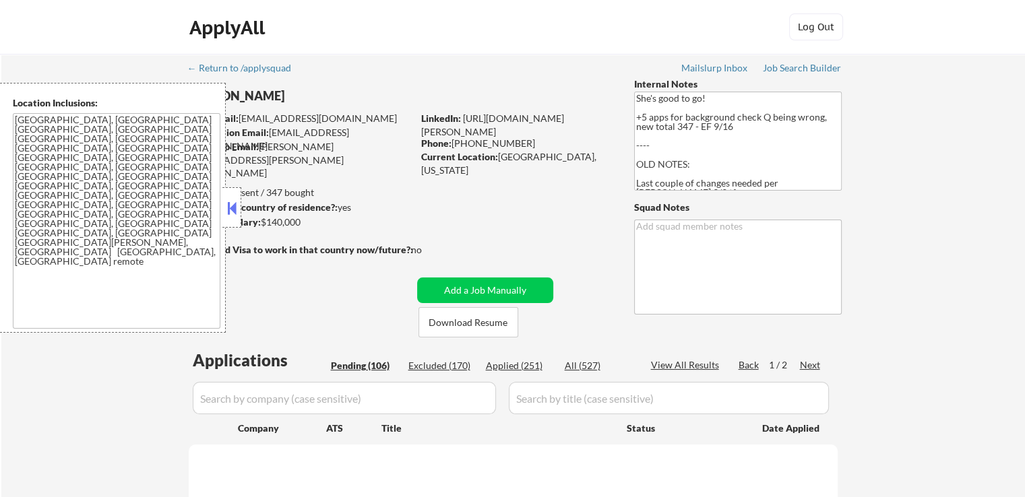
select select ""pending""
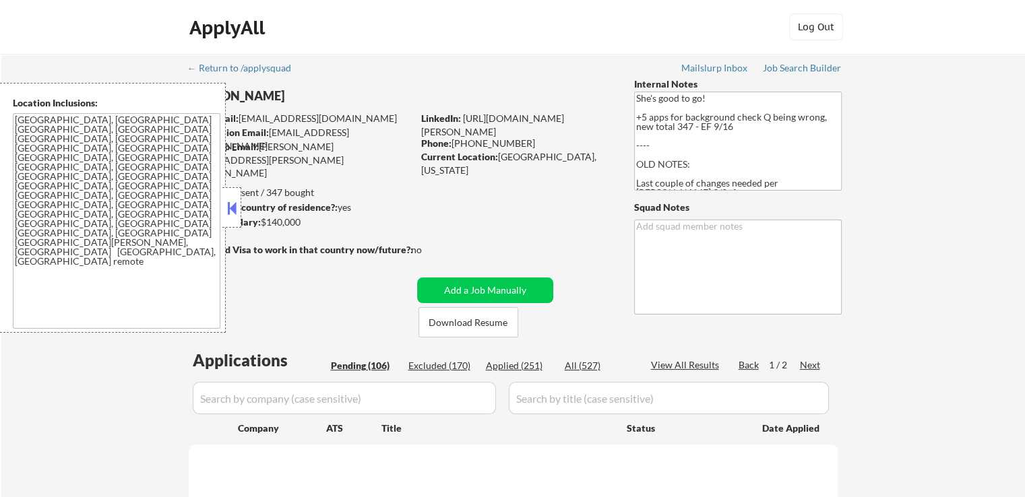
select select ""pending""
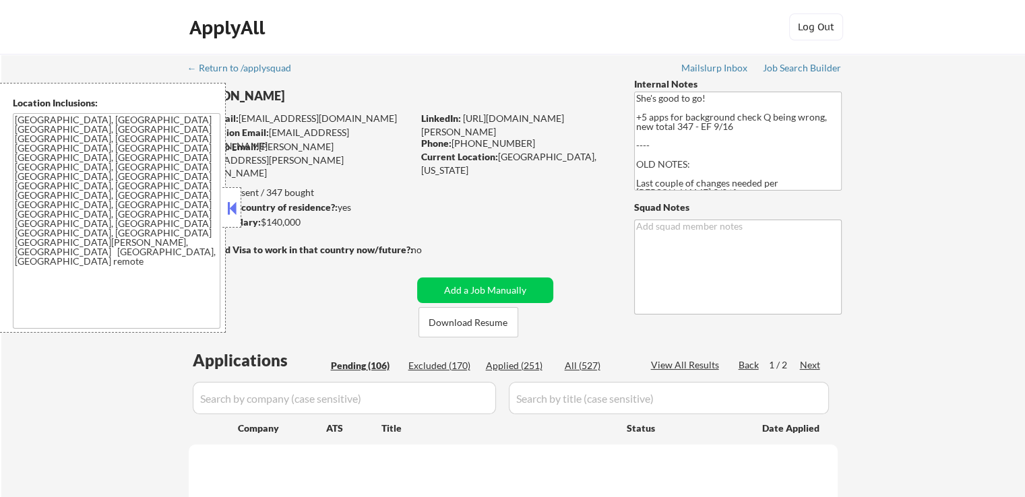
select select ""pending""
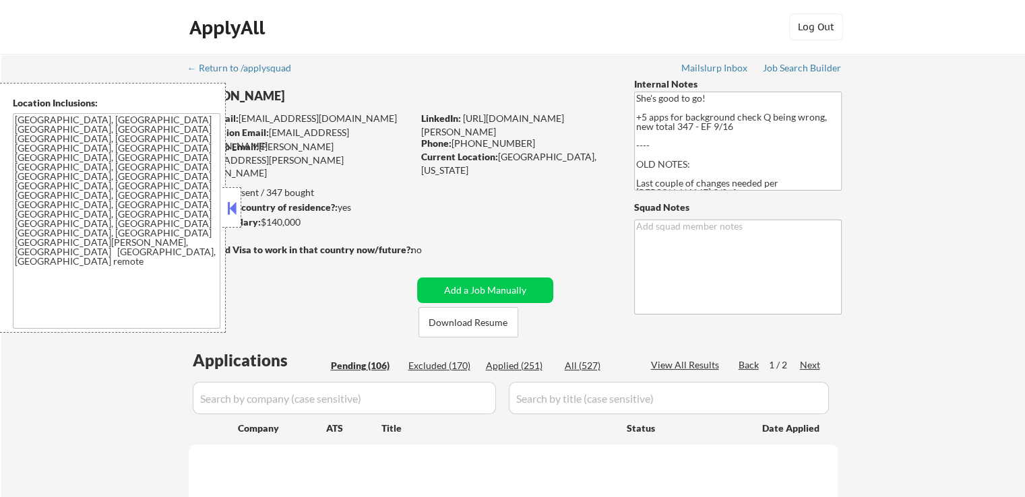
select select ""pending""
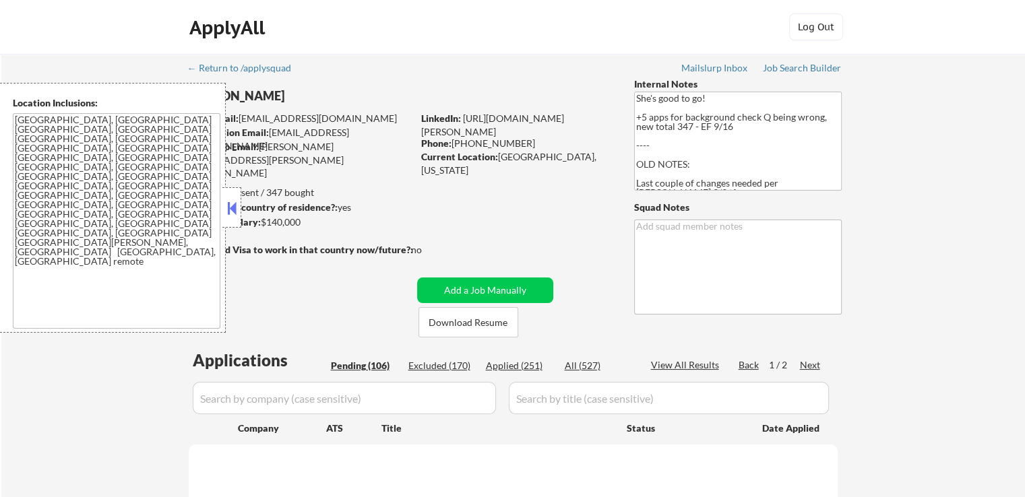
select select ""pending""
